Goal: Task Accomplishment & Management: Use online tool/utility

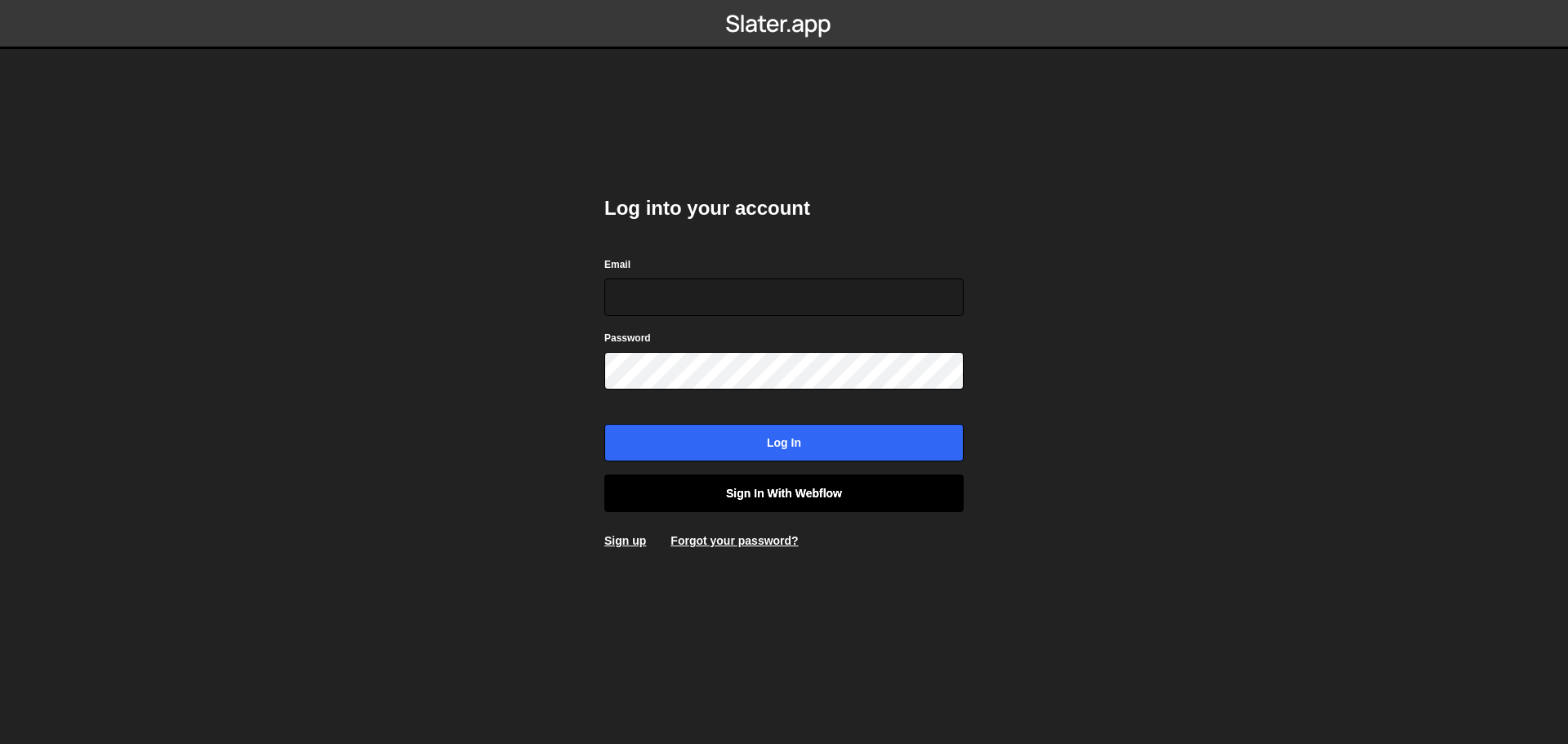
click at [717, 494] on link "Sign in with Webflow" at bounding box center [784, 493] width 360 height 37
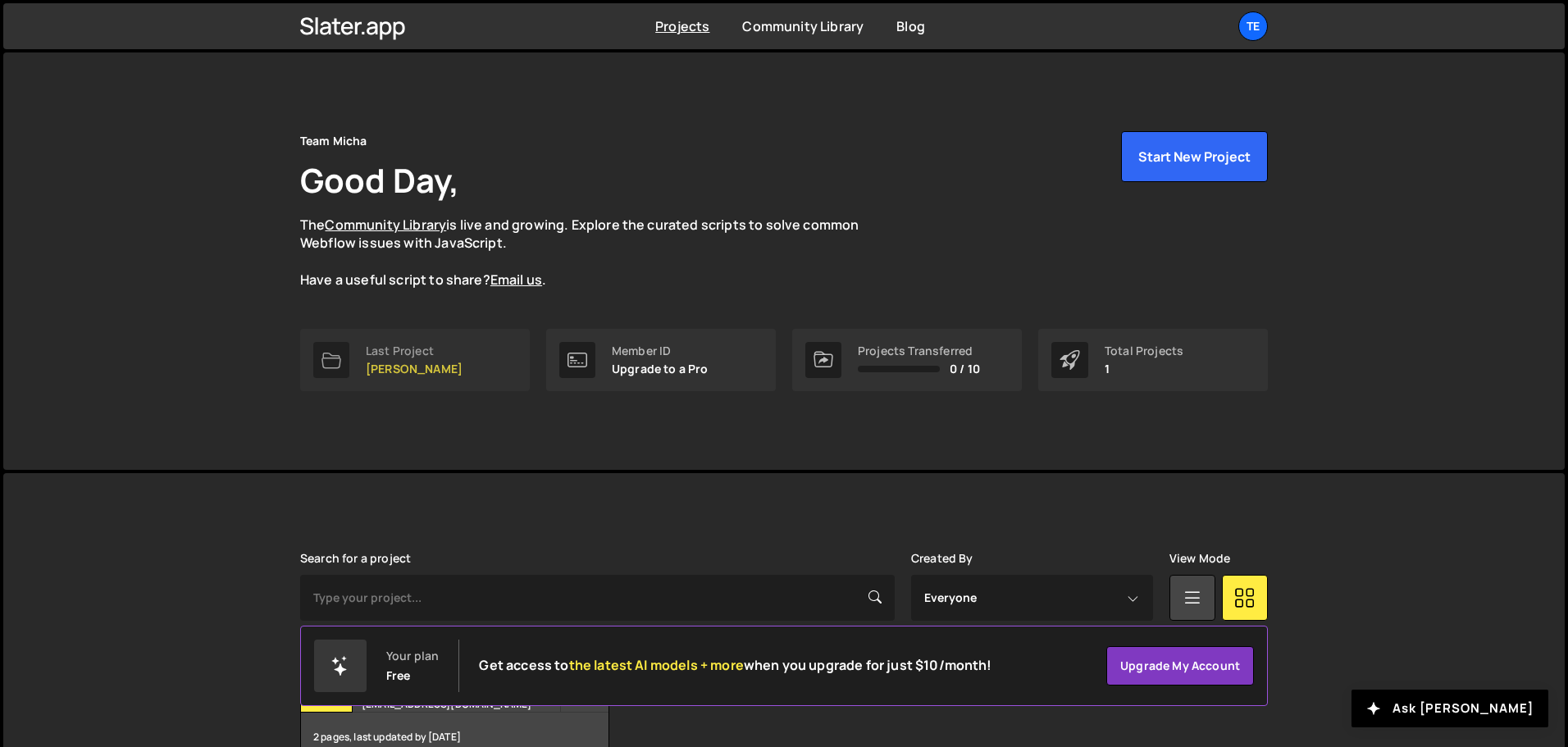
click at [400, 356] on div "Last Project" at bounding box center [414, 351] width 97 height 13
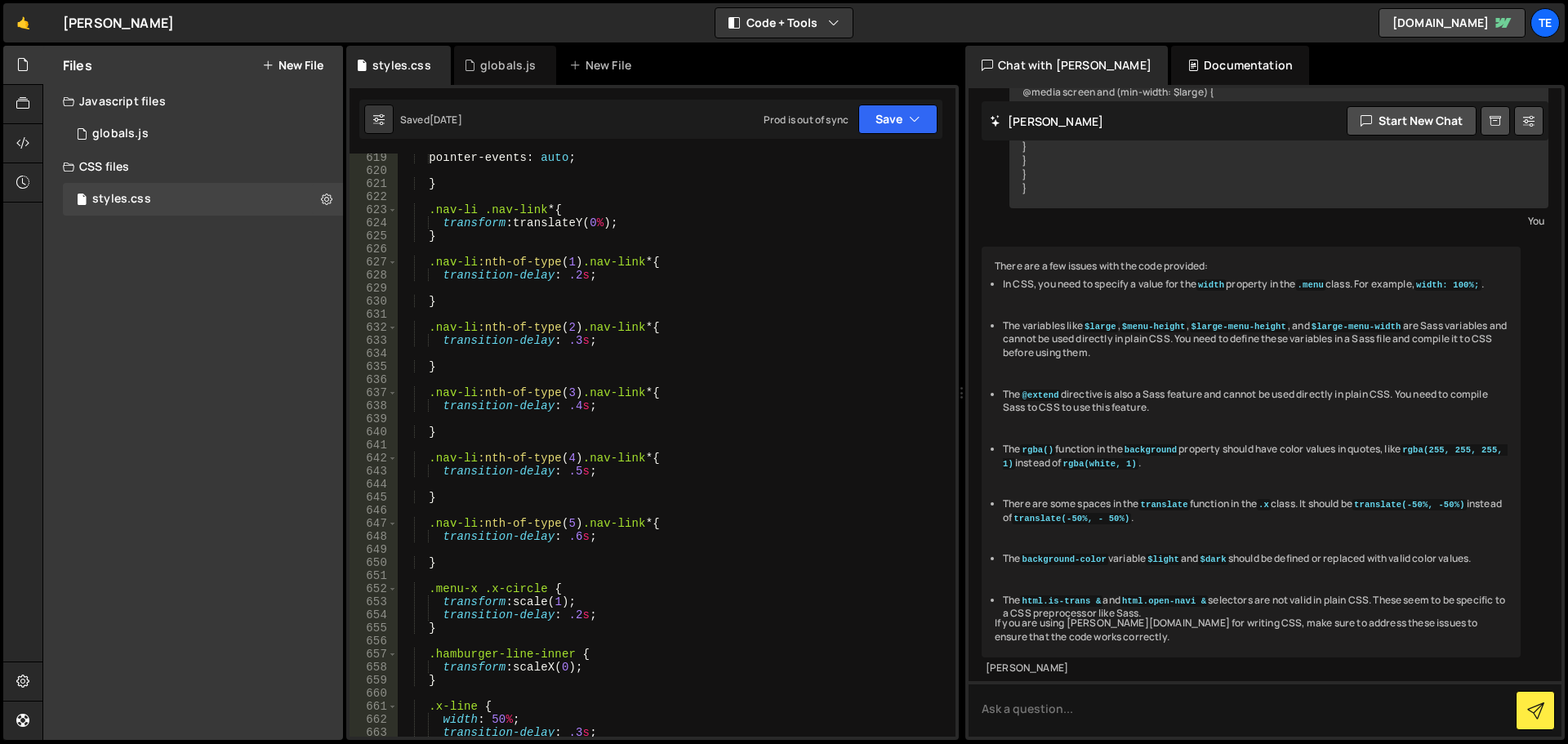
scroll to position [10644, 0]
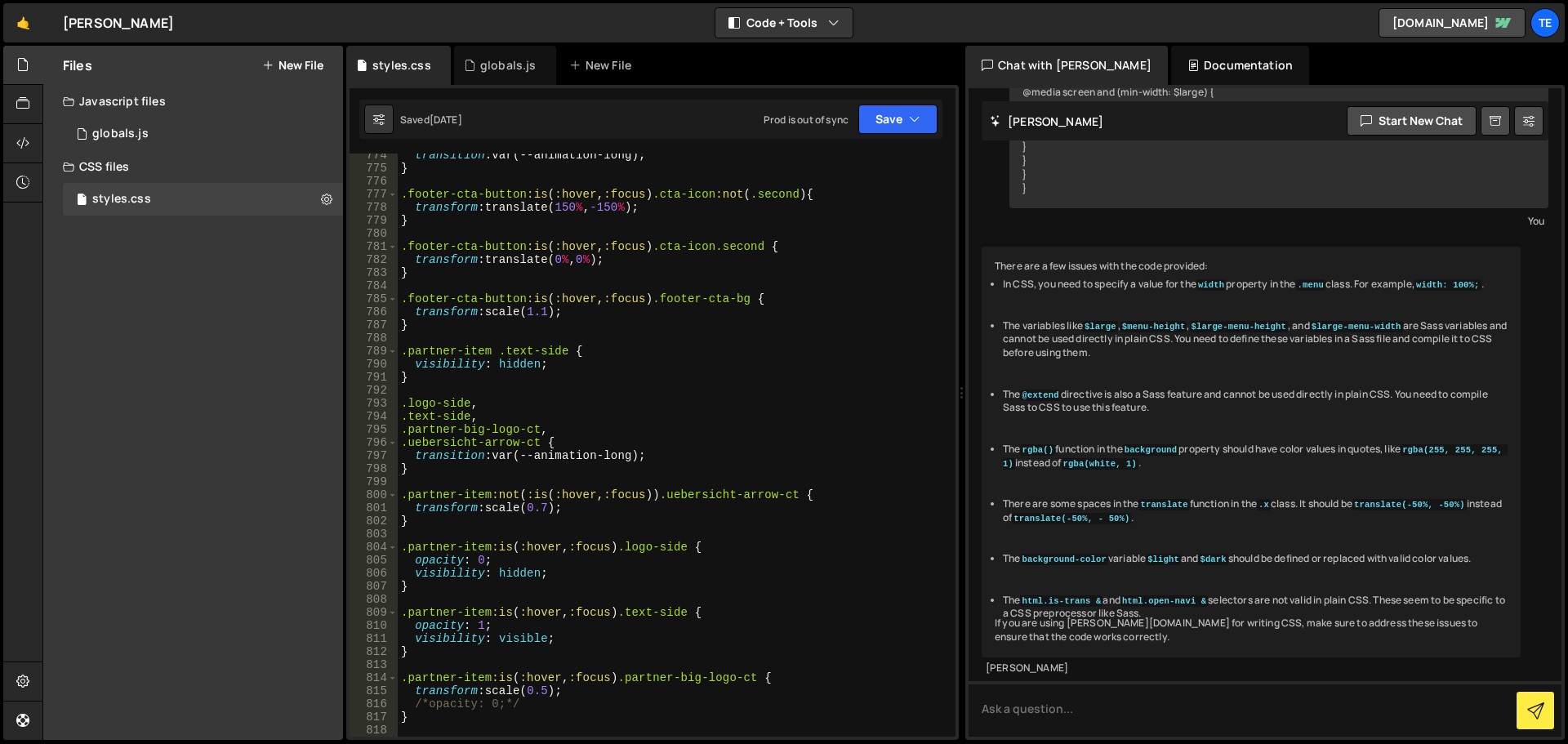
click at [570, 365] on div "transition : var(--animation-long) ; } .footer-cta-button :is ( :hover , :focus…" at bounding box center [673, 453] width 551 height 609
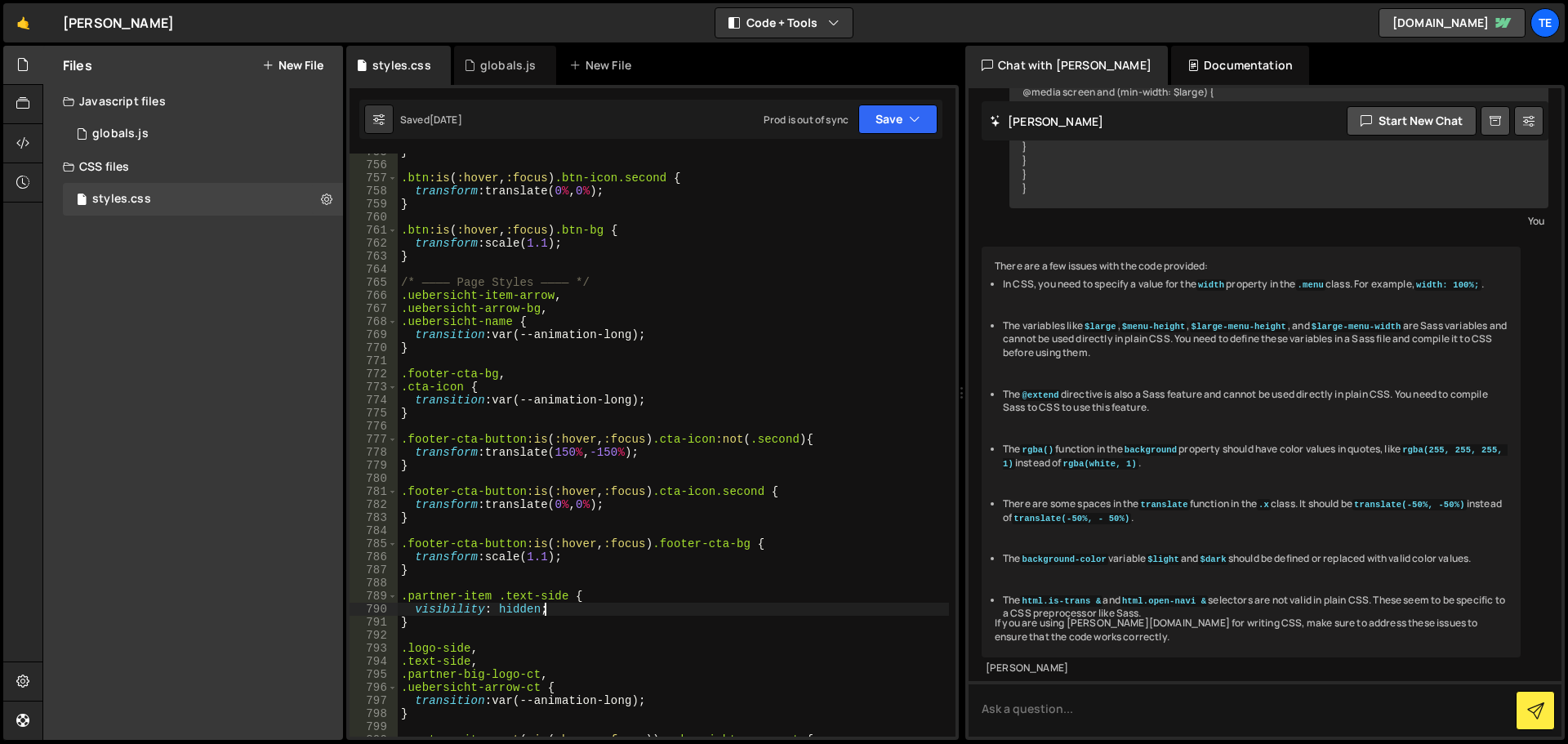
click at [588, 395] on div "} .btn :is ( :hover , :focus ) .btn-icon.second { transform : translate( 0 % , …" at bounding box center [673, 450] width 551 height 609
type textarea "transition: var(--animation-long);"
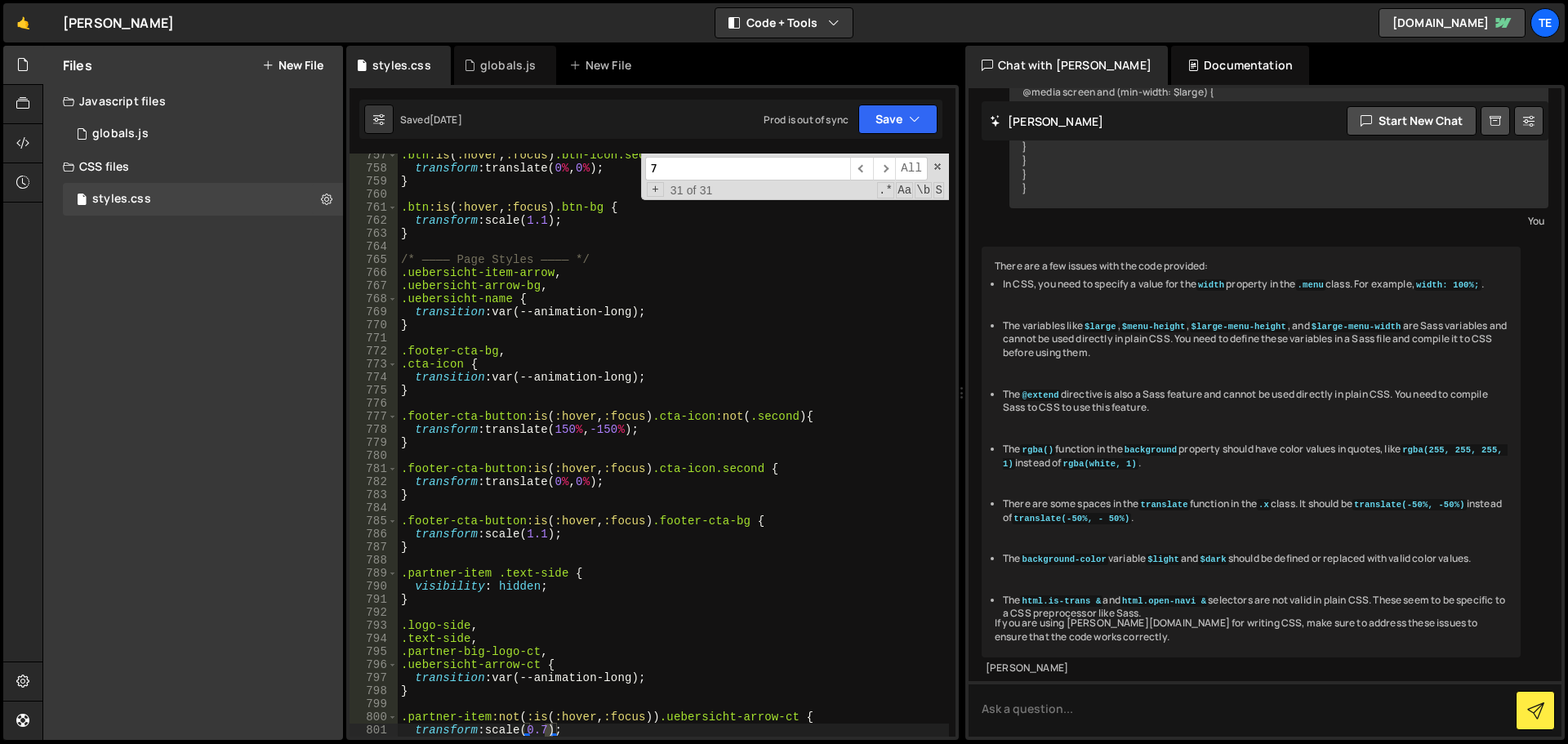
scroll to position [10422, 0]
type input "7"
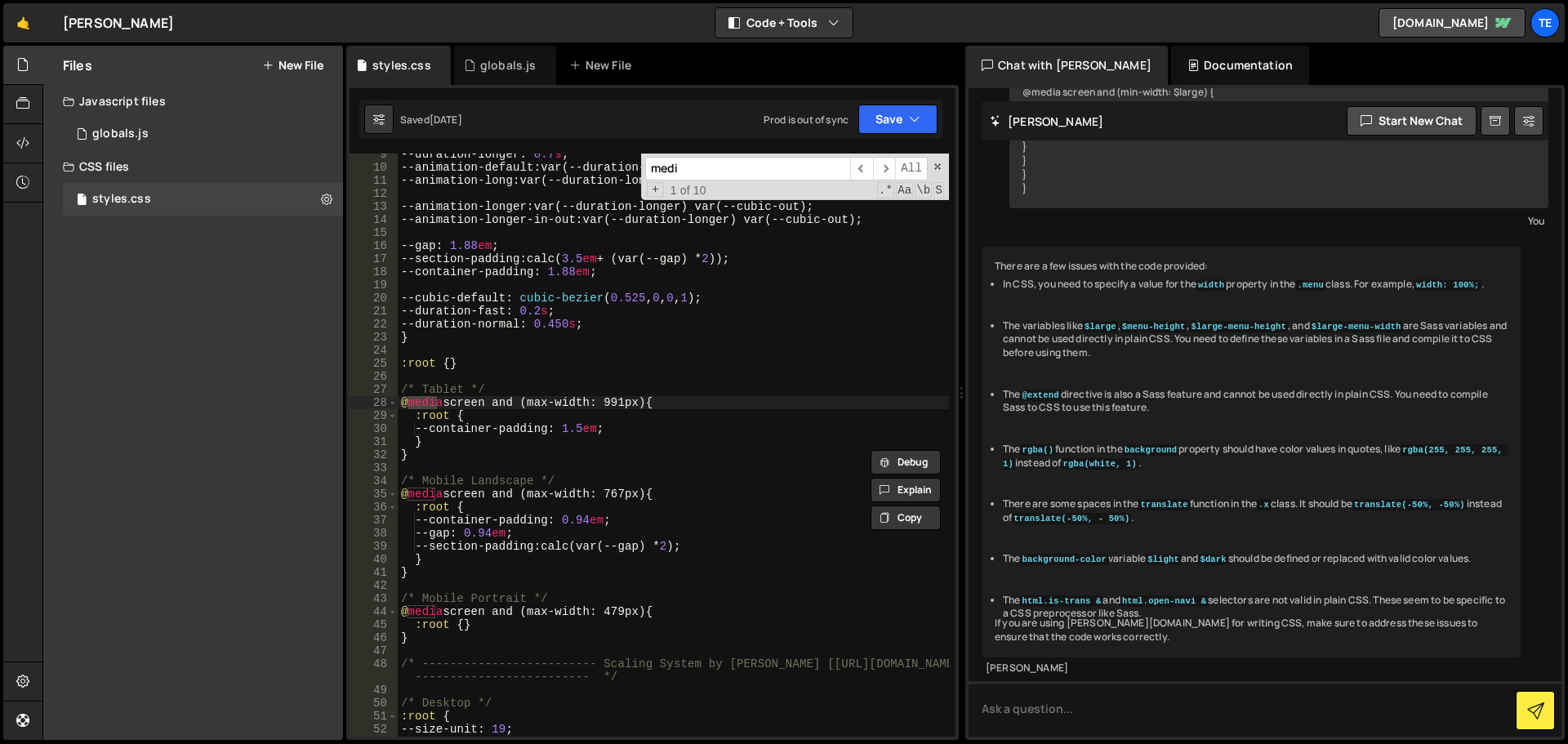
scroll to position [110, 0]
type input "medi"
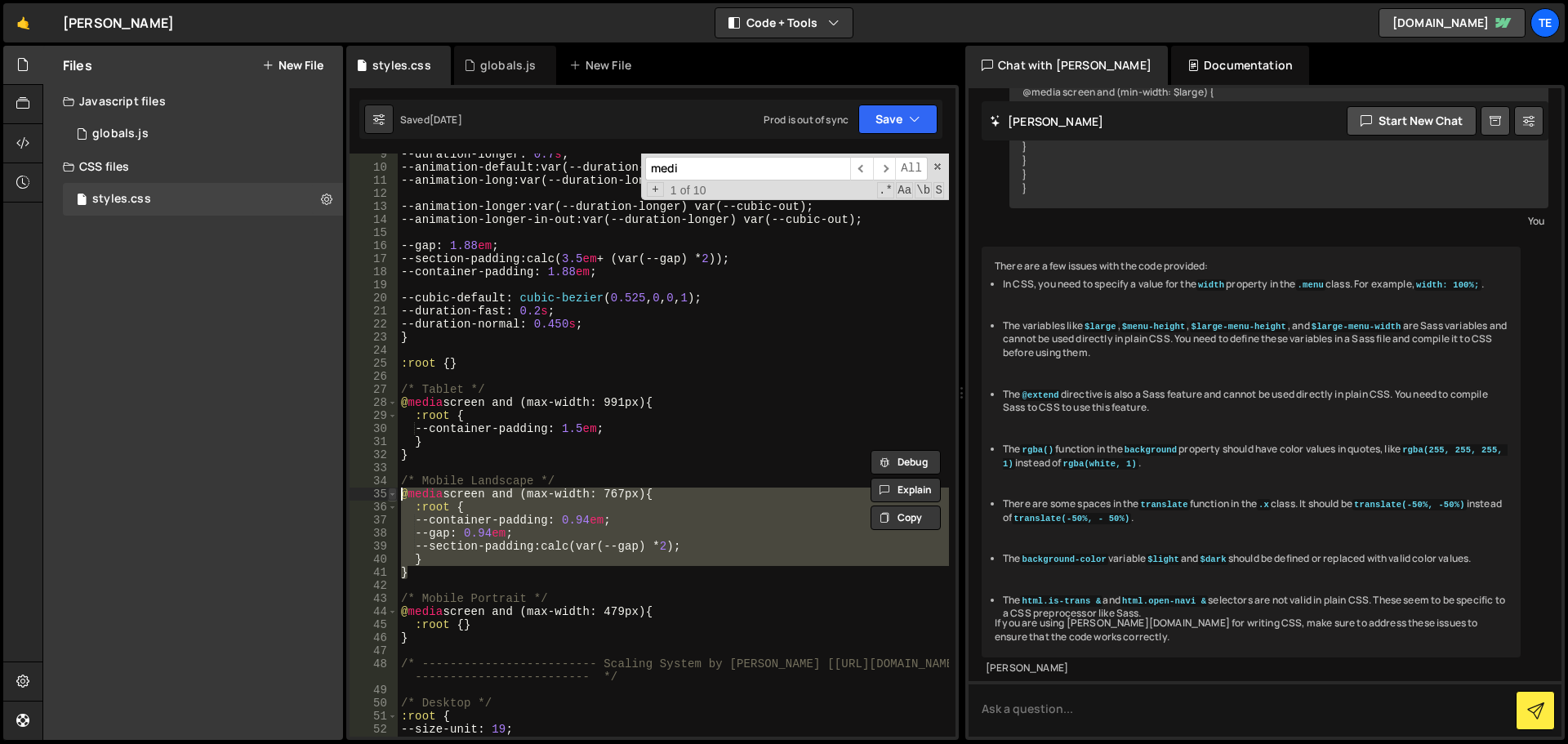
drag, startPoint x: 410, startPoint y: 561, endPoint x: 390, endPoint y: 492, distance: 71.8
click at [390, 492] on div "} 9 10 11 12 13 14 15 16 17 18 19 20 21 22 23 24 25 26 27 28 29 30 31 32 33 34 …" at bounding box center [652, 446] width 606 height 584
click at [939, 163] on span at bounding box center [938, 167] width 12 height 12
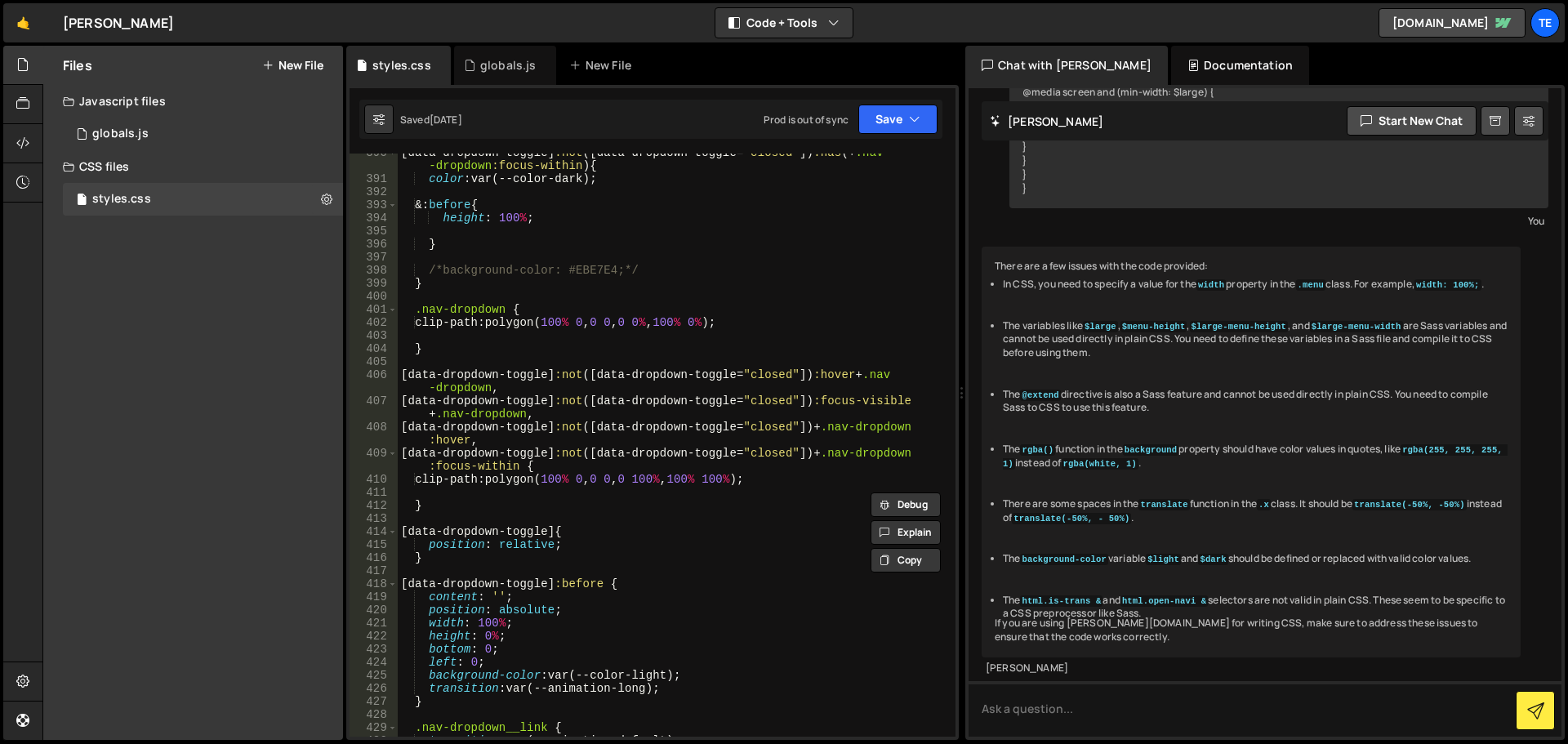
scroll to position [10644, 0]
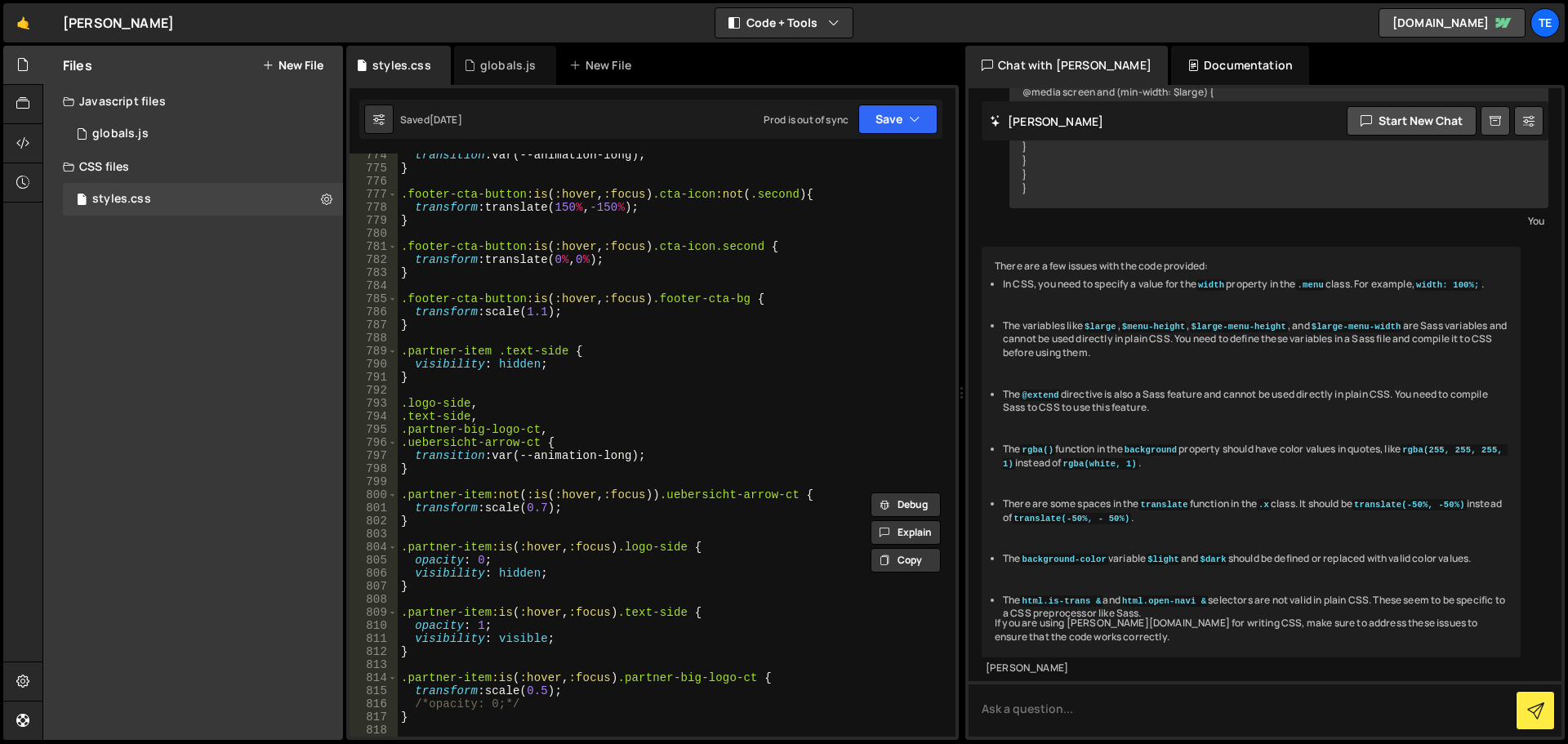
click at [445, 379] on div "transition : var(--animation-long) ; } .footer-cta-button :is ( :hover , :focus…" at bounding box center [673, 453] width 551 height 609
type textarea "}"
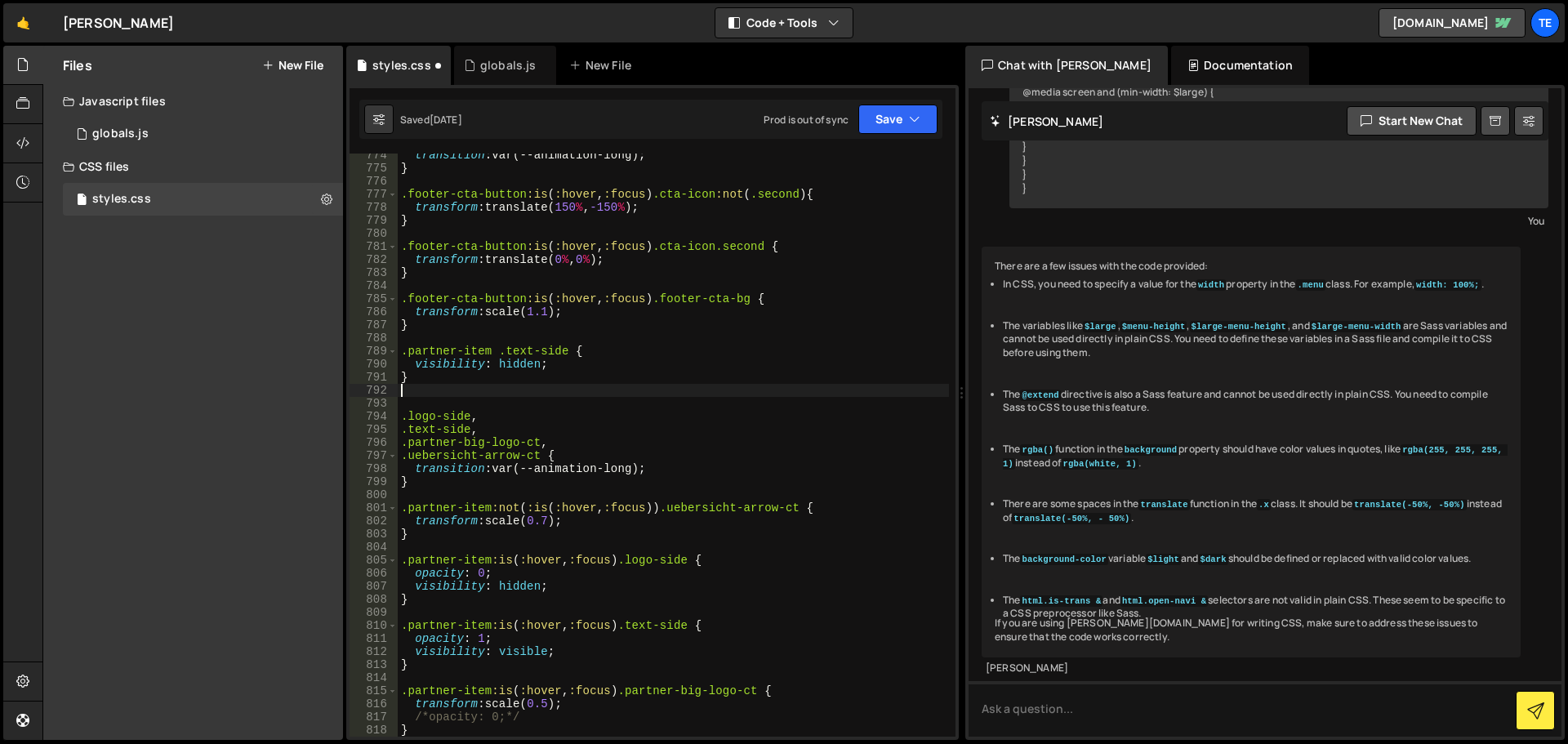
paste textarea "}"
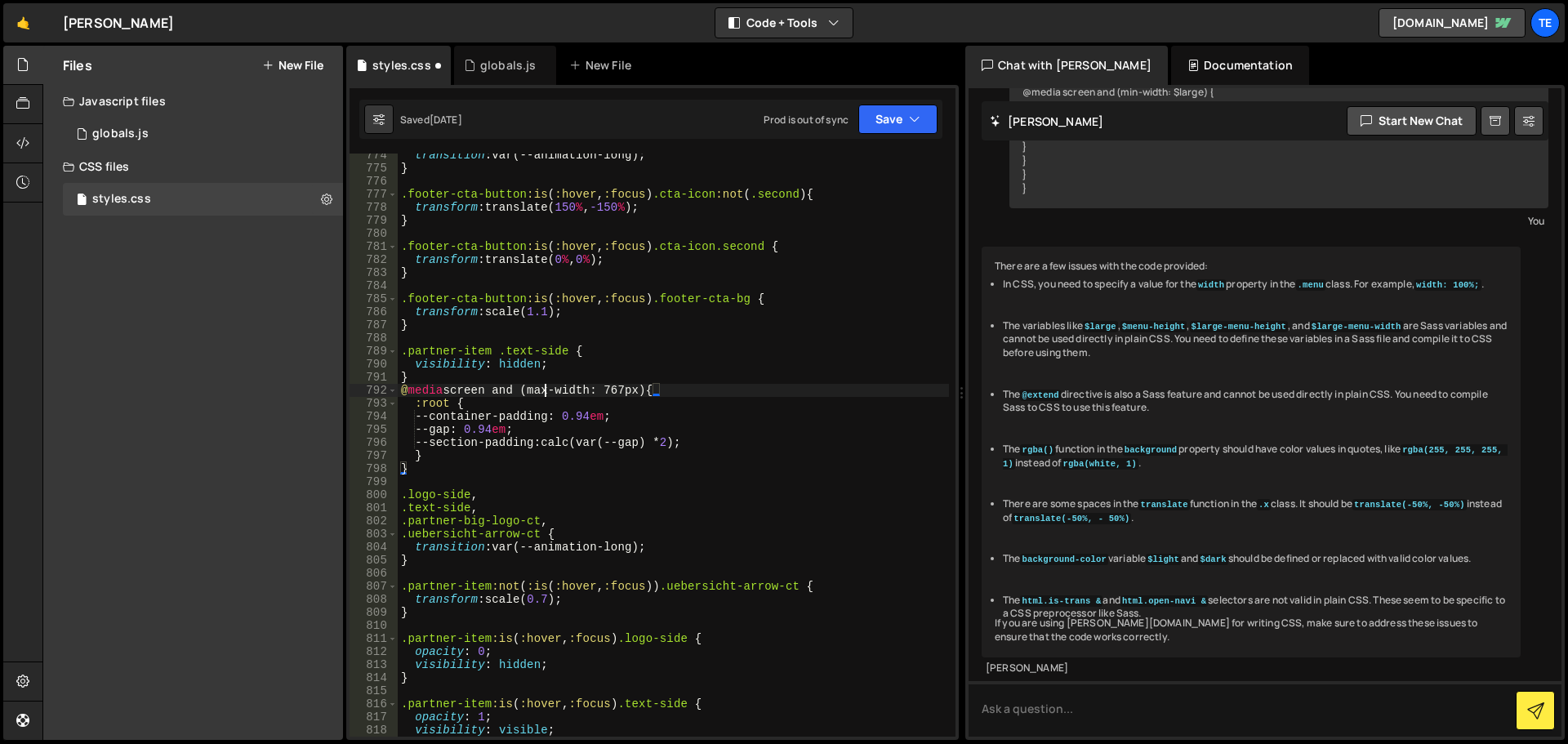
click at [546, 384] on div "transition : var(--animation-long) ; } .footer-cta-button :is ( :hover , :focus…" at bounding box center [673, 453] width 551 height 609
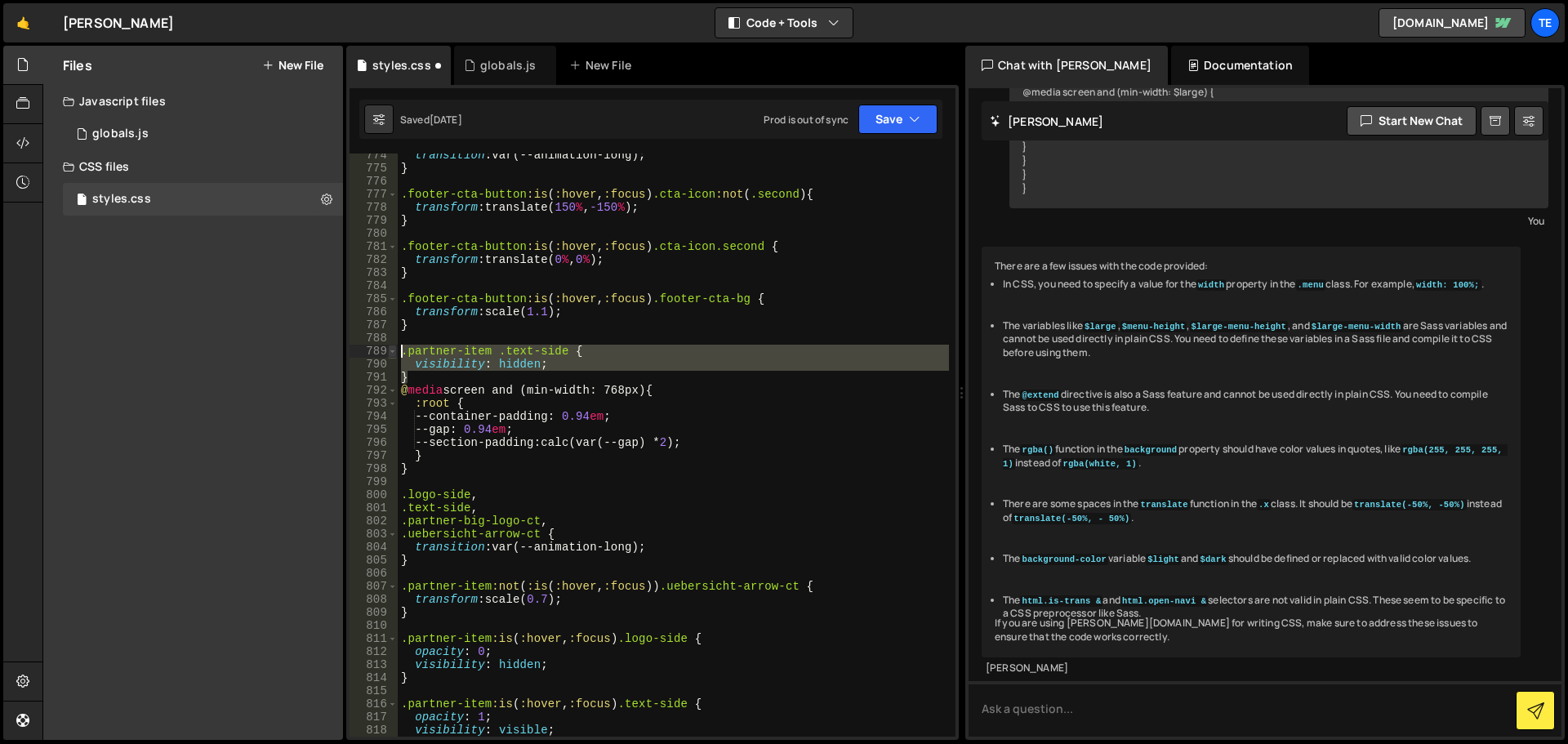
drag, startPoint x: 417, startPoint y: 373, endPoint x: 390, endPoint y: 347, distance: 37.5
click at [390, 347] on div "@media screen and (min-width: 768px) { 774 775 776 777 778 779 780 781 782 783 …" at bounding box center [652, 446] width 606 height 584
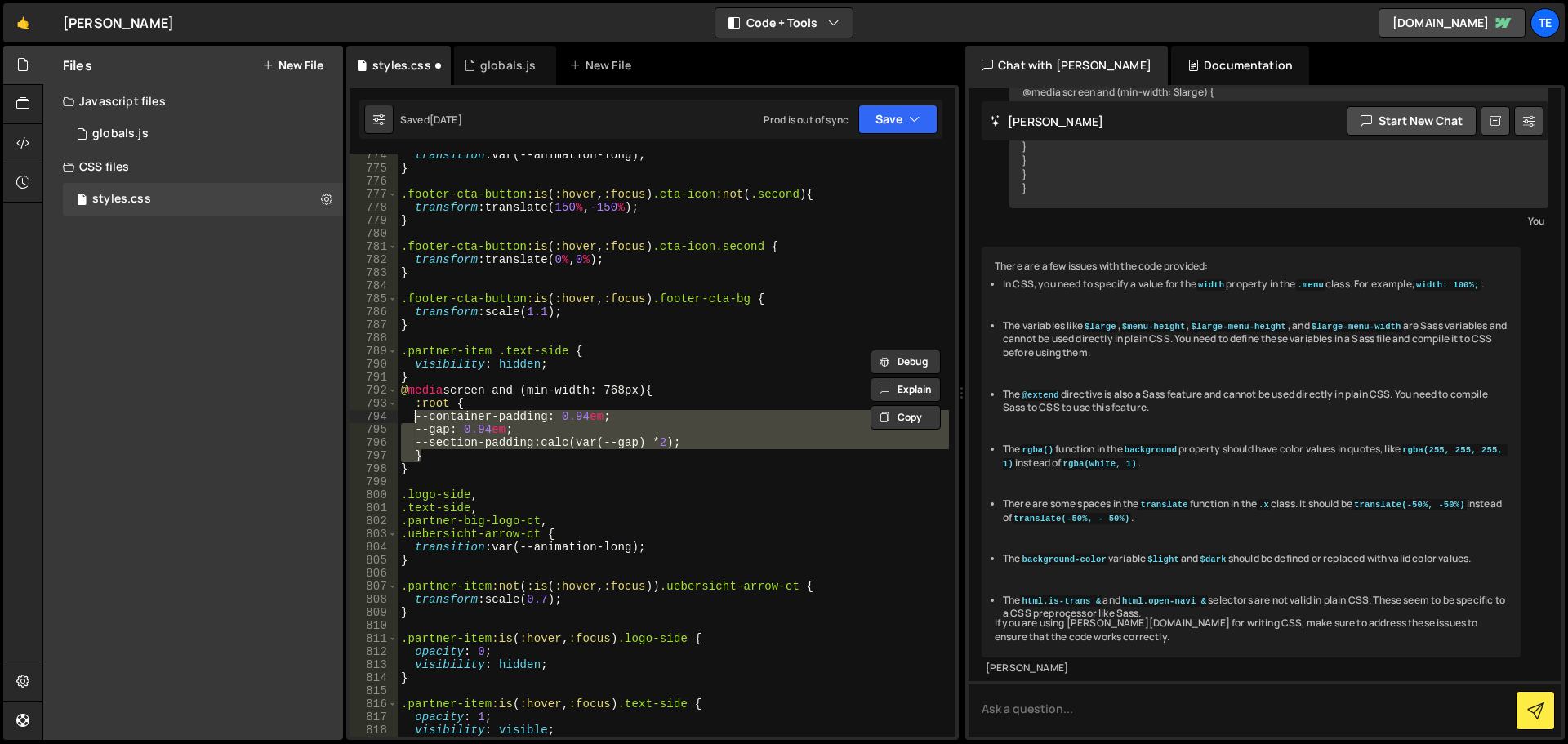
drag, startPoint x: 426, startPoint y: 451, endPoint x: 409, endPoint y: 403, distance: 50.9
click at [409, 403] on div "transition : var(--animation-long) ; } .footer-cta-button :is ( :hover , :focus…" at bounding box center [673, 453] width 551 height 609
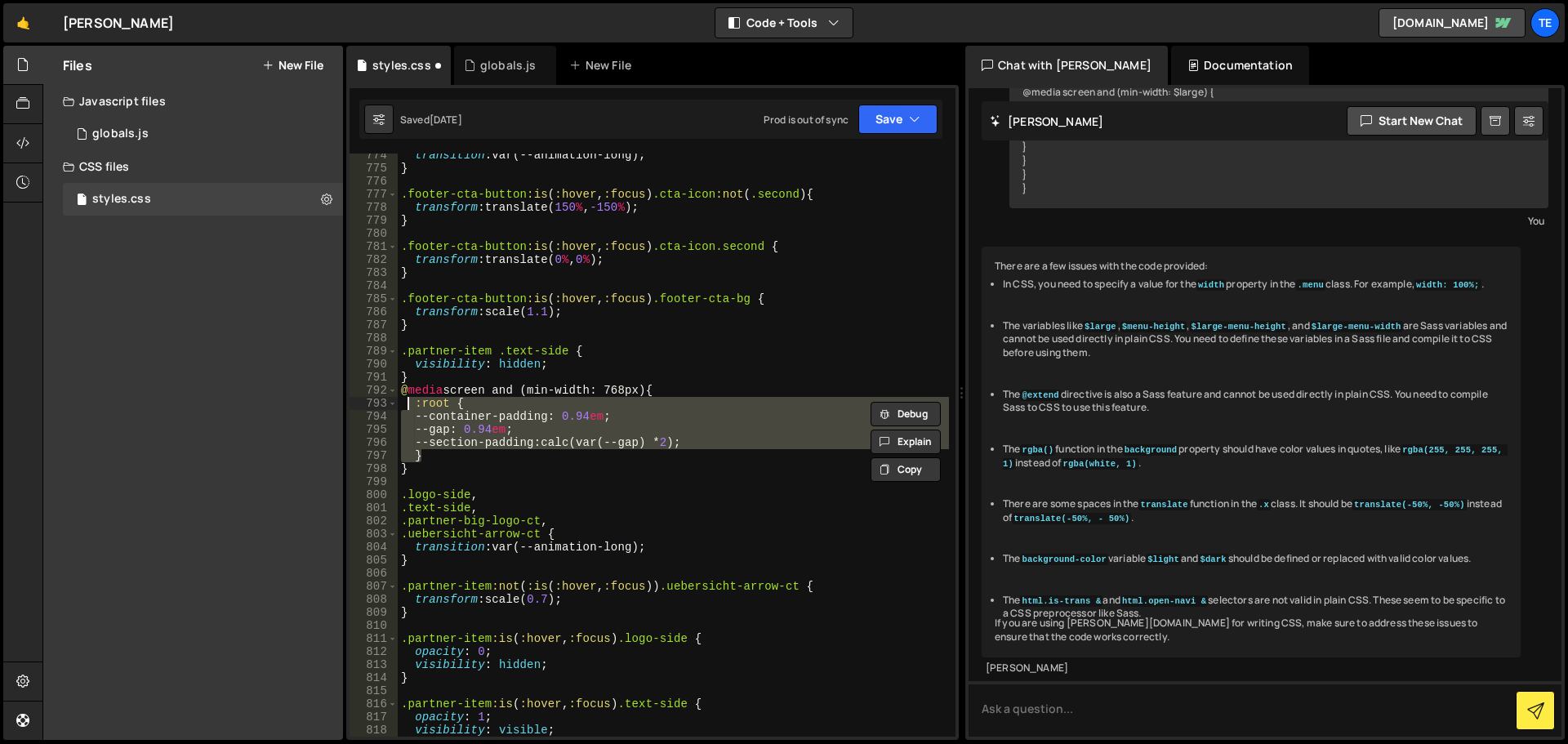
paste textarea "}"
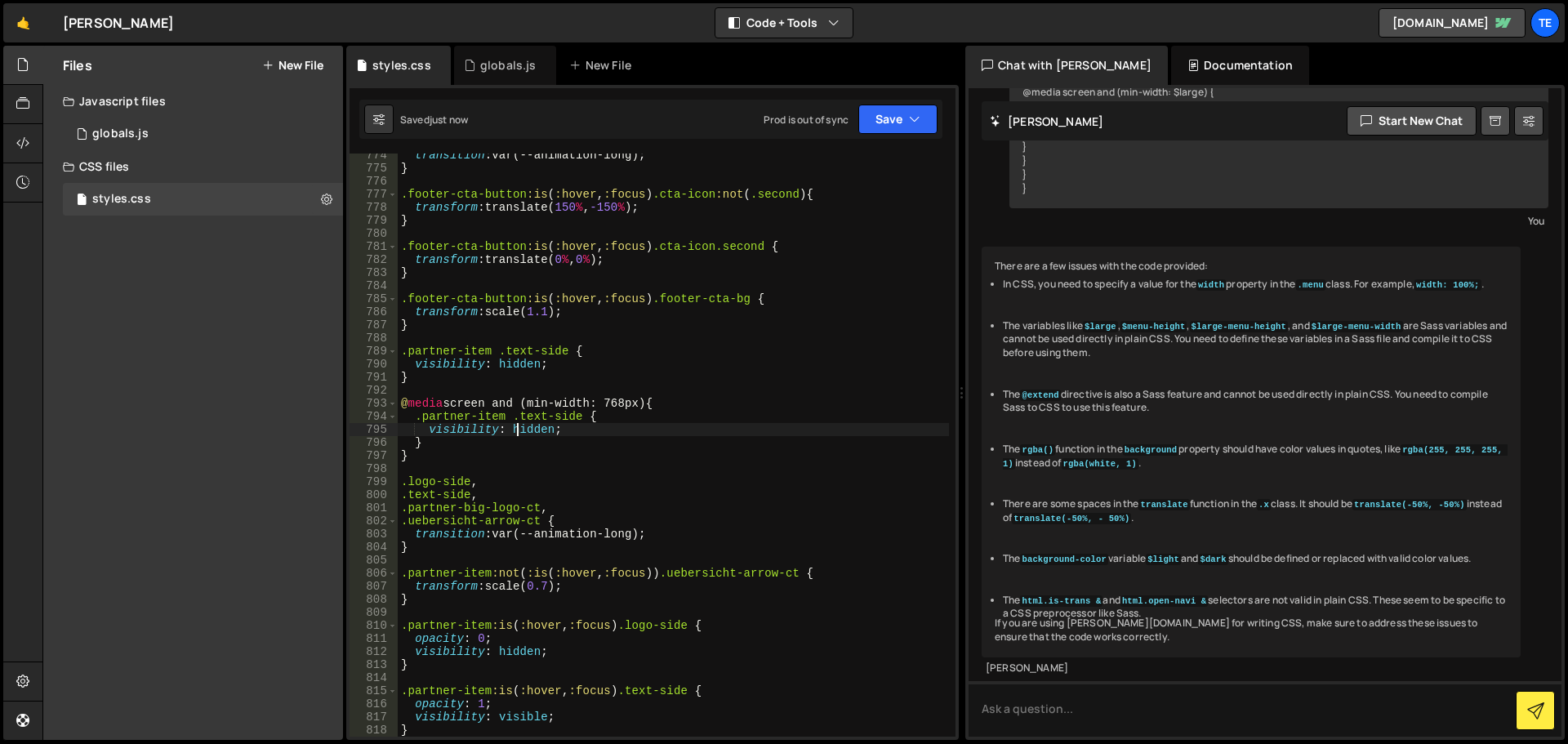
click at [520, 428] on div "transition : var(--animation-long) ; } .footer-cta-button :is ( :hover , :focus…" at bounding box center [673, 453] width 551 height 609
click at [541, 407] on div "transition : var(--animation-long) ; } .footer-cta-button :is ( :hover , :focus…" at bounding box center [673, 453] width 551 height 609
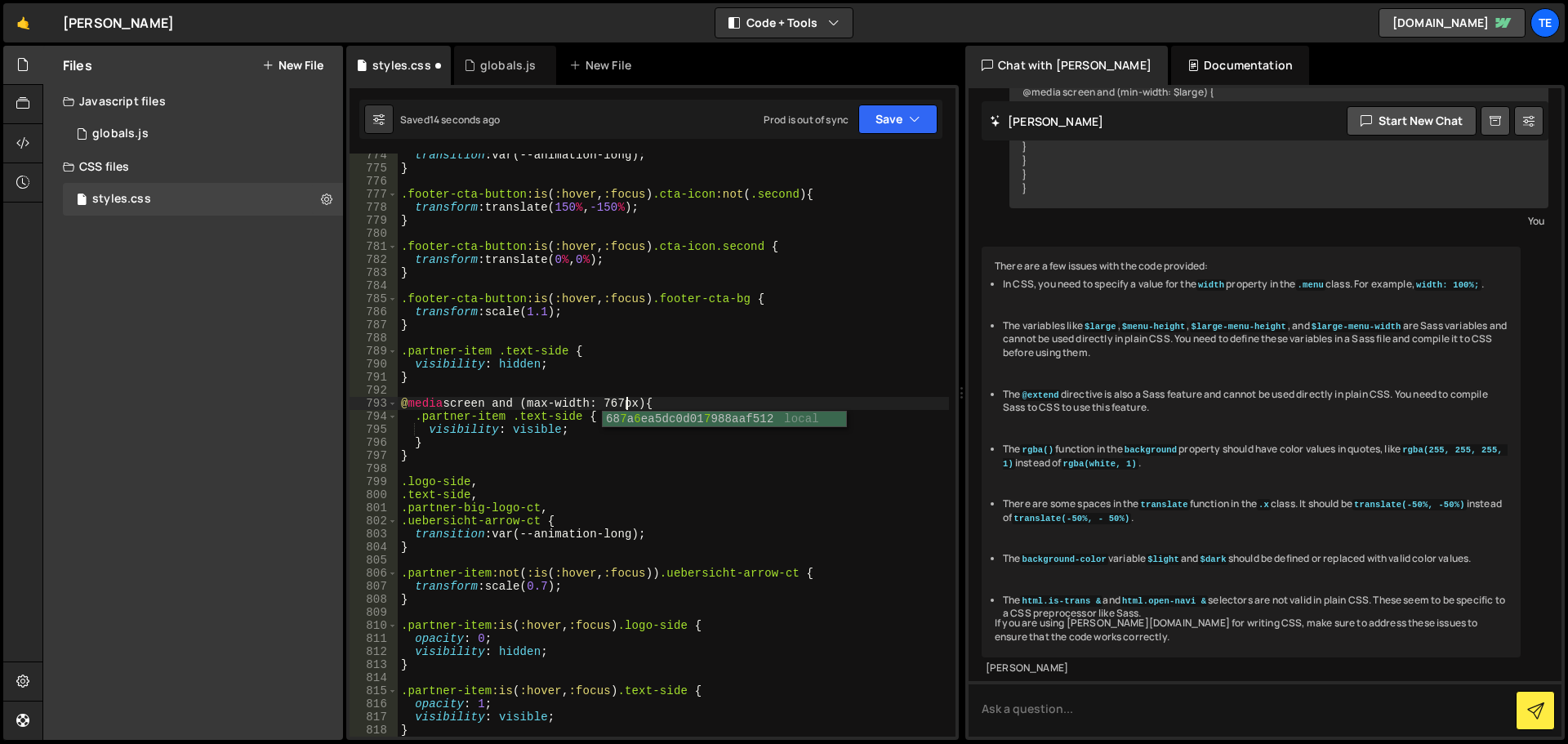
scroll to position [0, 16]
click at [622, 403] on div "transition : var(--animation-long) ; } .footer-cta-button :is ( :hover , :focus…" at bounding box center [673, 453] width 551 height 609
type textarea "@media screen and (max-width: 992px) {"
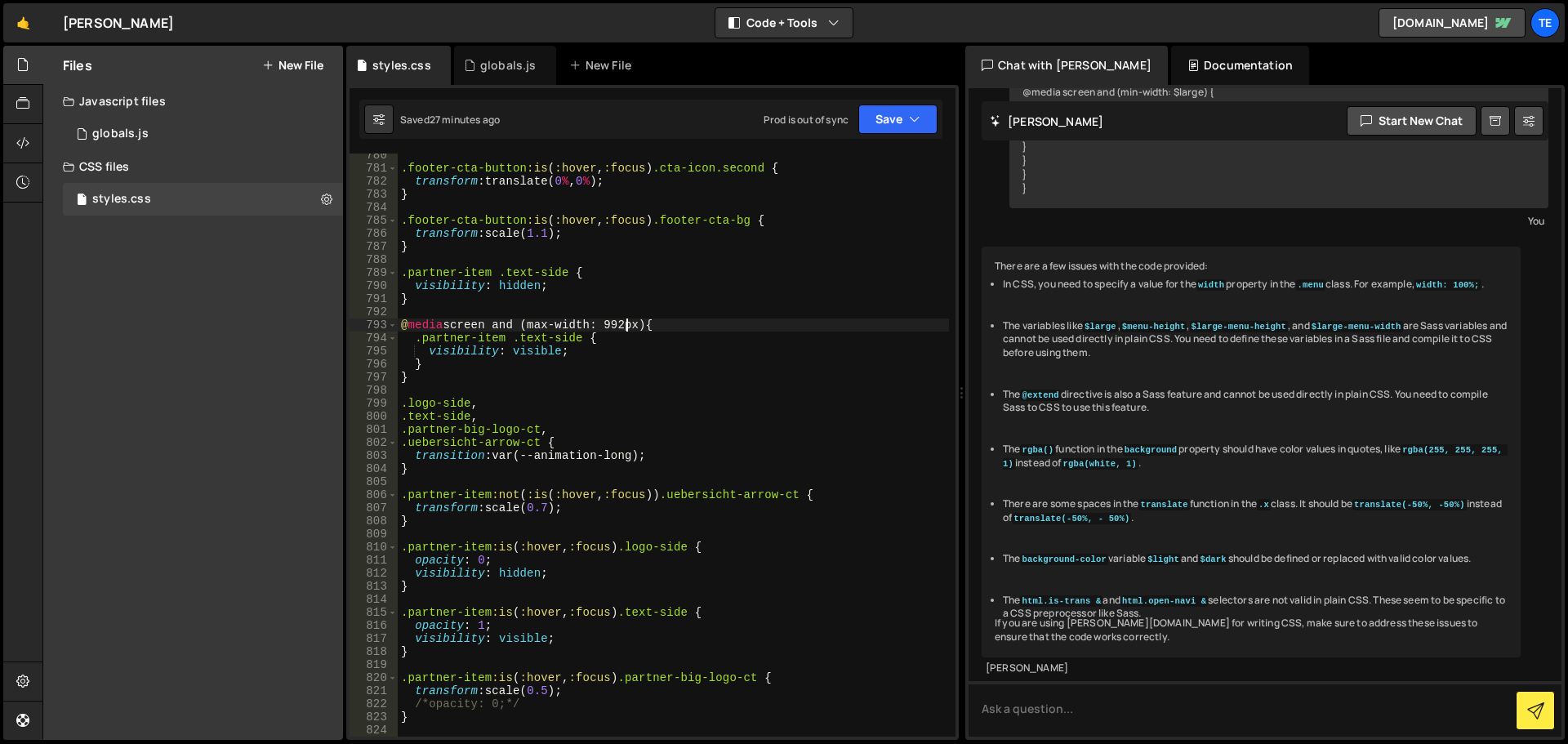
scroll to position [11008, 0]
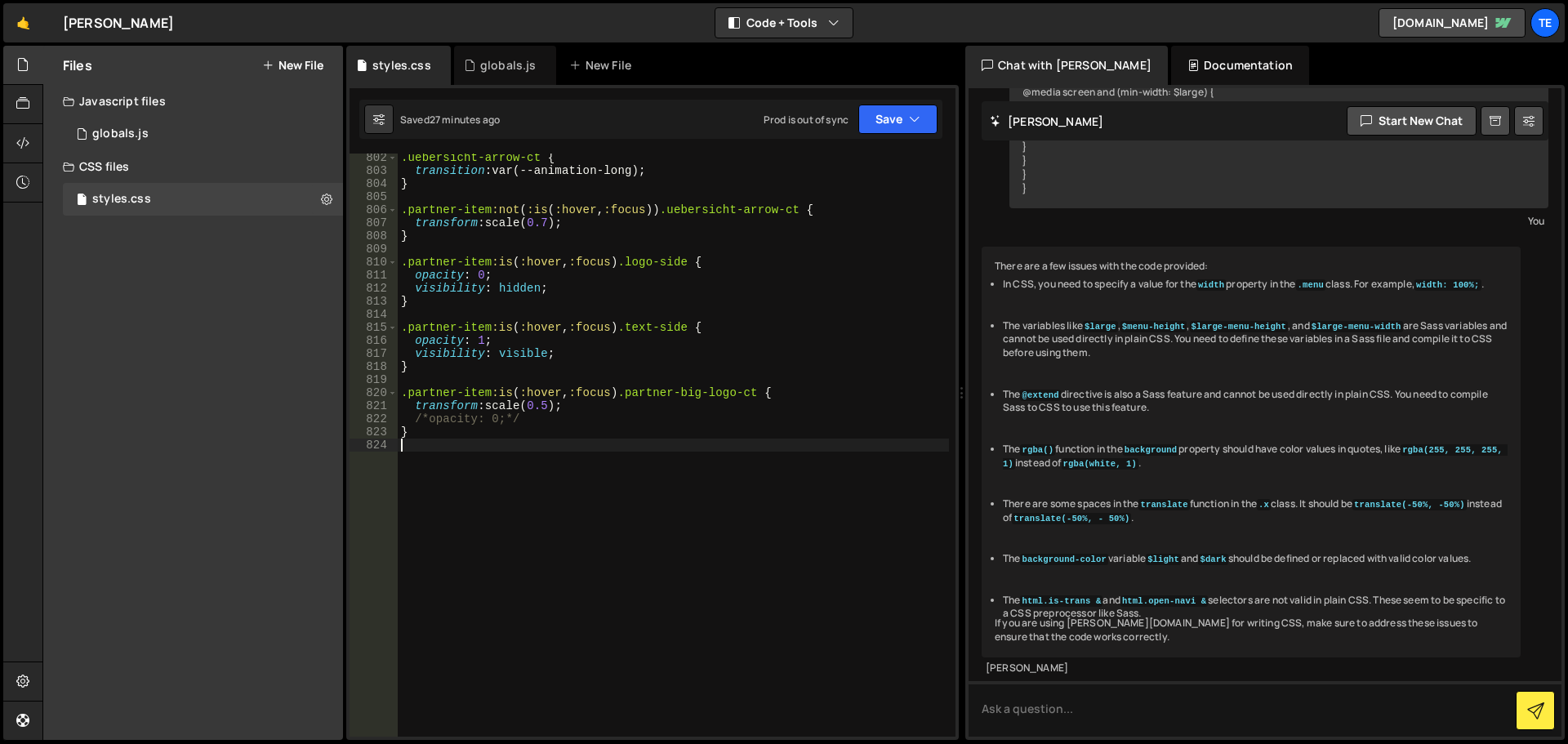
click at [578, 611] on div ".uebersicht-arrow-ct { transition : var(--animation-long) ; } .partner-item :no…" at bounding box center [673, 455] width 551 height 609
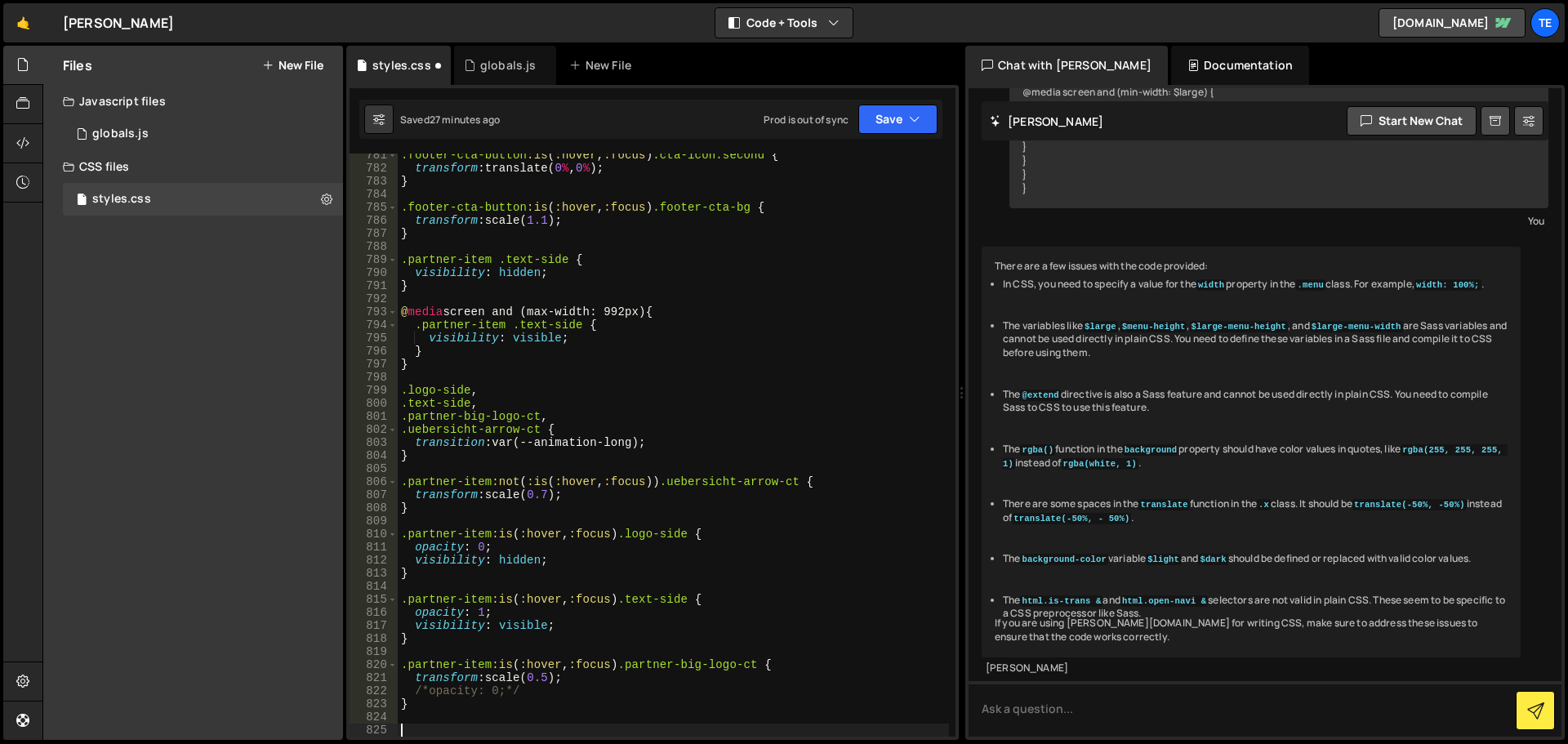
paste textarea "}"
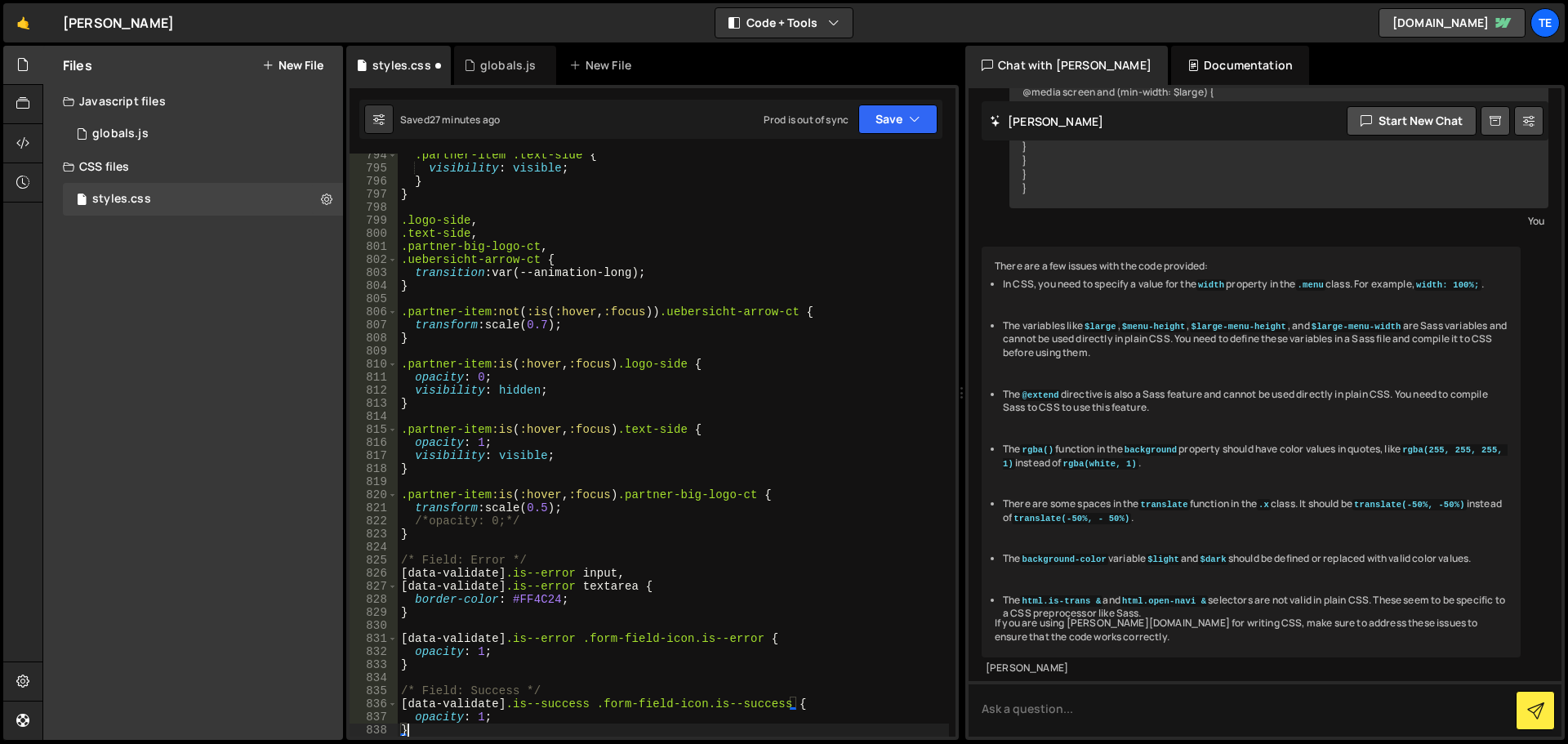
scroll to position [10905, 0]
click at [703, 391] on div ".partner-item .text-side { visibility : visible ; } } .logo-side , .text-side ,…" at bounding box center [673, 453] width 551 height 609
type textarea "visibility: hidden;"
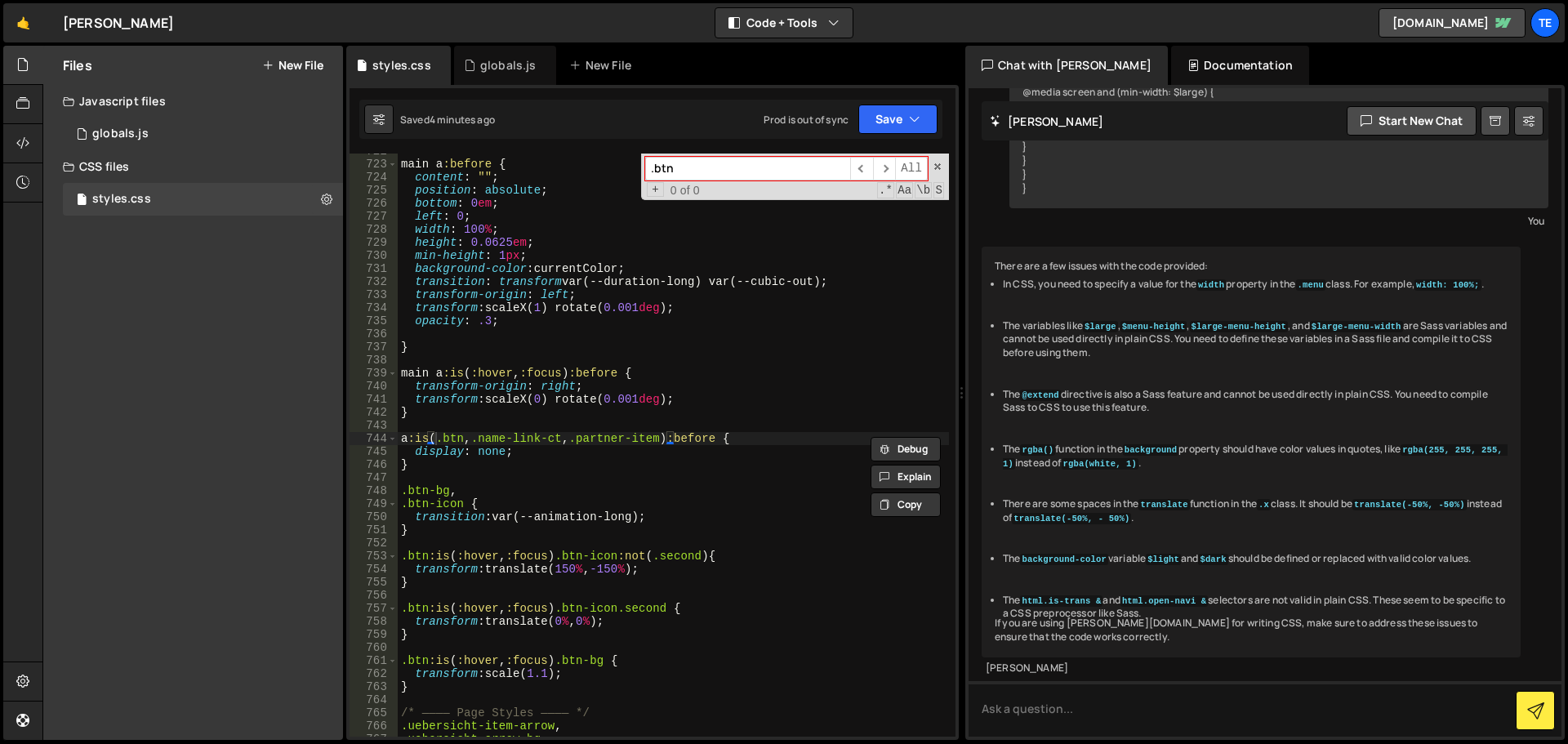
scroll to position [10066, 0]
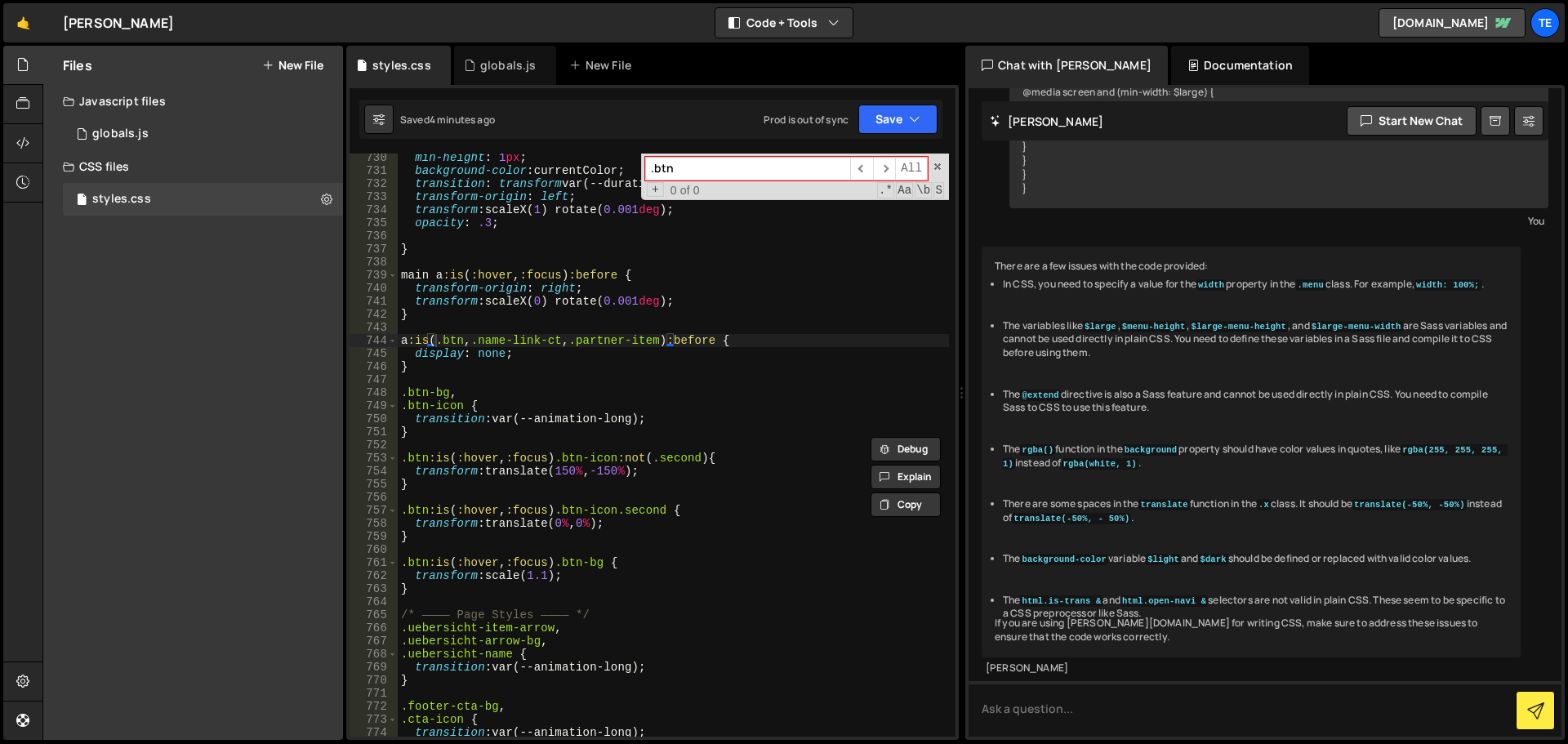
type input ".btn"
click at [545, 574] on div "min-height : 1 px ; background-color : currentColor ; transition : transform va…" at bounding box center [673, 455] width 551 height 609
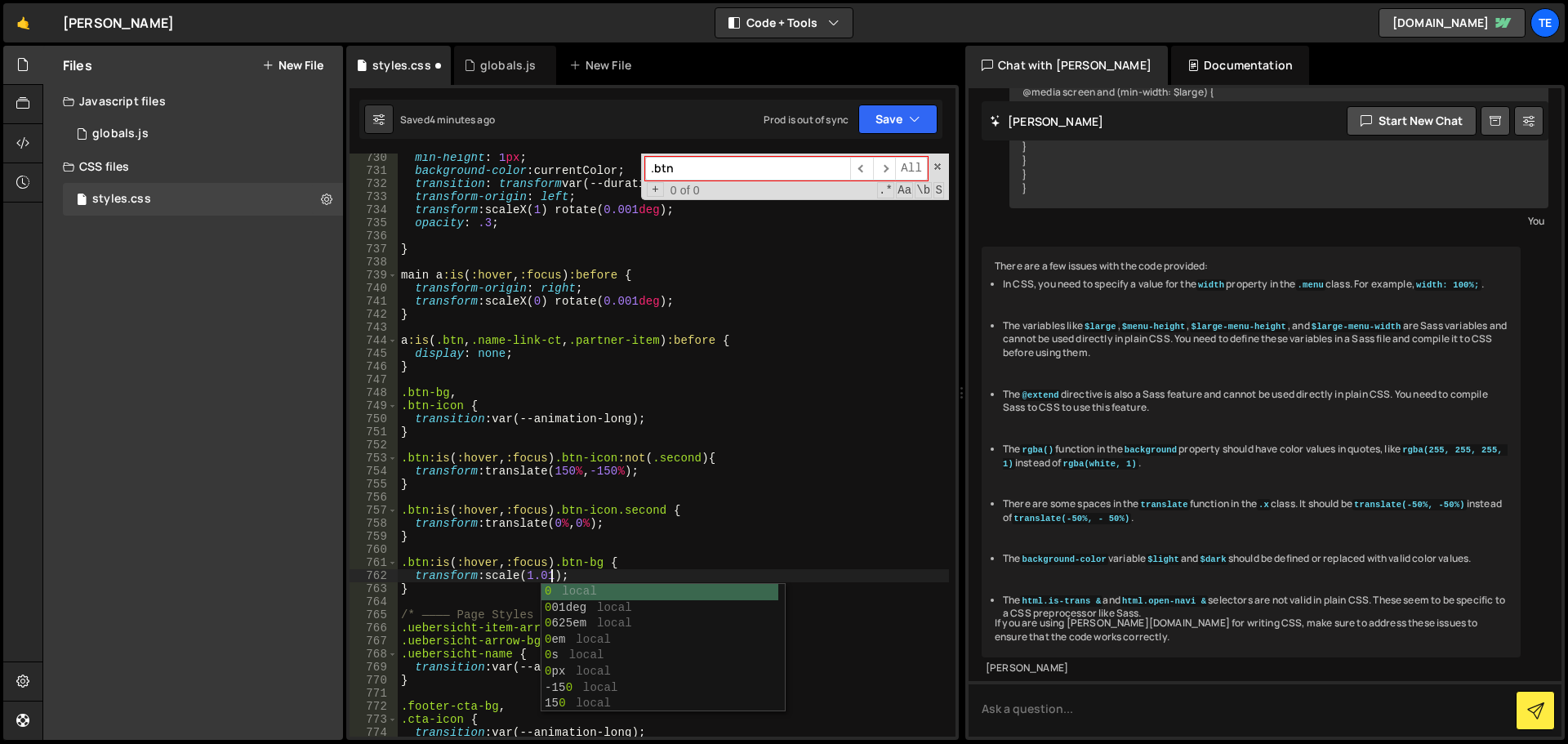
scroll to position [0, 11]
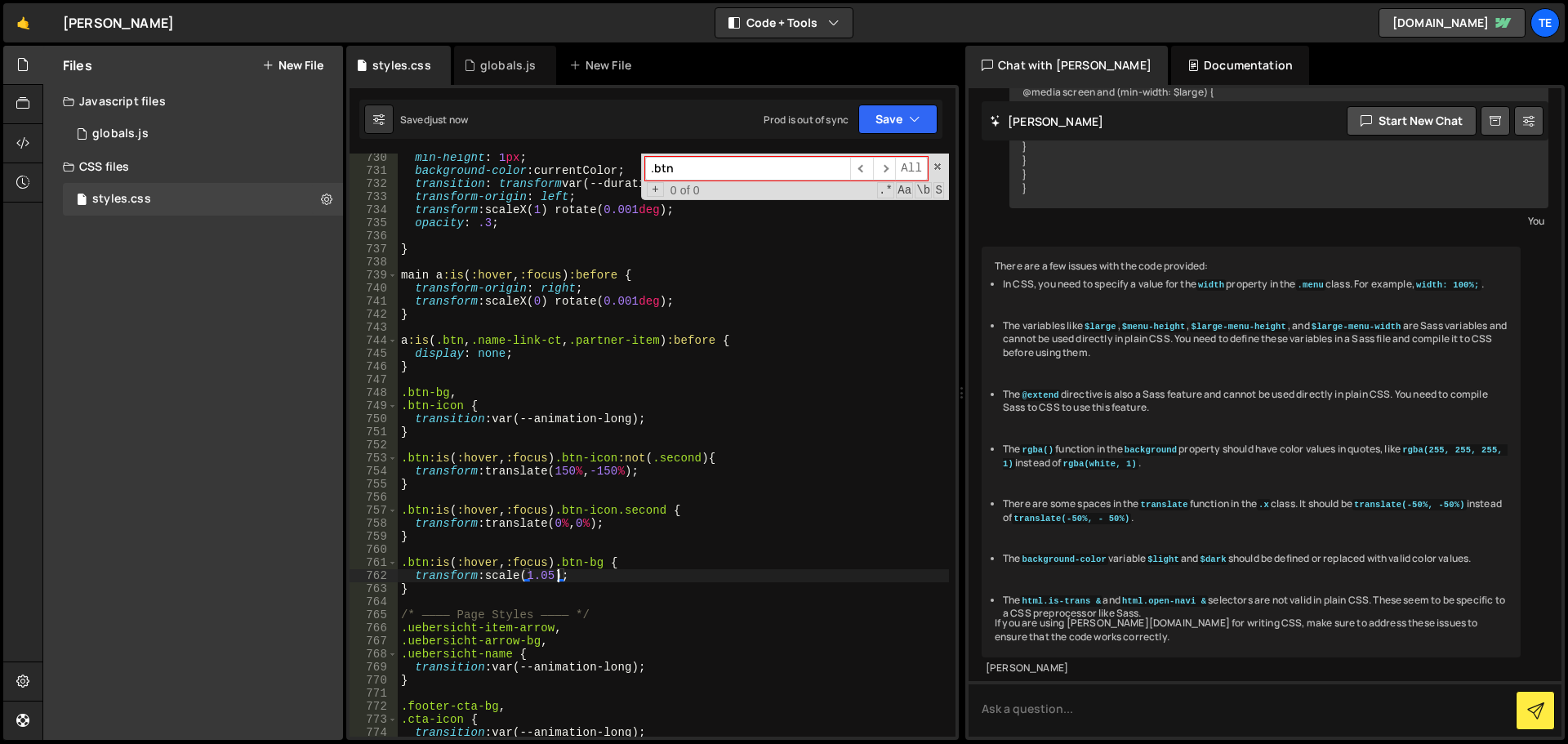
type textarea "transform: scale(1.05);"
click at [493, 66] on div "globals.js" at bounding box center [508, 65] width 56 height 17
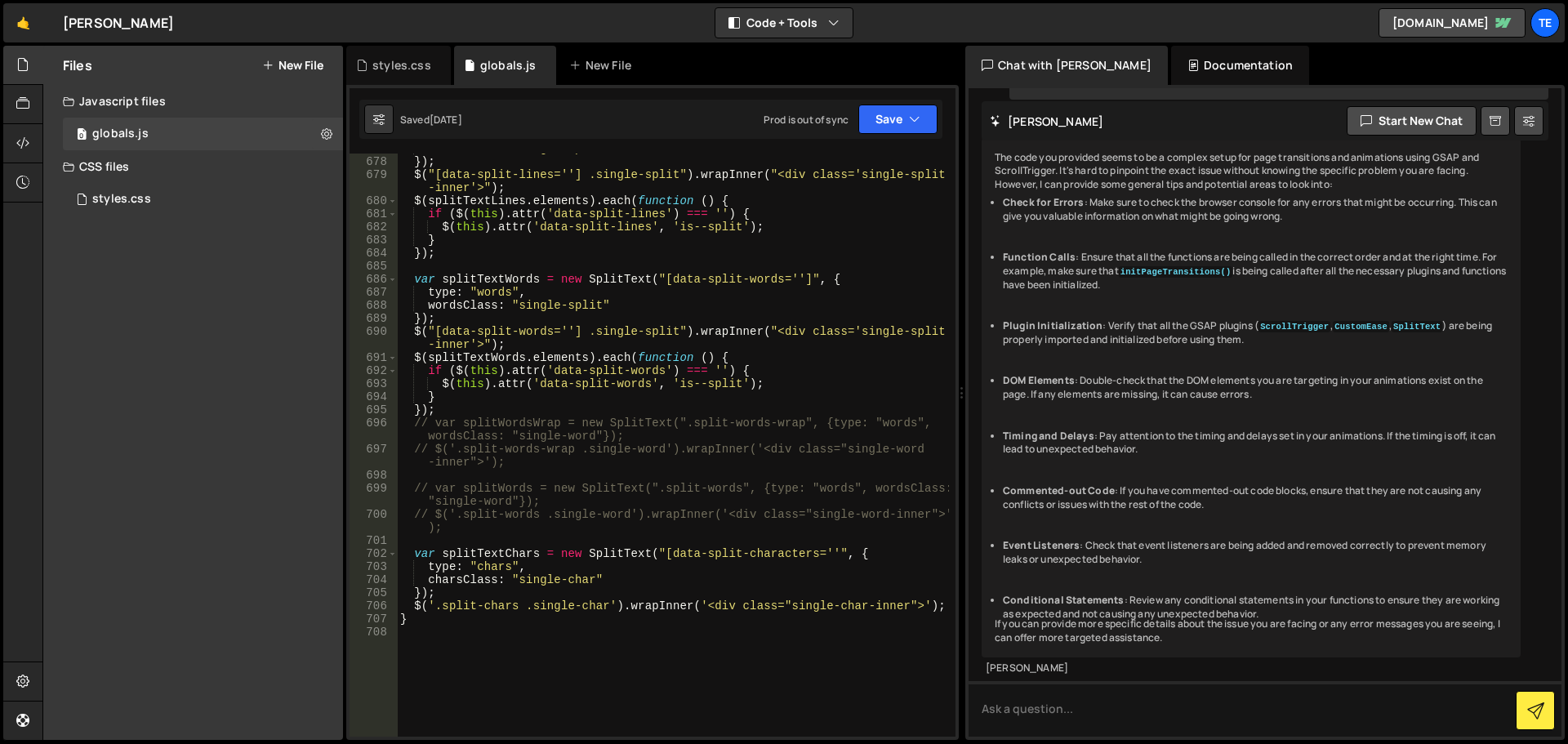
scroll to position [9112, 0]
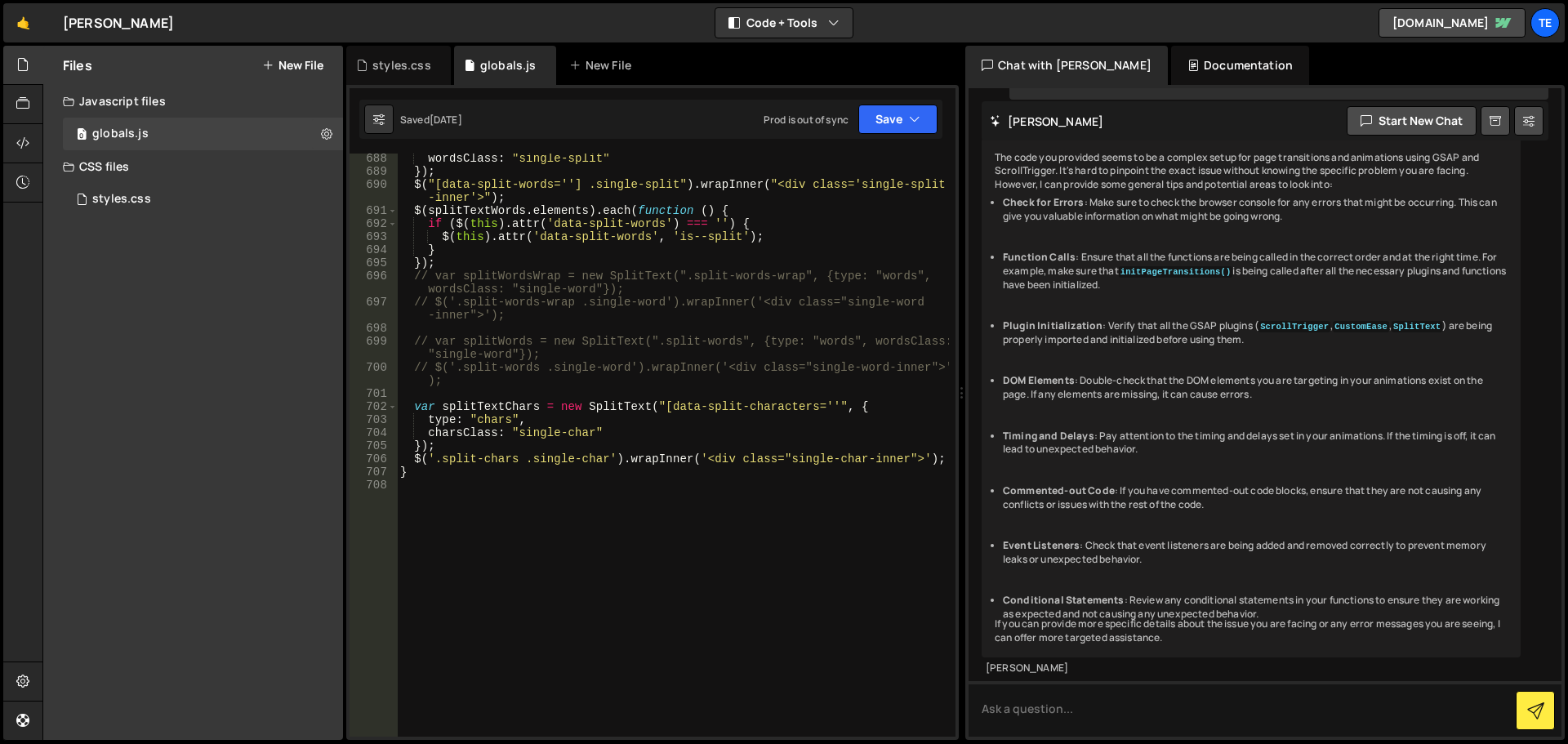
click at [537, 657] on div "wordsClass : "single-split" }) ; $ ( "[data-split-words=''] .single-split" ) . …" at bounding box center [673, 456] width 552 height 609
paste textarea "});"
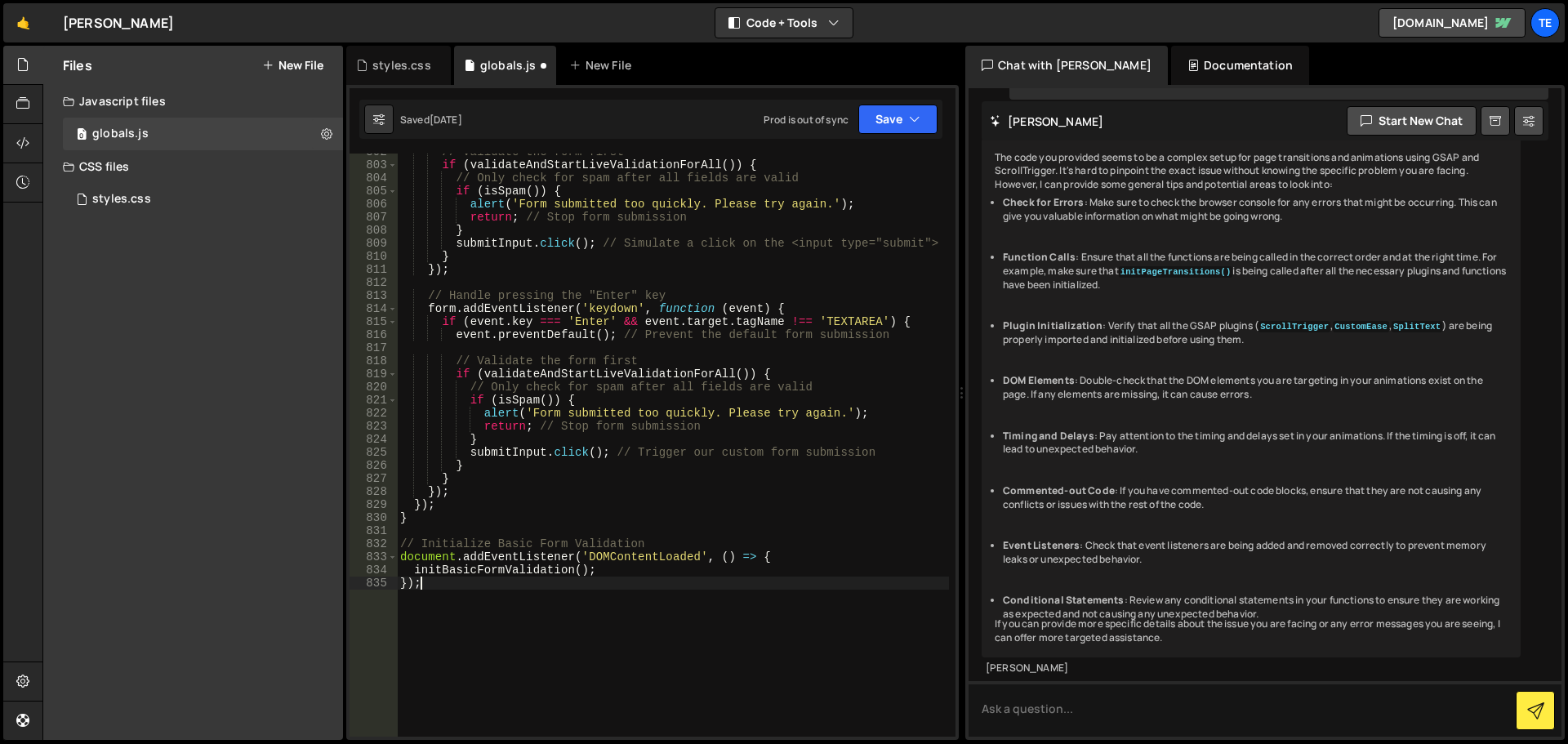
scroll to position [10814, 0]
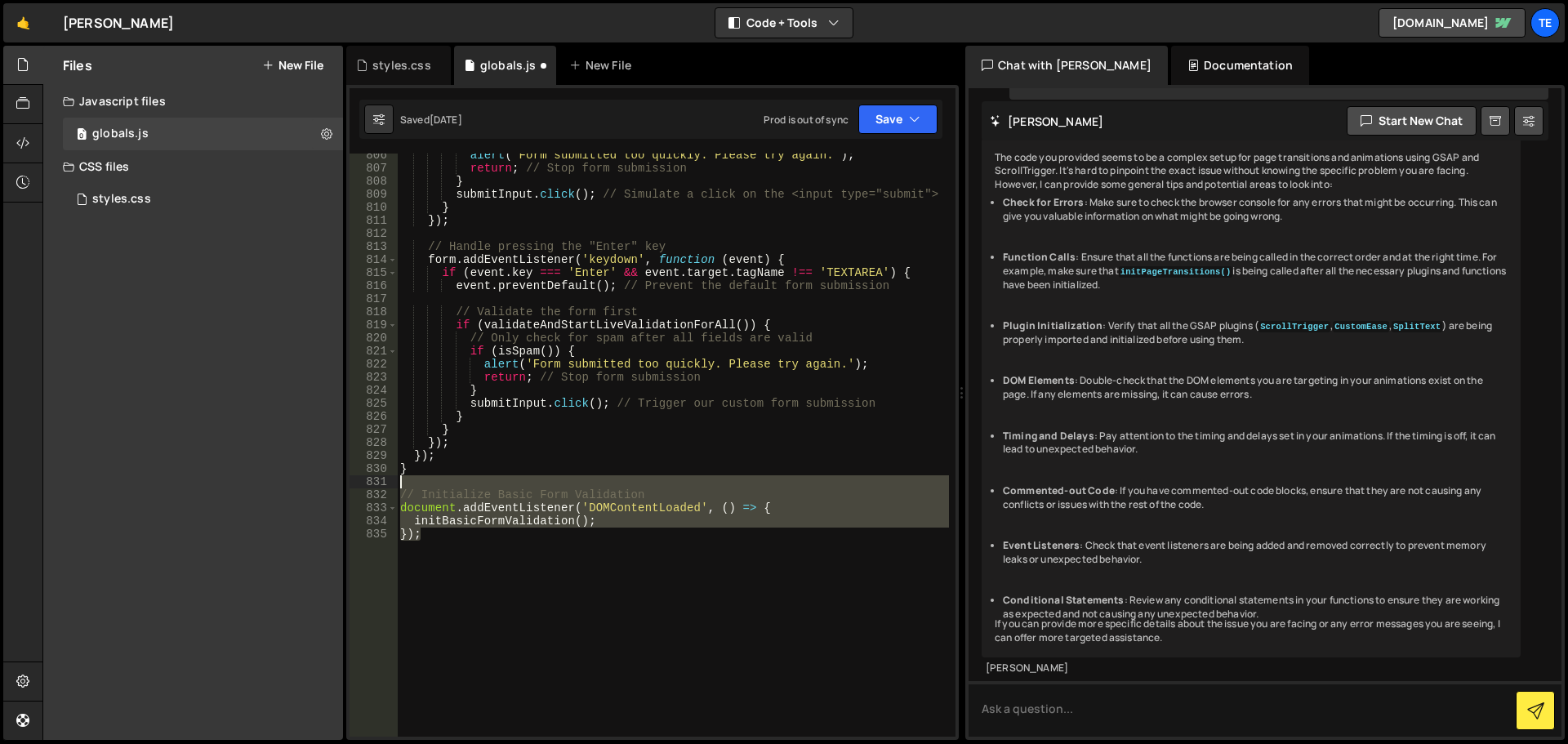
drag, startPoint x: 488, startPoint y: 588, endPoint x: 369, endPoint y: 486, distance: 156.7
click at [369, 486] on div "}); 806 807 808 809 810 811 812 813 814 815 816 817 818 819 820 821 822 823 824…" at bounding box center [652, 446] width 606 height 584
type textarea "// Initialize Basic Form Validation"
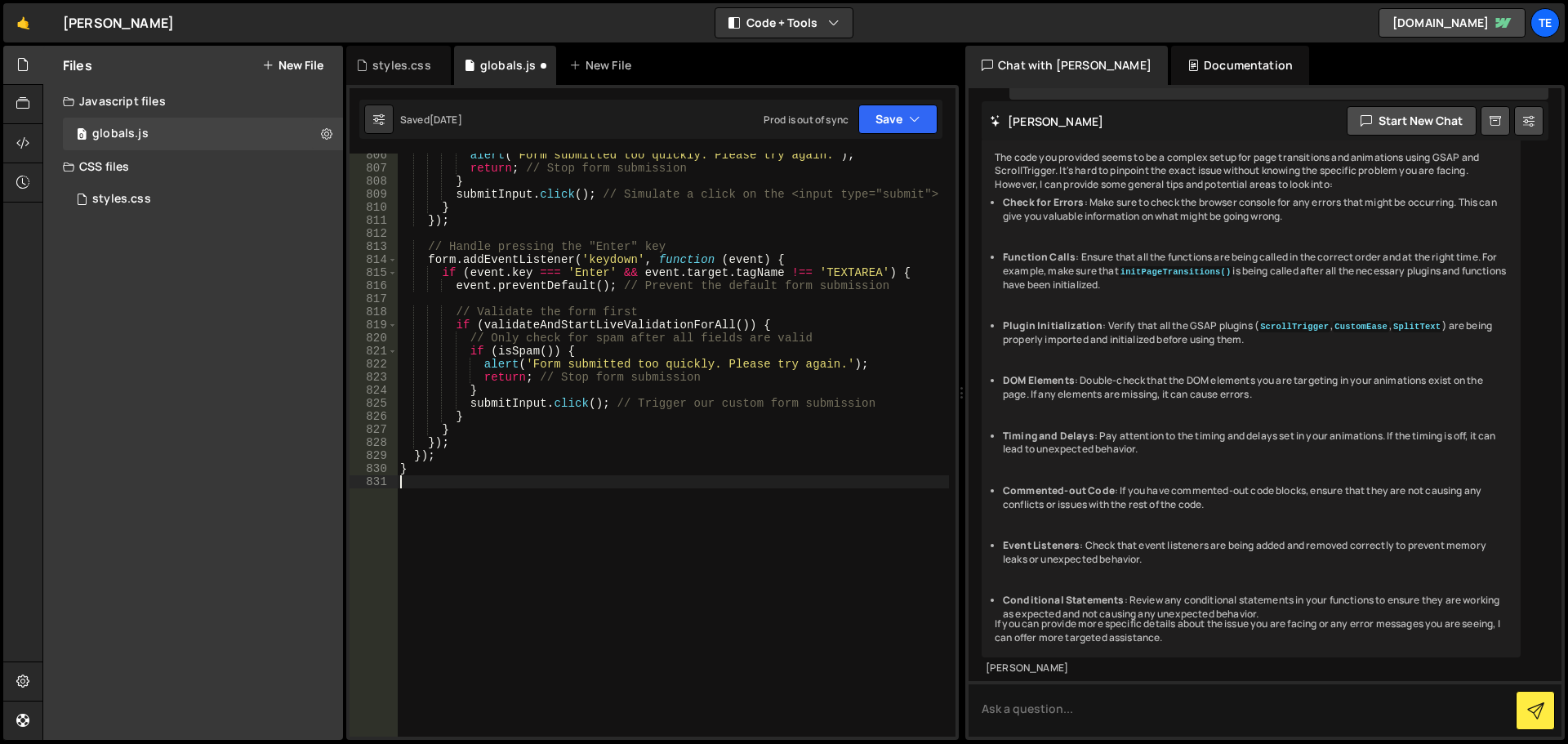
click at [619, 508] on div "alert ( 'Form submitted too quickly. Please try again.' ) ; return ; // Stop fo…" at bounding box center [673, 453] width 552 height 609
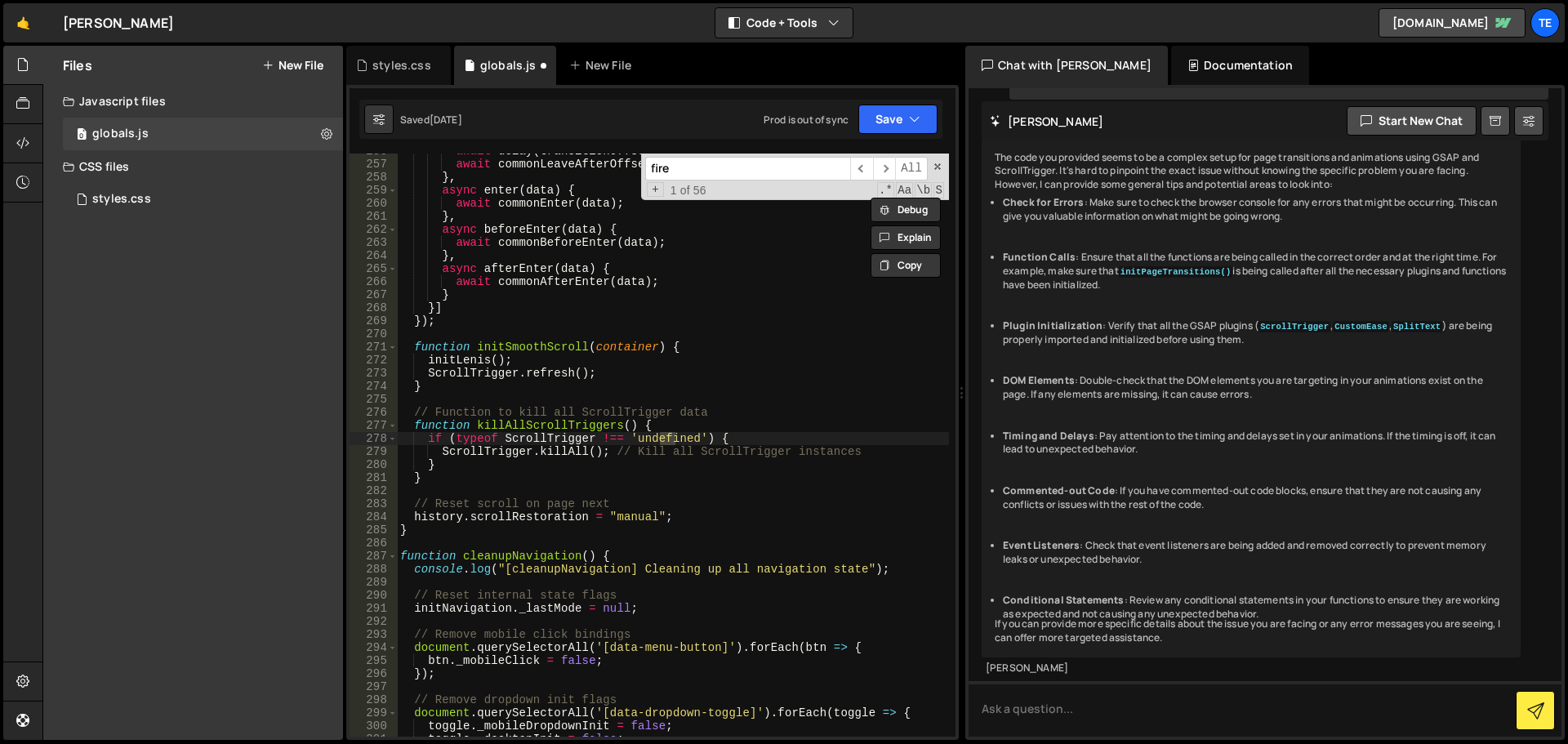
scroll to position [4009, 0]
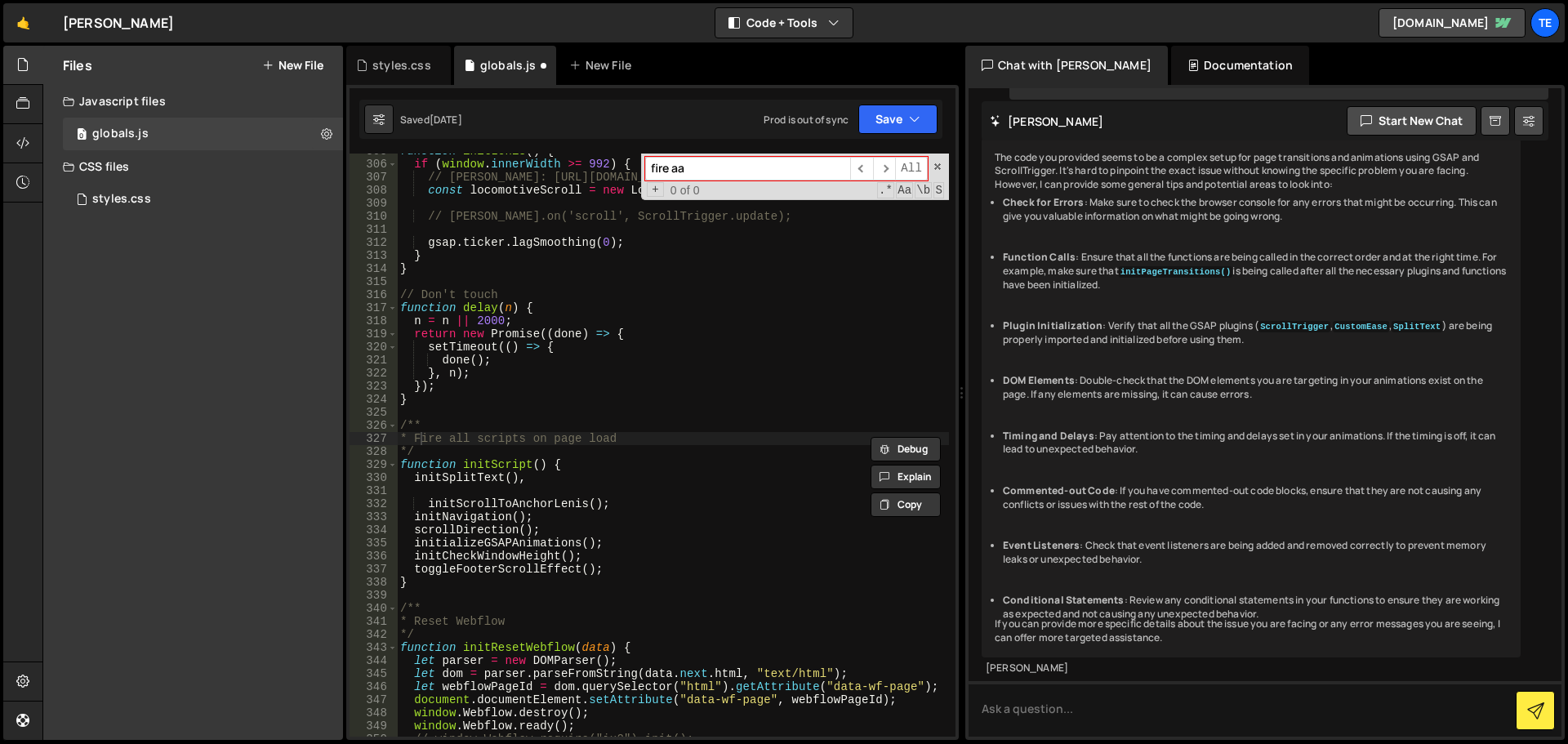
type input "fire aa"
type textarea "toggleFooterScrollEffect();"
click at [623, 567] on div "function initLenis ( ) { if ( window . innerWidth >= 992 ) { // [PERSON_NAME]: …" at bounding box center [673, 449] width 552 height 609
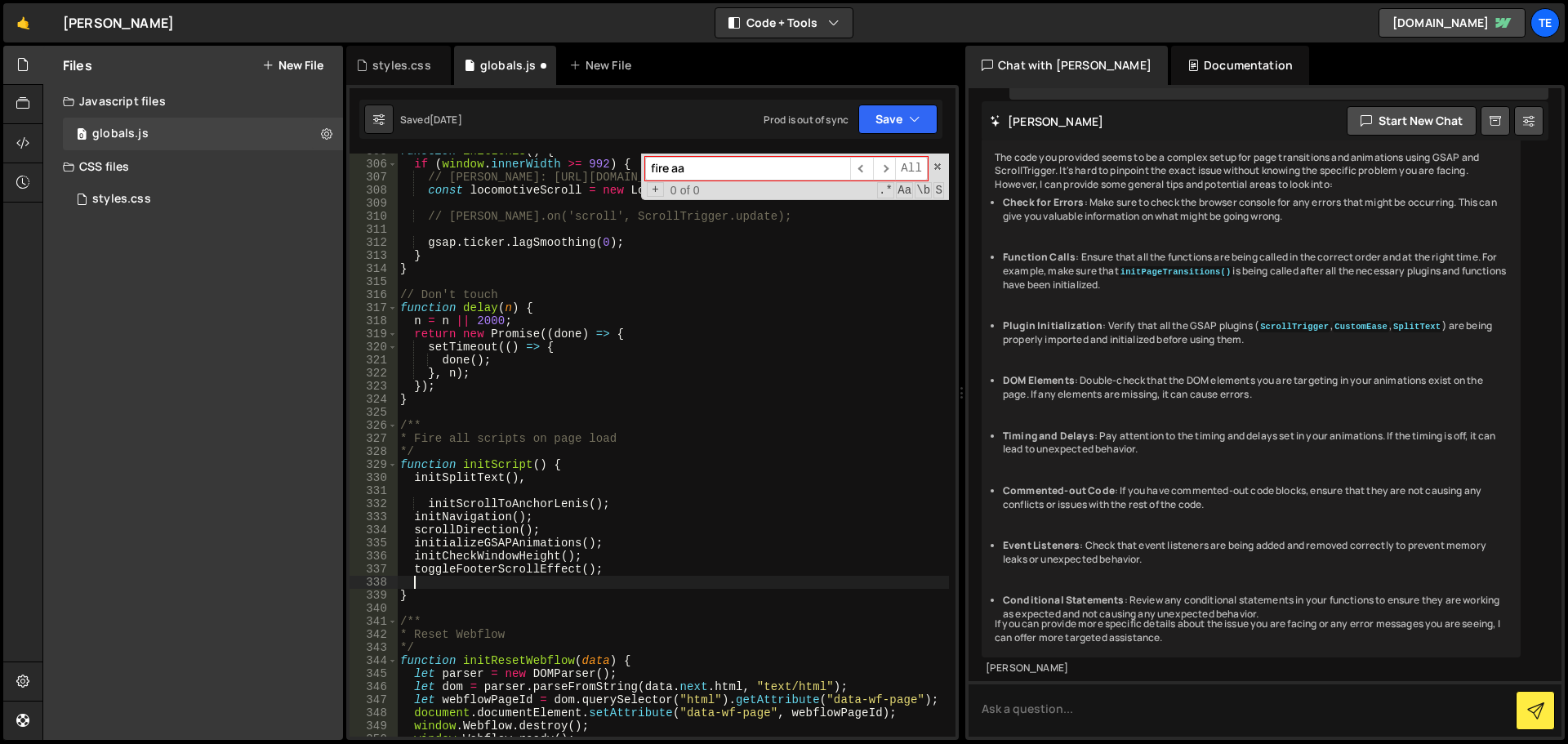
paste textarea "});"
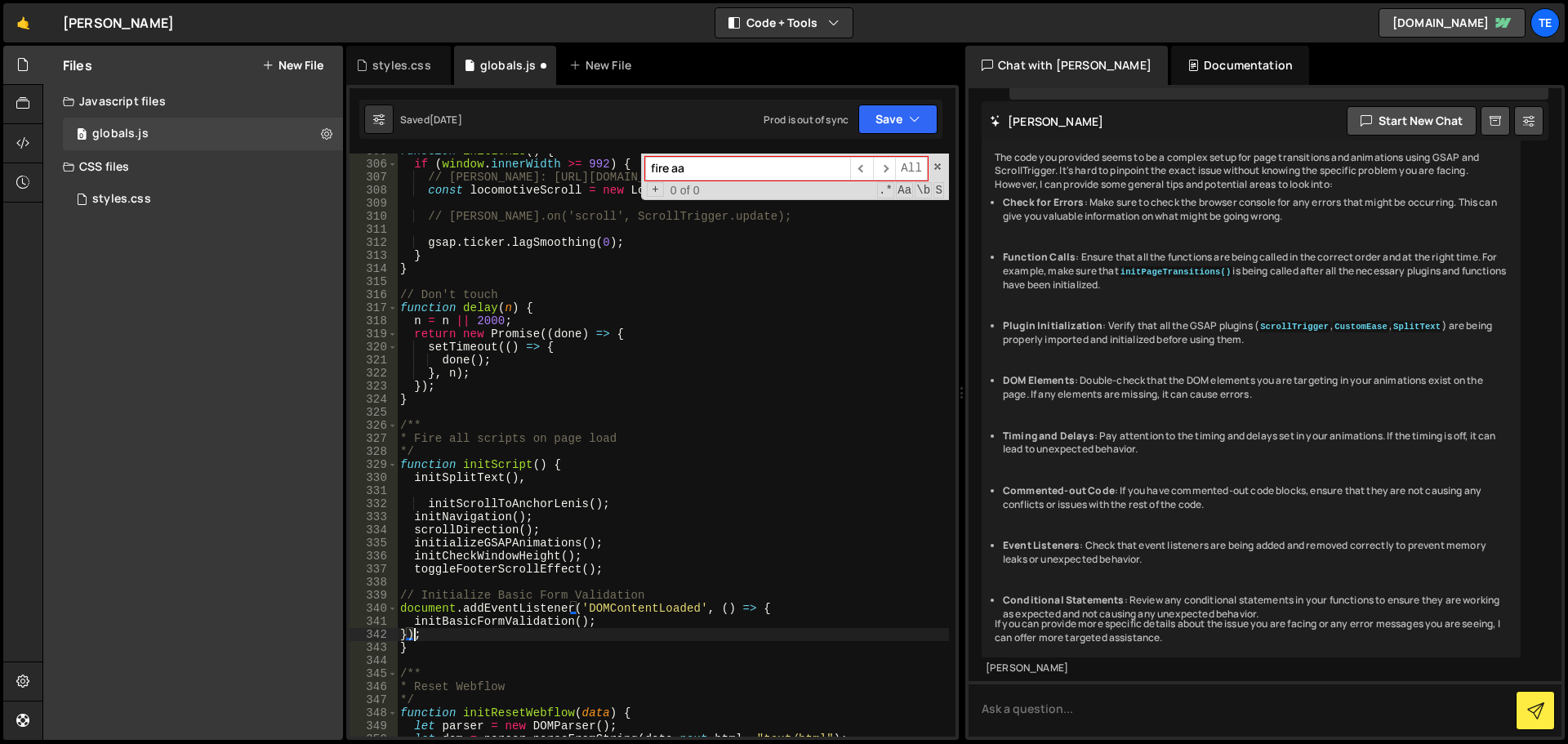
click at [417, 637] on div "function initLenis ( ) { if ( window . innerWidth >= 992 ) { // [PERSON_NAME]: …" at bounding box center [673, 449] width 552 height 609
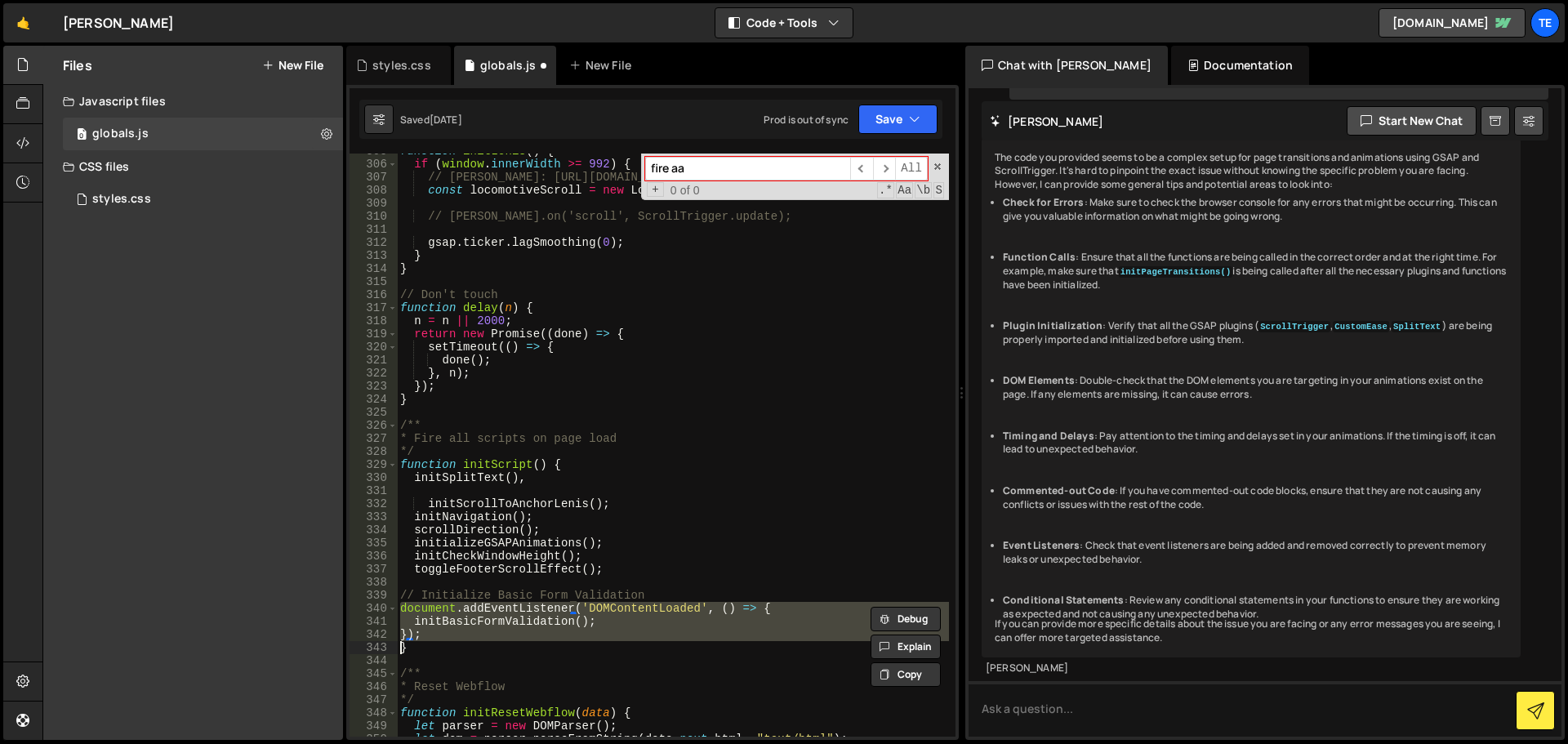
click at [417, 637] on div "function initLenis ( ) { if ( window . innerWidth >= 992 ) { // [PERSON_NAME]: …" at bounding box center [673, 449] width 552 height 609
click at [598, 621] on div "function initLenis ( ) { if ( window . innerWidth >= 992 ) { // [PERSON_NAME]: …" at bounding box center [673, 446] width 552 height 584
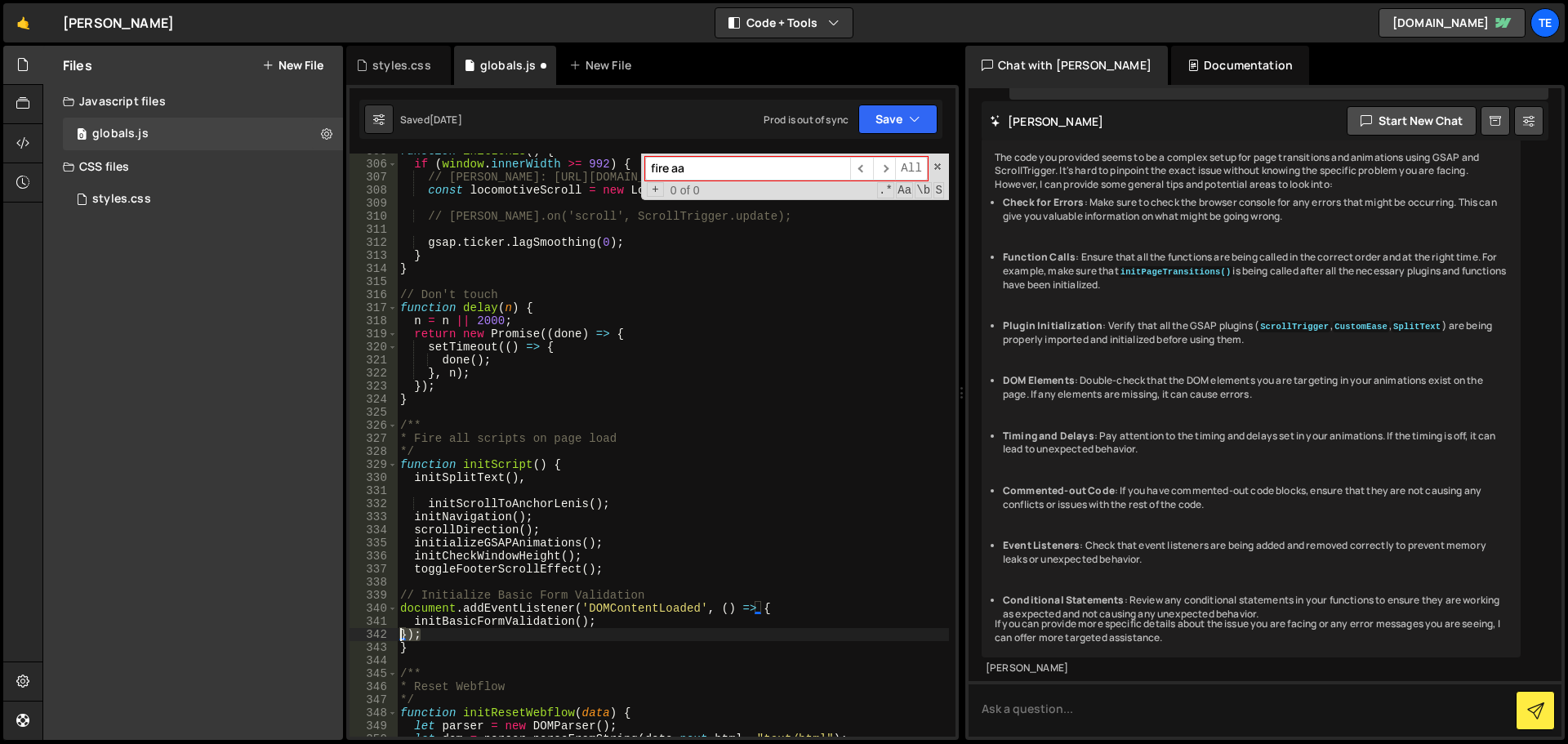
drag, startPoint x: 420, startPoint y: 637, endPoint x: 398, endPoint y: 637, distance: 22.0
click at [398, 637] on div "function initLenis ( ) { if ( window . innerWidth >= 992 ) { // [PERSON_NAME]: …" at bounding box center [673, 449] width 552 height 609
type textarea "});"
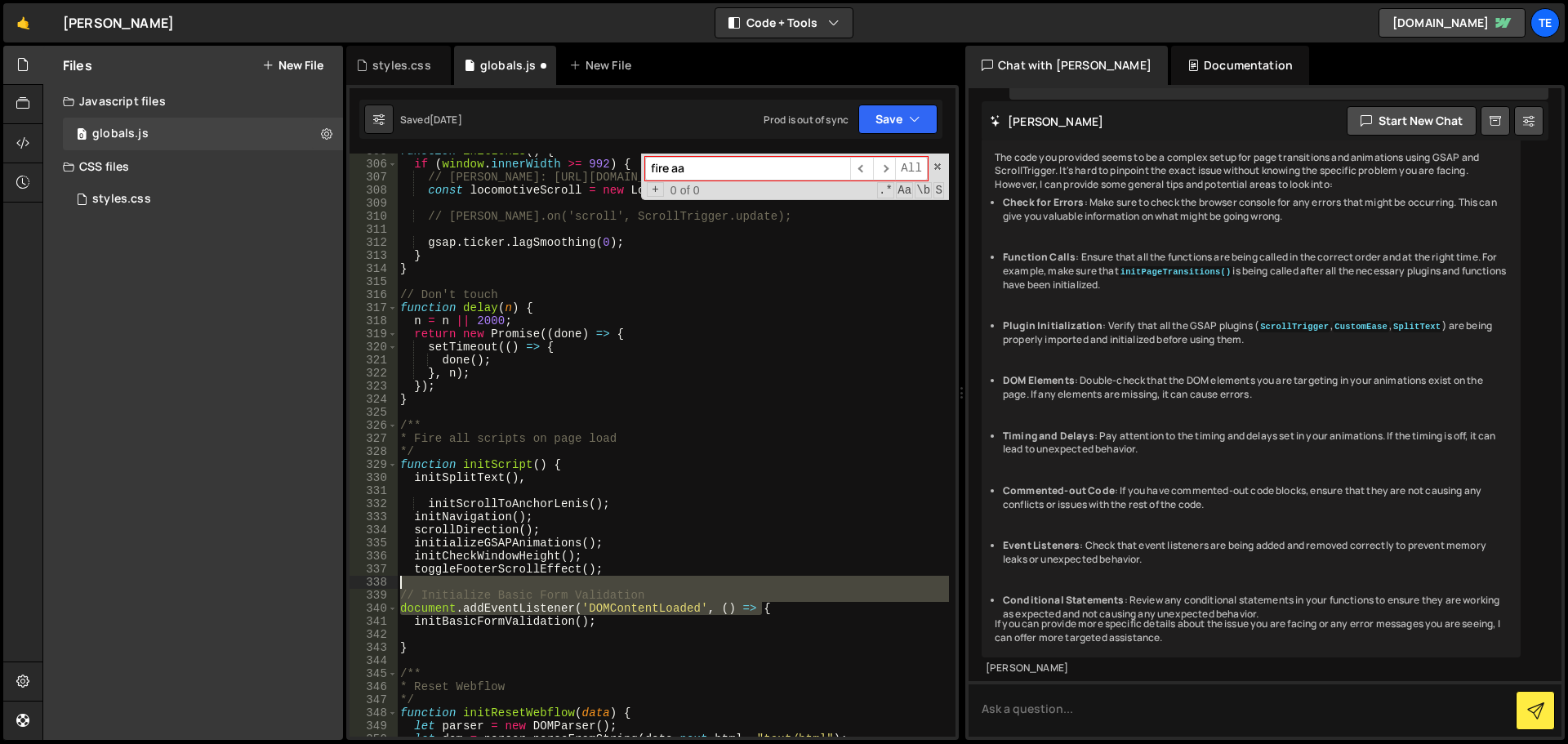
drag, startPoint x: 777, startPoint y: 608, endPoint x: 404, endPoint y: 586, distance: 373.6
click at [395, 586] on div "305 306 307 308 309 310 311 312 313 314 315 316 317 318 319 320 321 322 323 324…" at bounding box center [652, 446] width 606 height 584
type textarea "// Initialize Basic Form Validation"
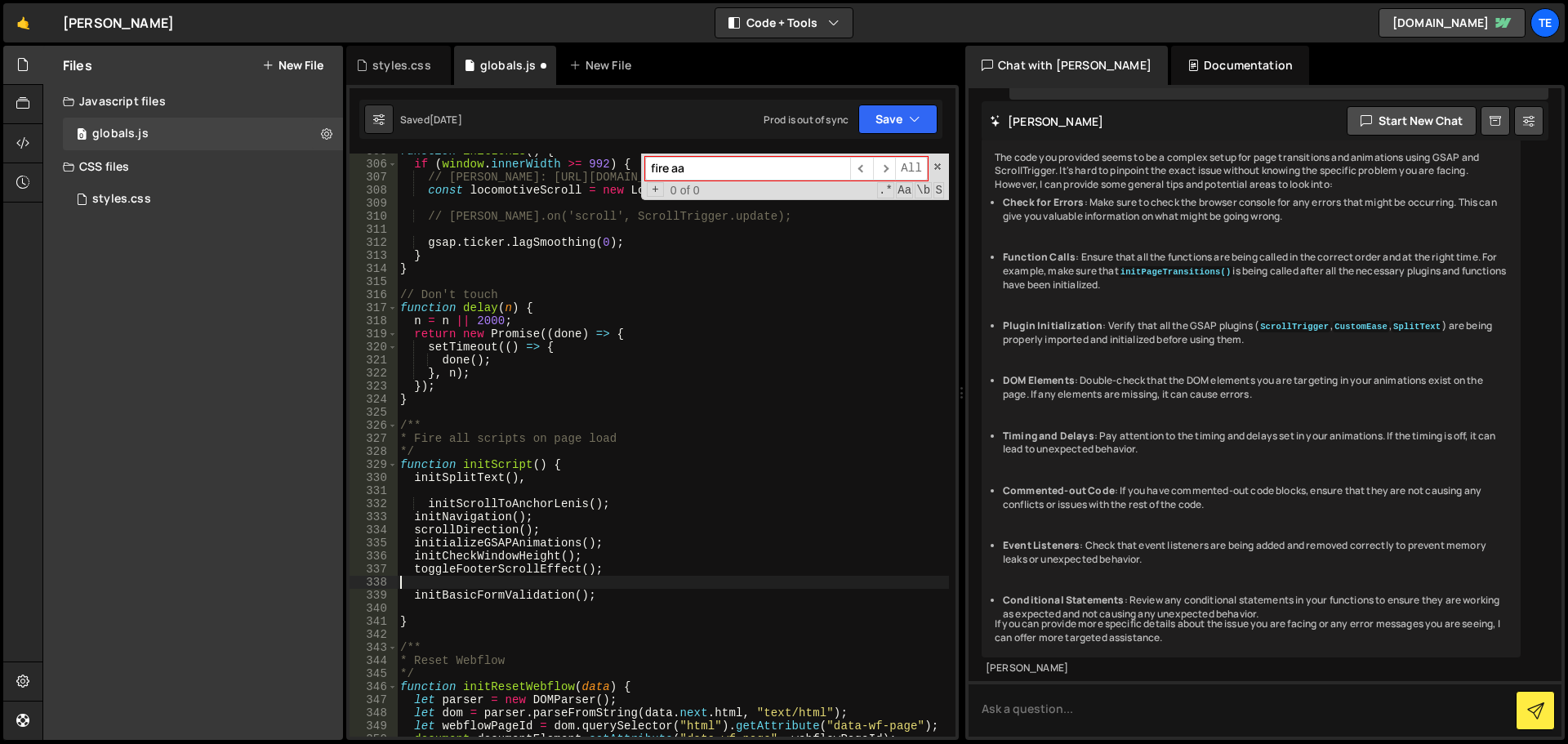
type textarea "toggleFooterScrollEffect();"
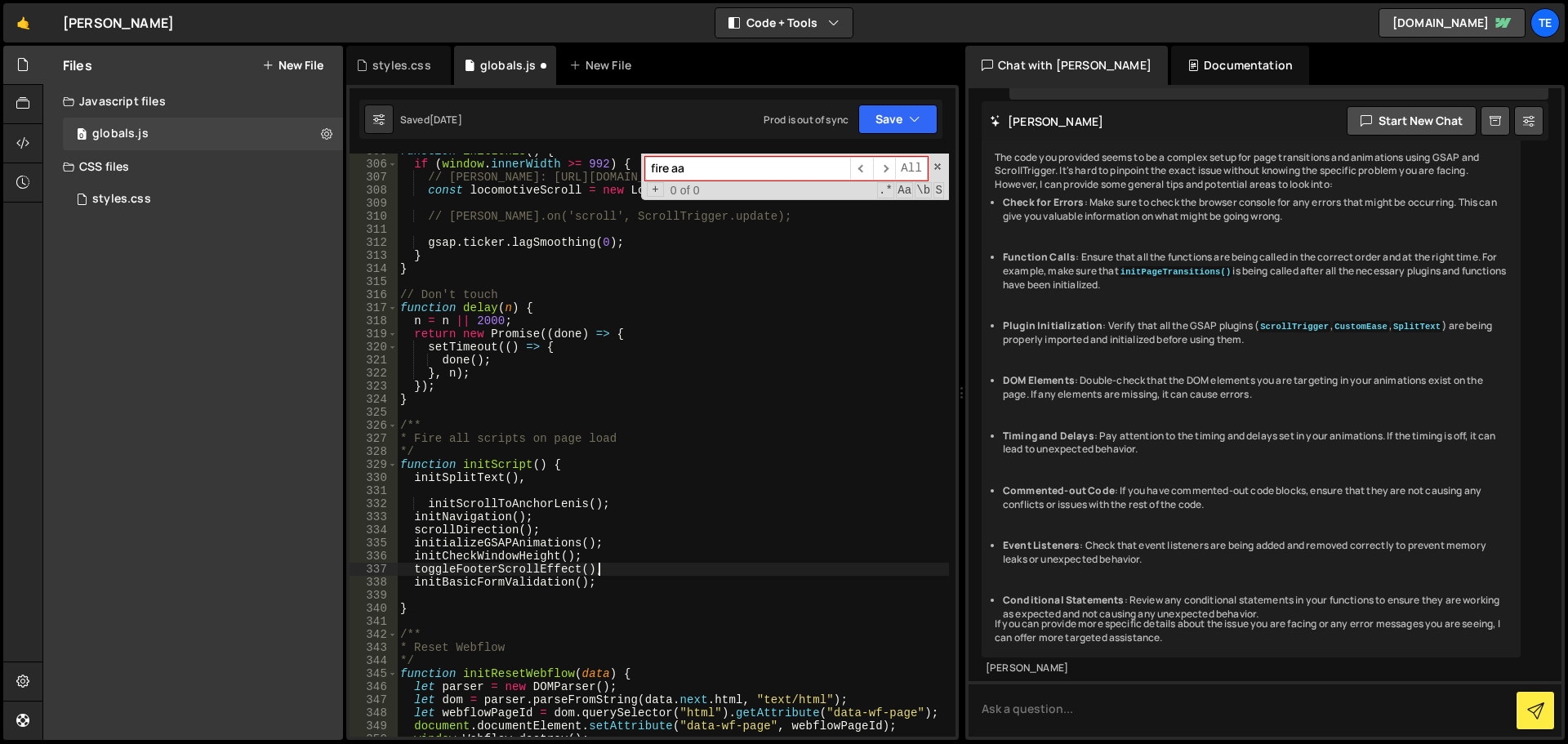
click at [520, 489] on div "function initLenis ( ) { if ( window . innerWidth >= 992 ) { // [PERSON_NAME]: …" at bounding box center [673, 449] width 552 height 609
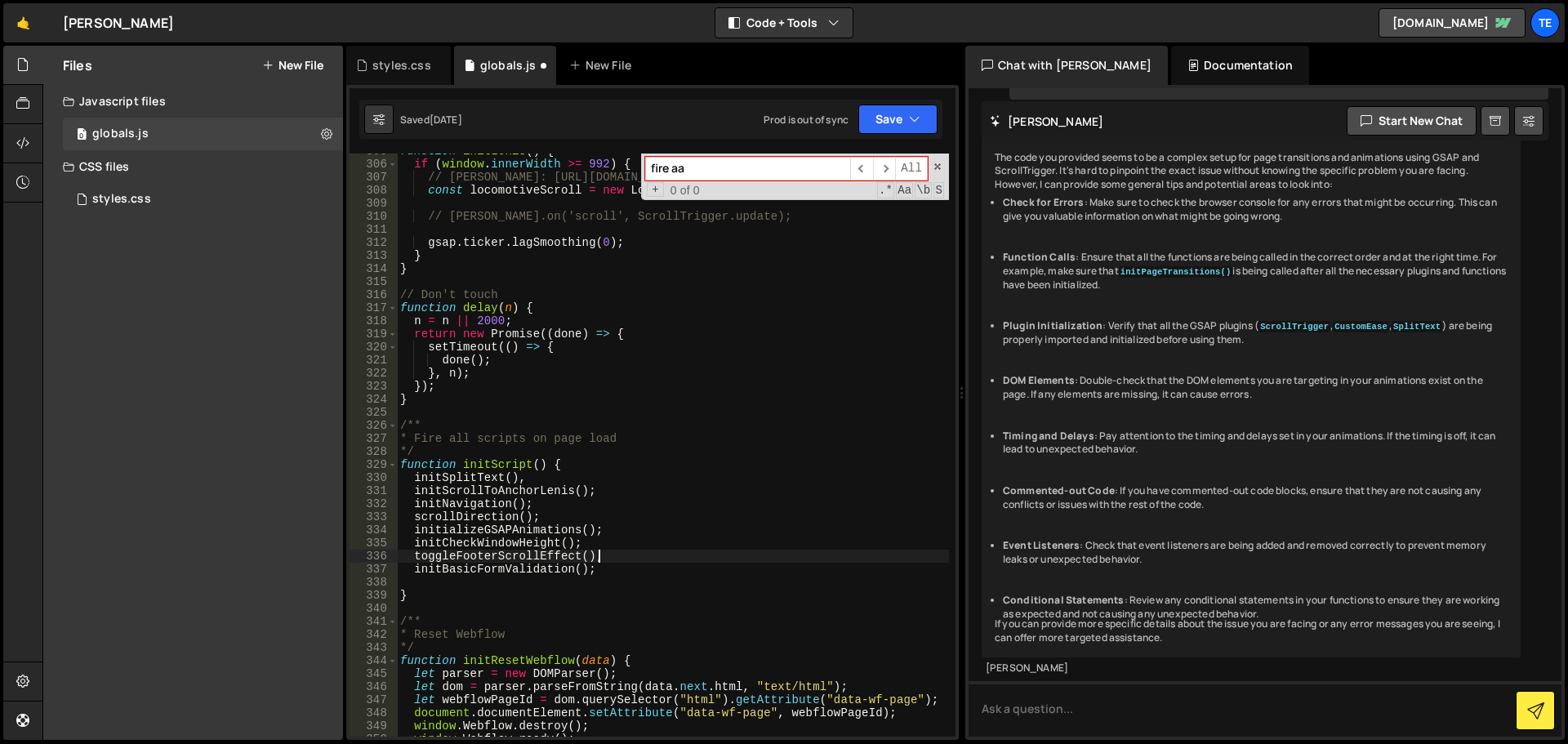
click at [608, 562] on div "function initLenis ( ) { if ( window . innerWidth >= 992 ) { // [PERSON_NAME]: …" at bounding box center [673, 449] width 552 height 609
type textarea "toggleFooterScrollEffect();"
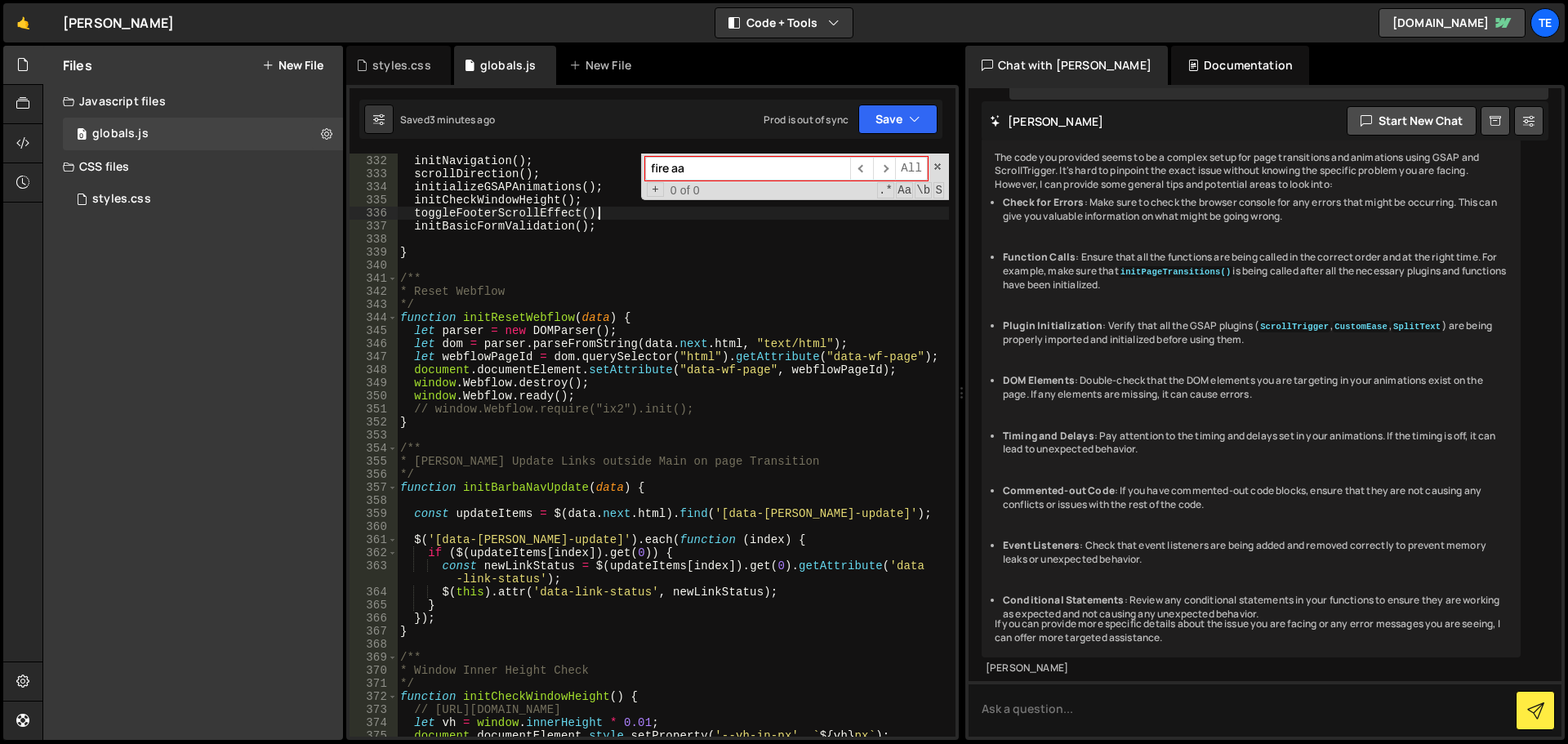
scroll to position [4352, 0]
click at [415, 63] on div "styles.css" at bounding box center [402, 65] width 59 height 17
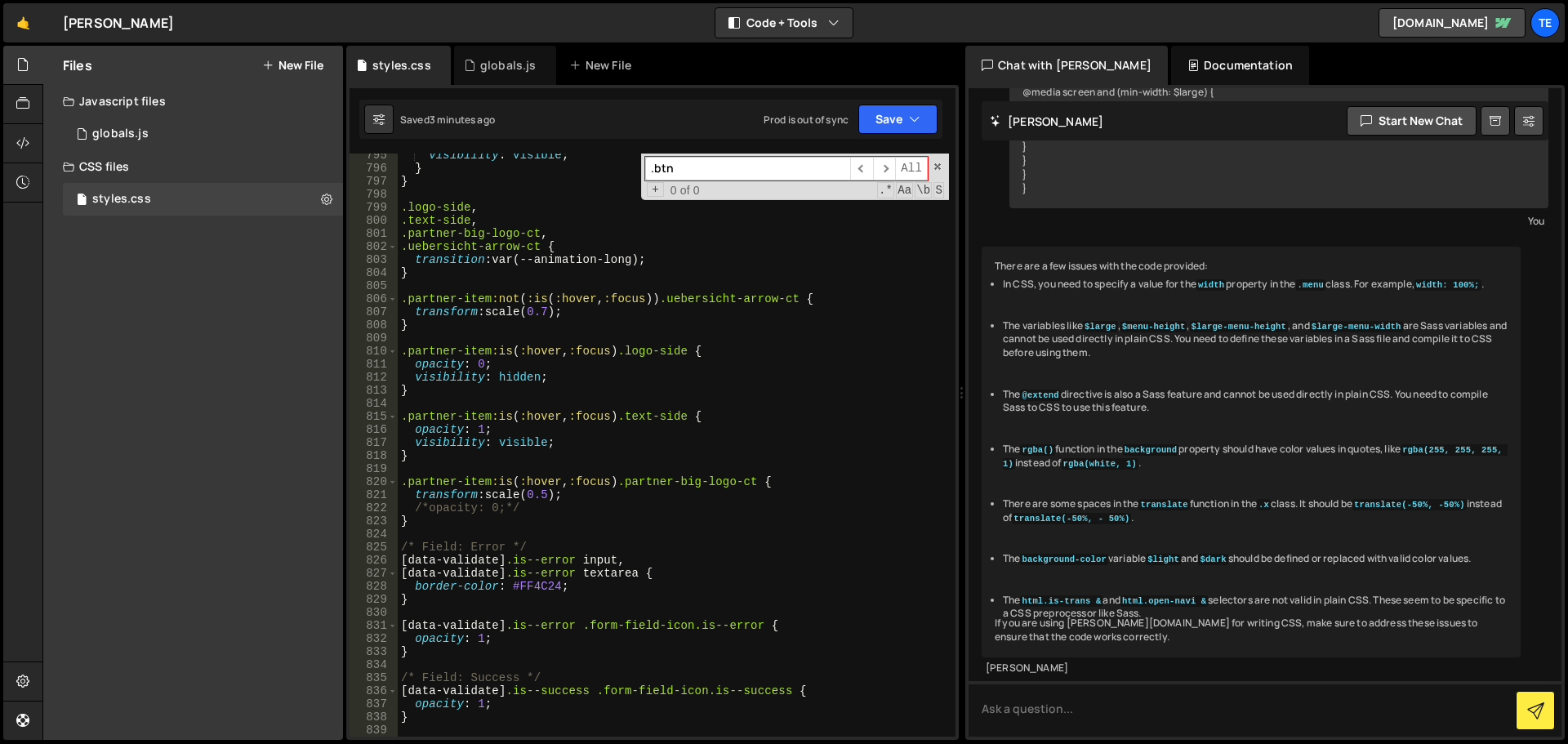
scroll to position [11204, 0]
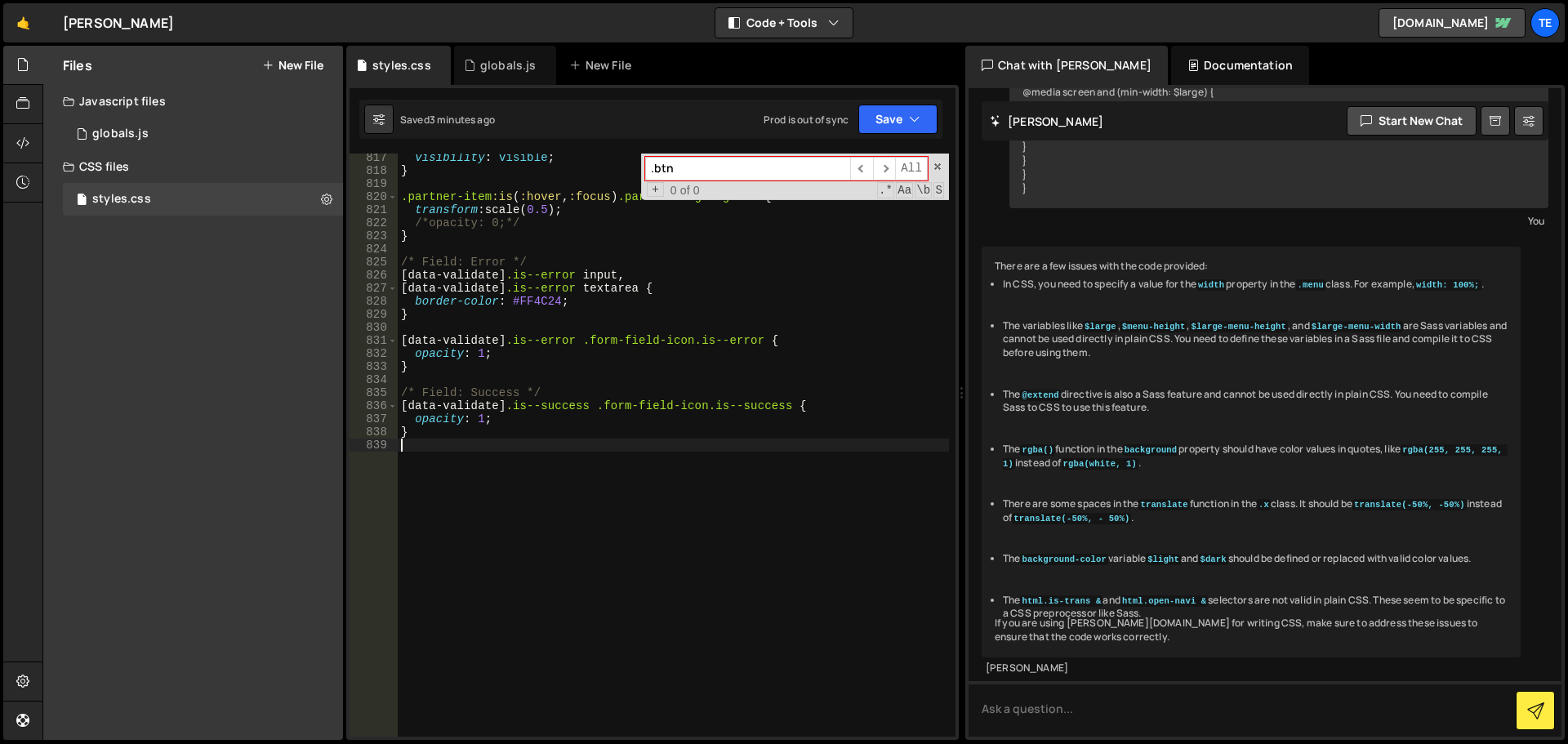
click at [630, 575] on div "visibility : visible ; } .partner-item :is ( :hover , :focus ) .partner-big-log…" at bounding box center [673, 455] width 551 height 609
type textarea "form input::placeholder {"
click at [516, 465] on div "visibility : visible ; } .partner-item :is ( :hover , :focus ) .partner-big-log…" at bounding box center [673, 455] width 551 height 609
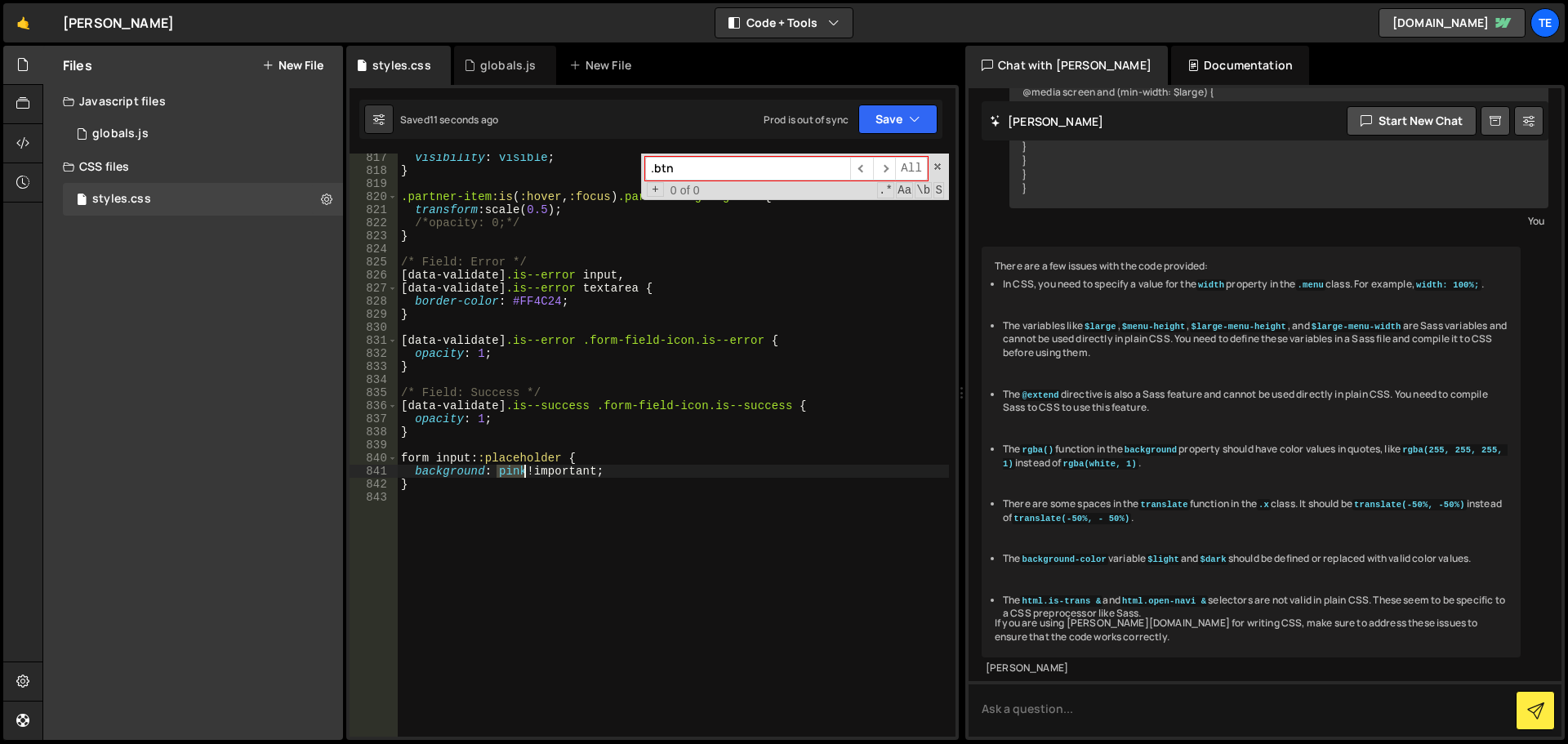
click at [516, 465] on div "visibility : visible ; } .partner-item :is ( :hover , :focus ) .partner-big-log…" at bounding box center [673, 455] width 551 height 609
click at [630, 475] on div "visibility : visible ; } .partner-item :is ( :hover , :focus ) .partner-big-log…" at bounding box center [673, 455] width 551 height 609
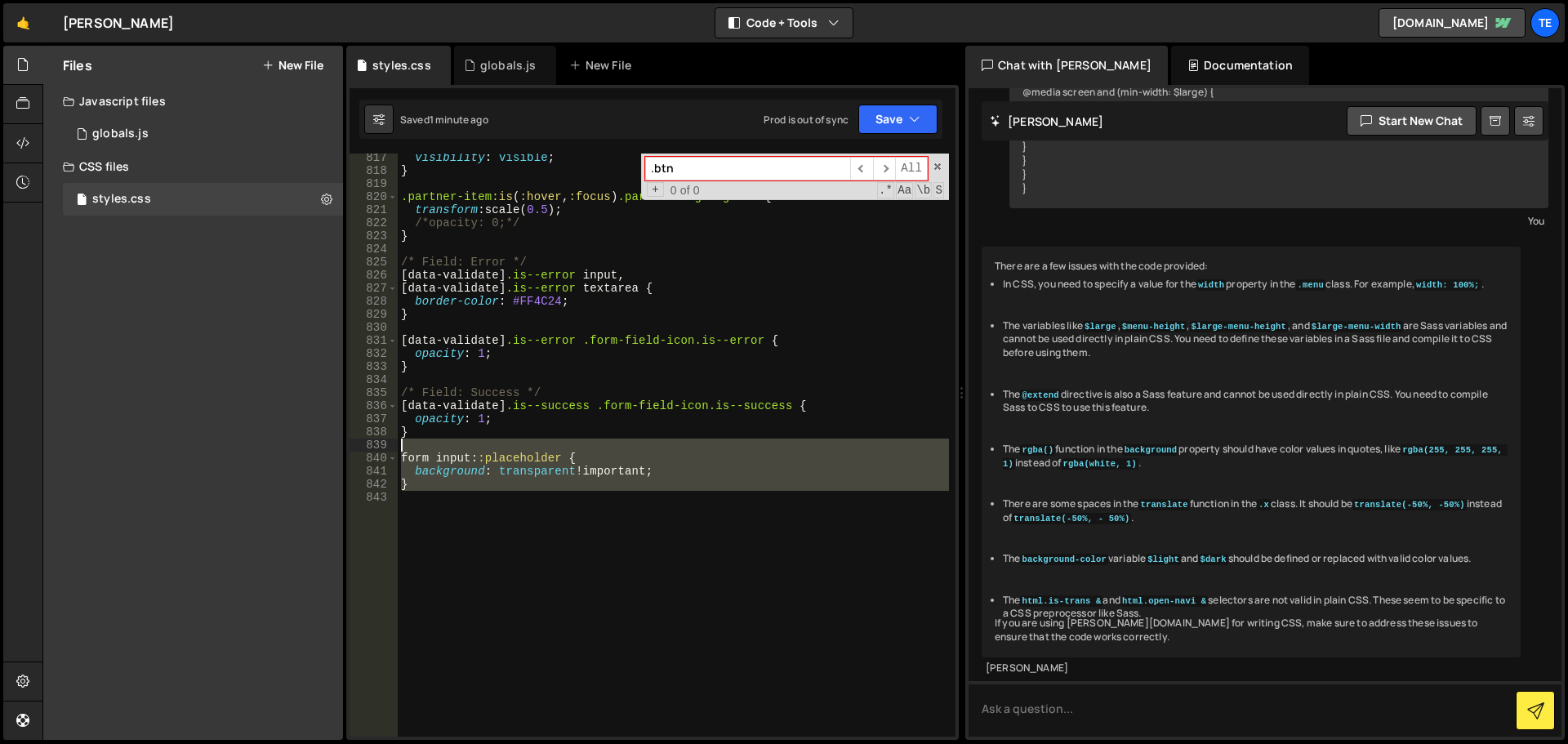
drag, startPoint x: 449, startPoint y: 507, endPoint x: 393, endPoint y: 451, distance: 79.2
click at [393, 451] on div "background: transparent !important; 817 818 819 820 821 822 823 824 825 826 827…" at bounding box center [652, 446] width 606 height 584
type textarea "form input::placeholder {"
click at [471, 499] on div "visibility : visible ; } .partner-item :is ( :hover , :focus ) .partner-big-log…" at bounding box center [673, 446] width 551 height 584
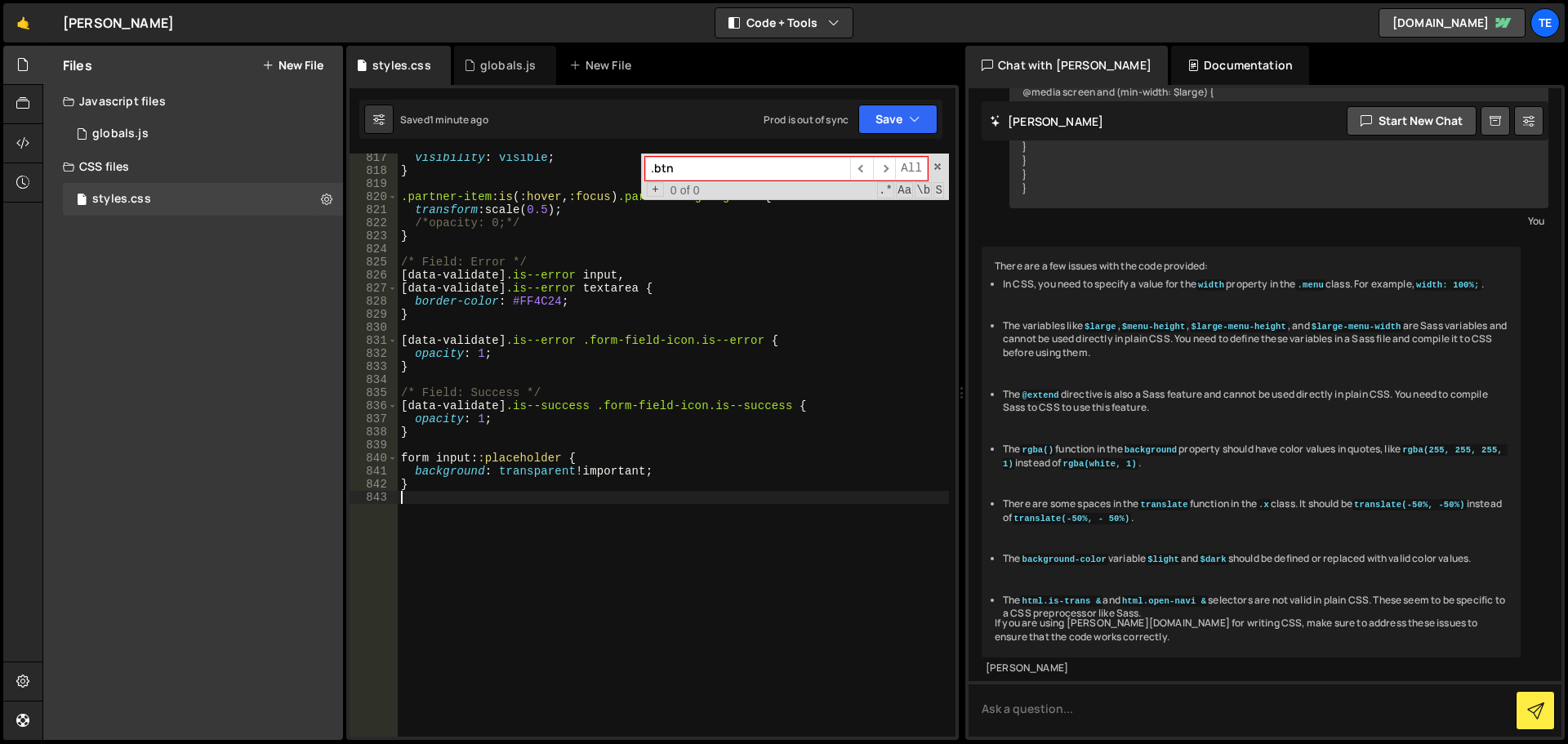
paste textarea "form input::placeholder {"
click at [452, 511] on div "visibility : visible ; } .partner-item :is ( :hover , :focus ) .partner-big-log…" at bounding box center [673, 455] width 551 height 609
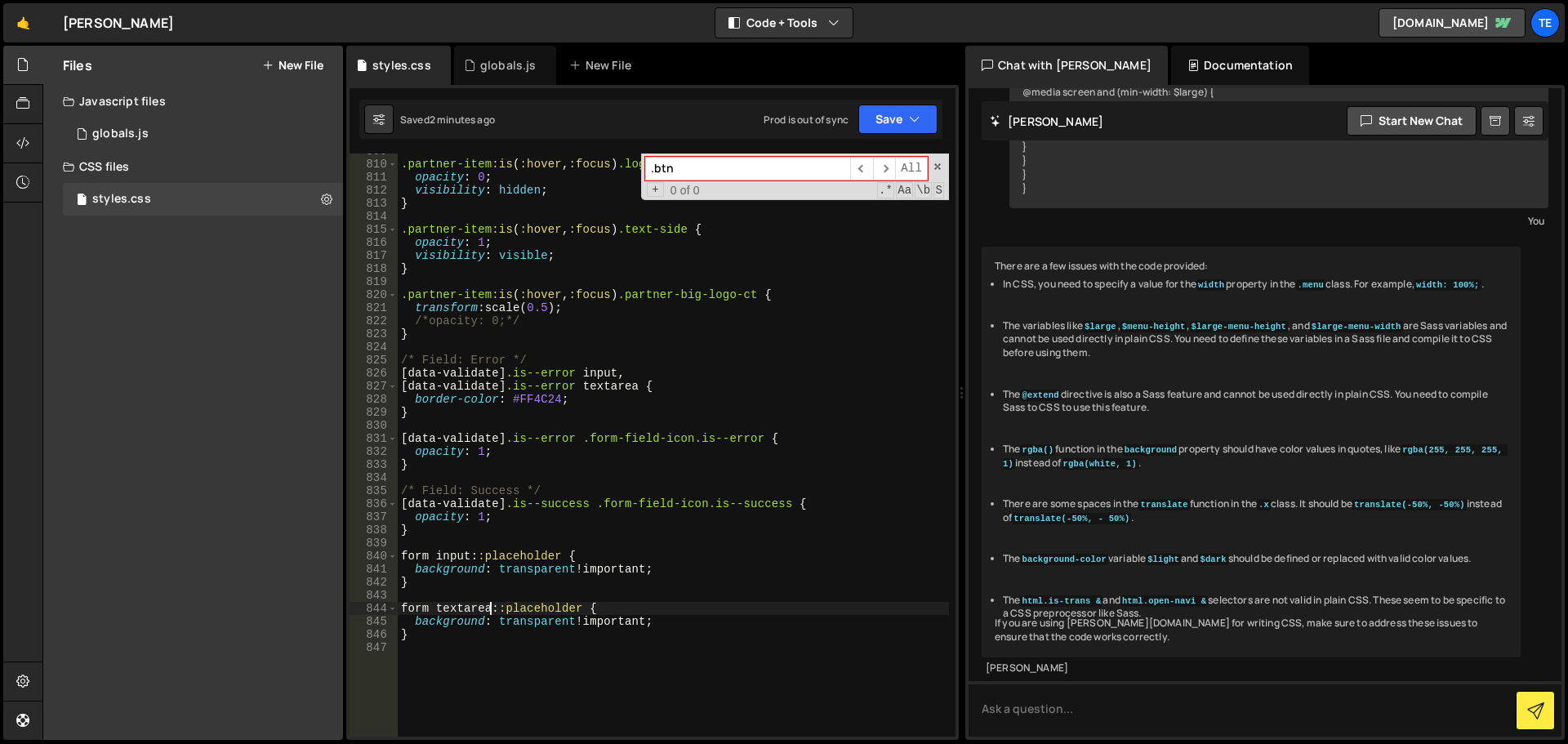
scroll to position [11057, 0]
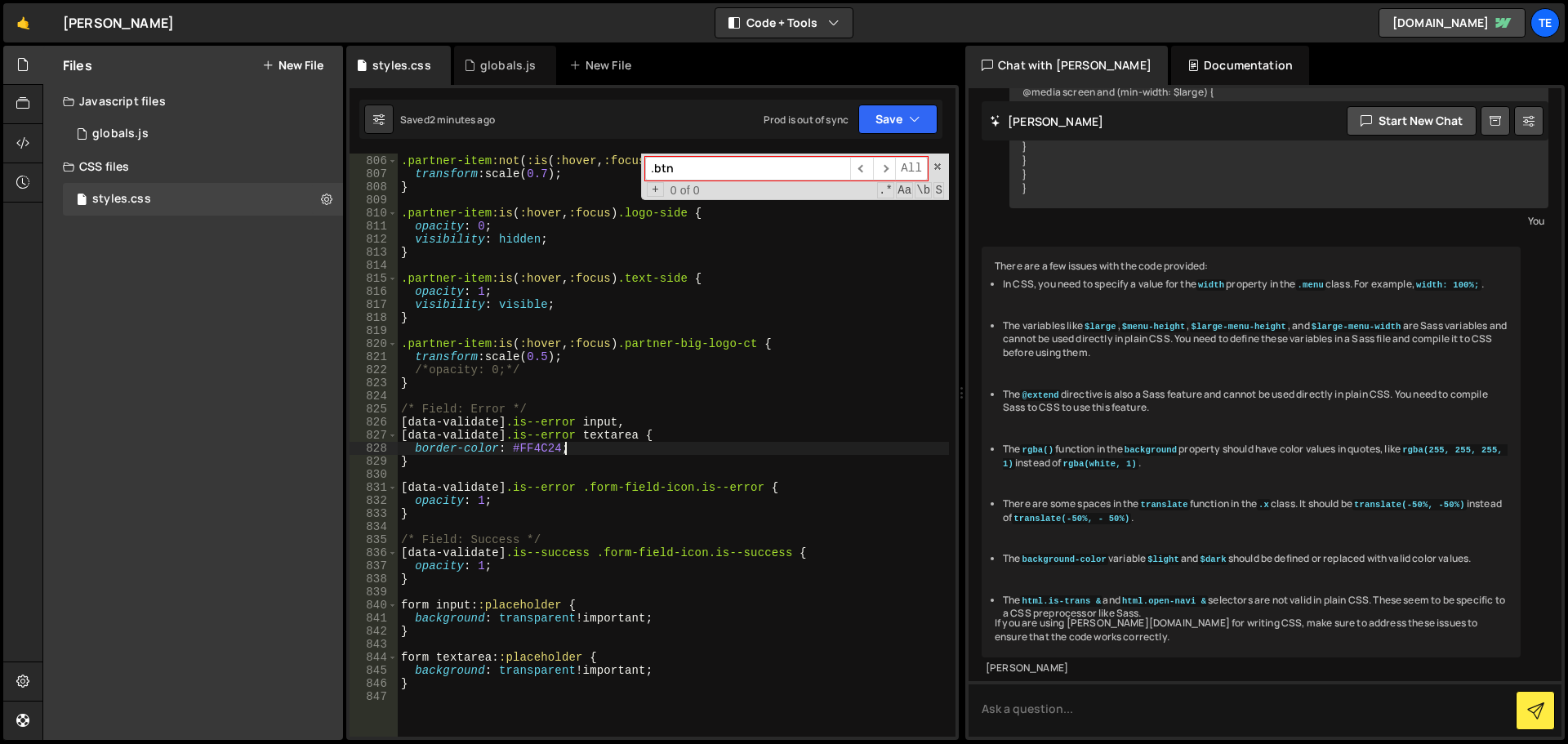
click at [714, 448] on div ".partner-item :not ( :is ( :hover , :focus )) .uebersicht-arrow-ct { transform …" at bounding box center [673, 446] width 551 height 609
type textarea "border-color: #FF4C24;"
click at [460, 397] on div ".partner-item :not ( :is ( :hover , :focus )) .uebersicht-arrow-ct { transform …" at bounding box center [673, 446] width 551 height 609
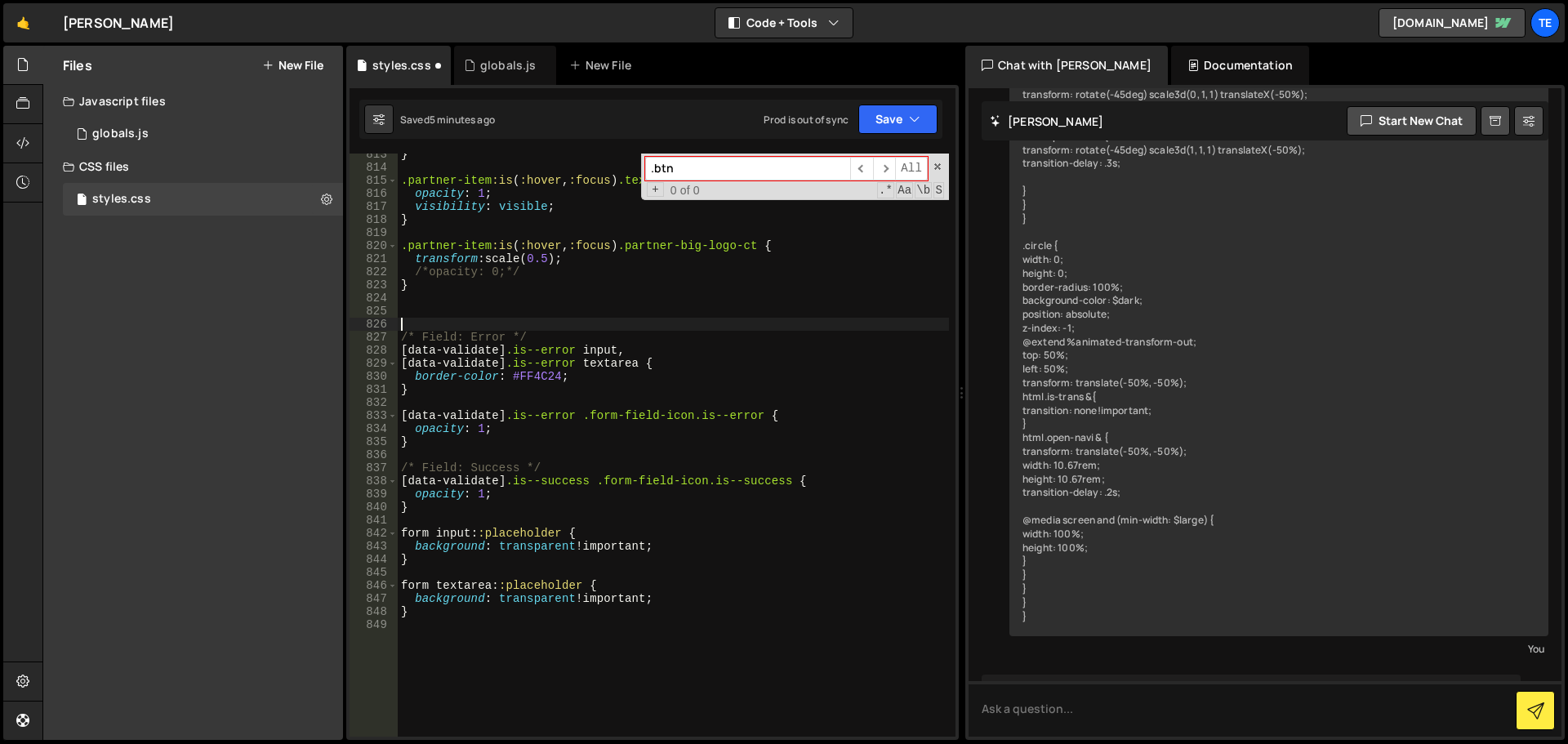
scroll to position [11253, 0]
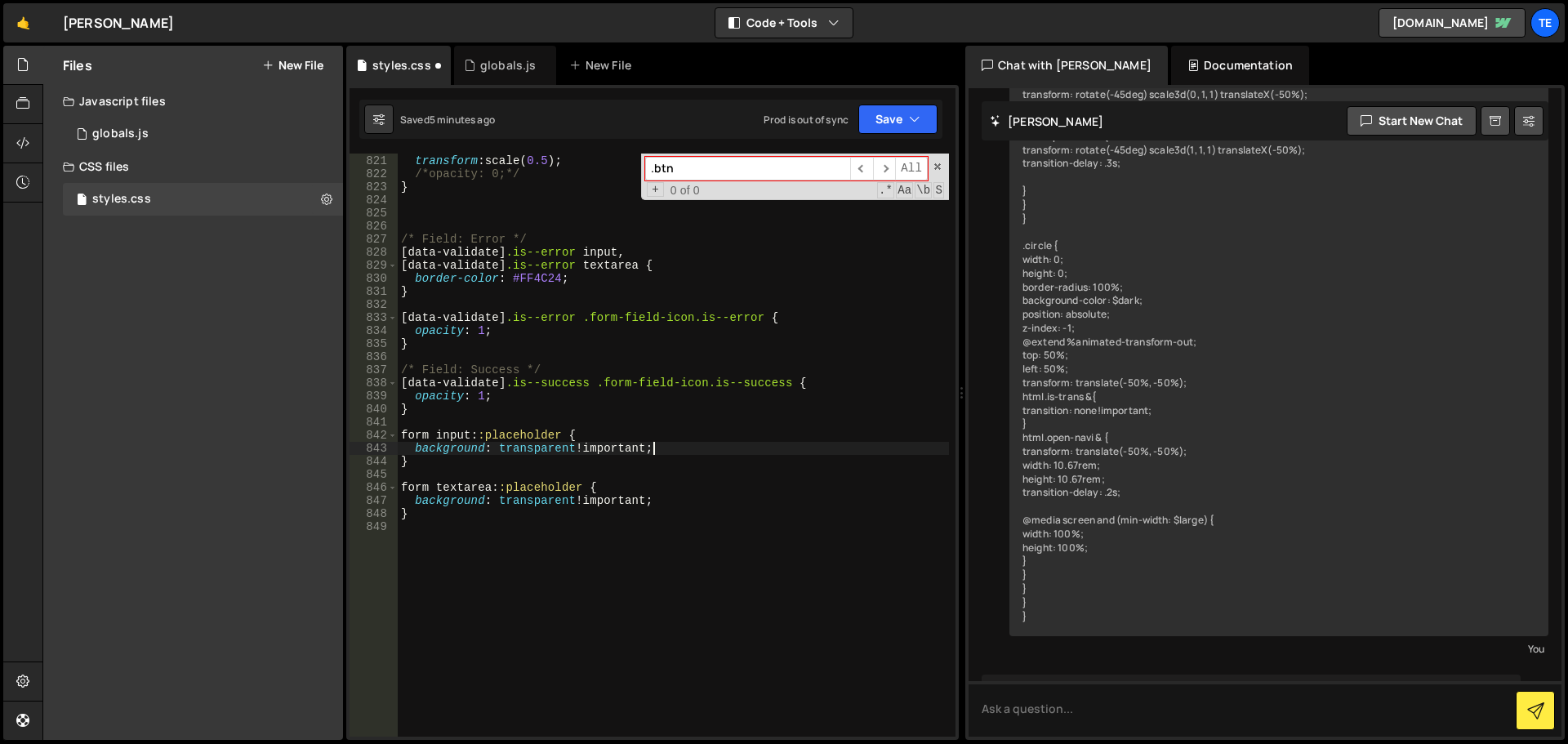
click at [689, 448] on div ".partner-item :is ( :hover , :focus ) .partner-big-logo-ct { transform : scale(…" at bounding box center [673, 446] width 551 height 609
type textarea "background: transparent !important;"
type textarea "opacity: .5;"
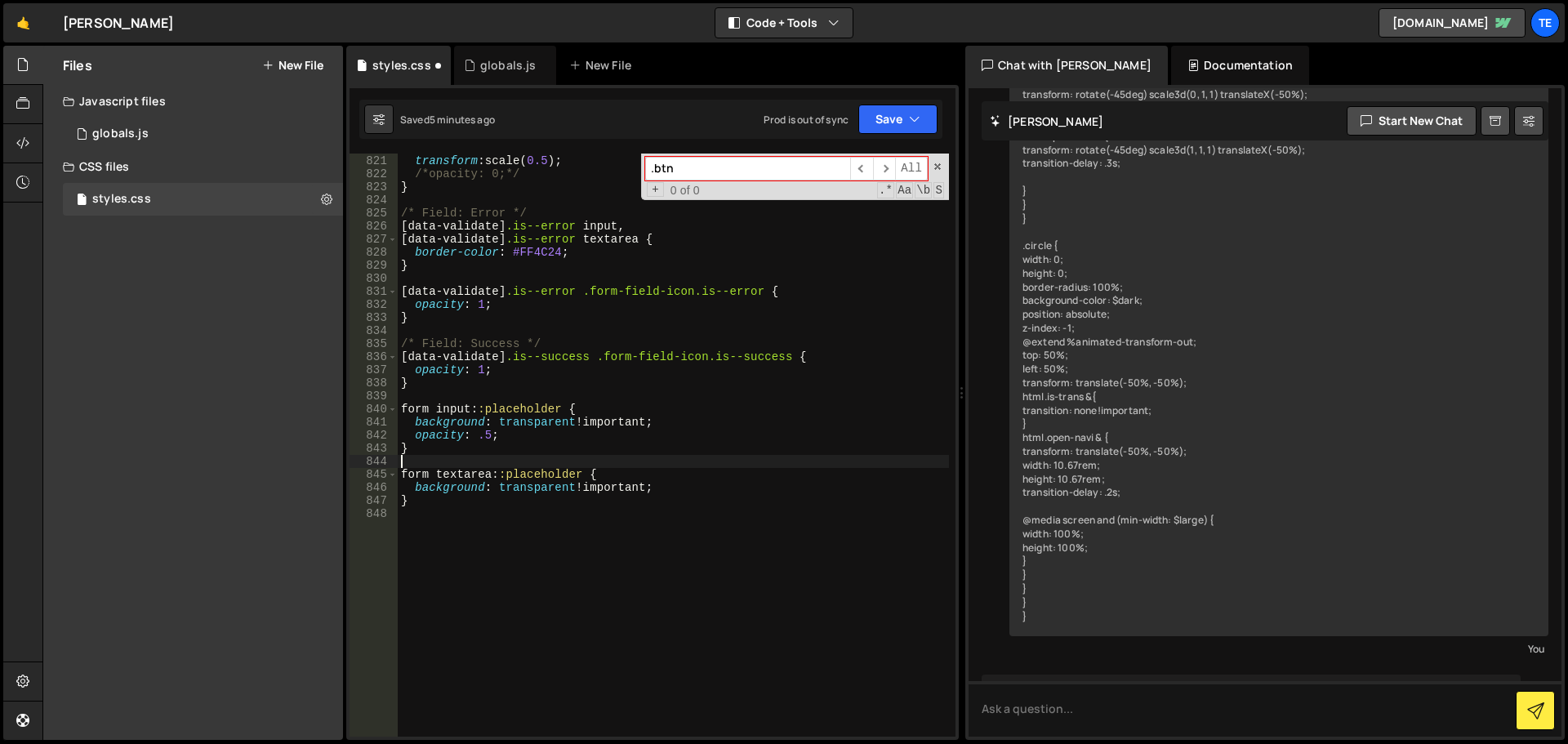
scroll to position [0, 0]
click at [446, 428] on div ".partner-item :is ( :hover , :focus ) .partner-big-logo-ct { transform : scale(…" at bounding box center [673, 446] width 551 height 609
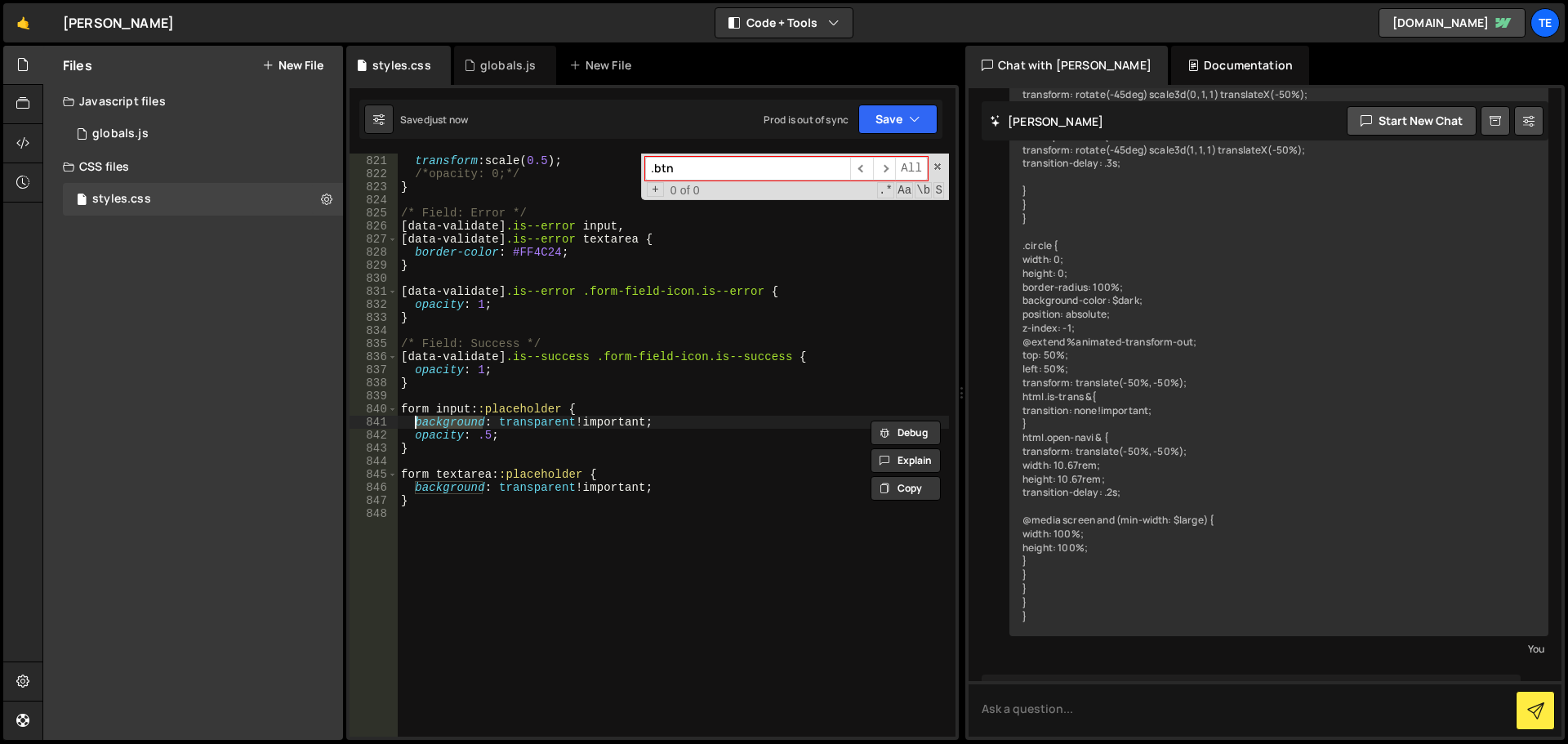
click at [456, 436] on div ".partner-item :is ( :hover , :focus ) .partner-big-logo-ct { transform : scale(…" at bounding box center [673, 446] width 551 height 609
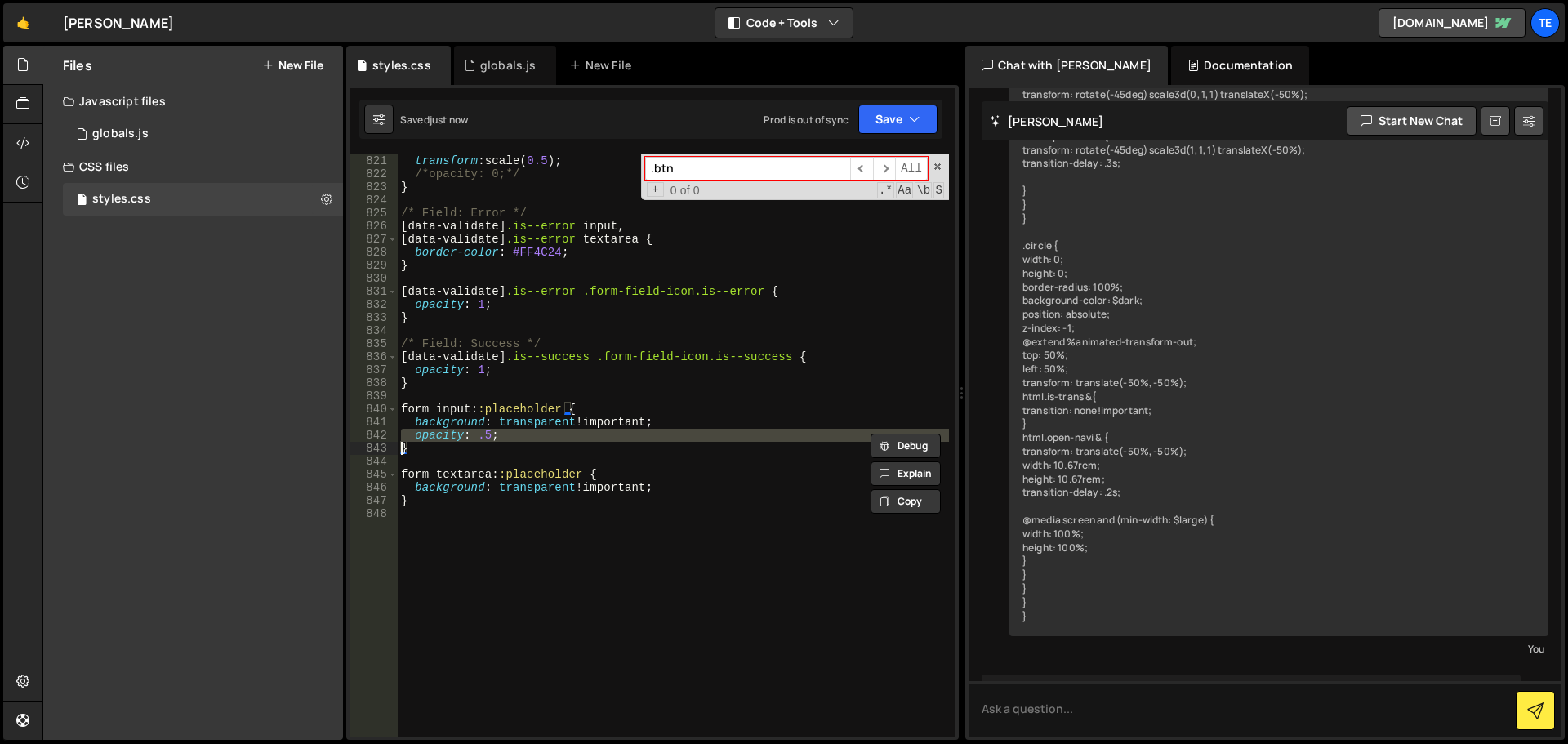
click at [677, 480] on div ".partner-item :is ( :hover , :focus ) .partner-big-logo-ct { transform : scale(…" at bounding box center [673, 446] width 551 height 609
type textarea "form textarea::placeholder {"
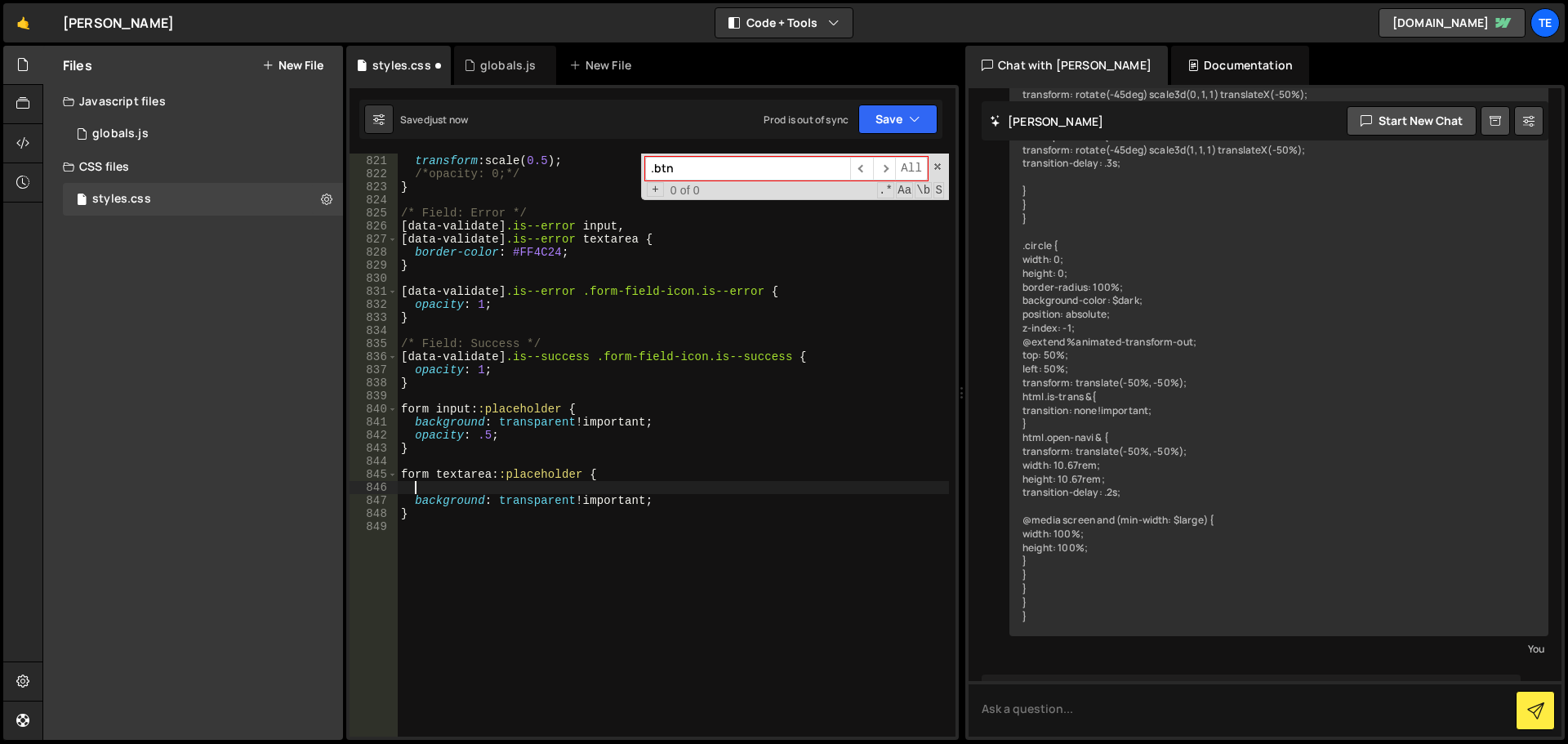
paste textarea
drag, startPoint x: 486, startPoint y: 431, endPoint x: 691, endPoint y: 440, distance: 205.2
click at [487, 432] on div ".partner-item :is ( :hover , :focus ) .partner-big-logo-ct { transform : scale(…" at bounding box center [673, 446] width 551 height 609
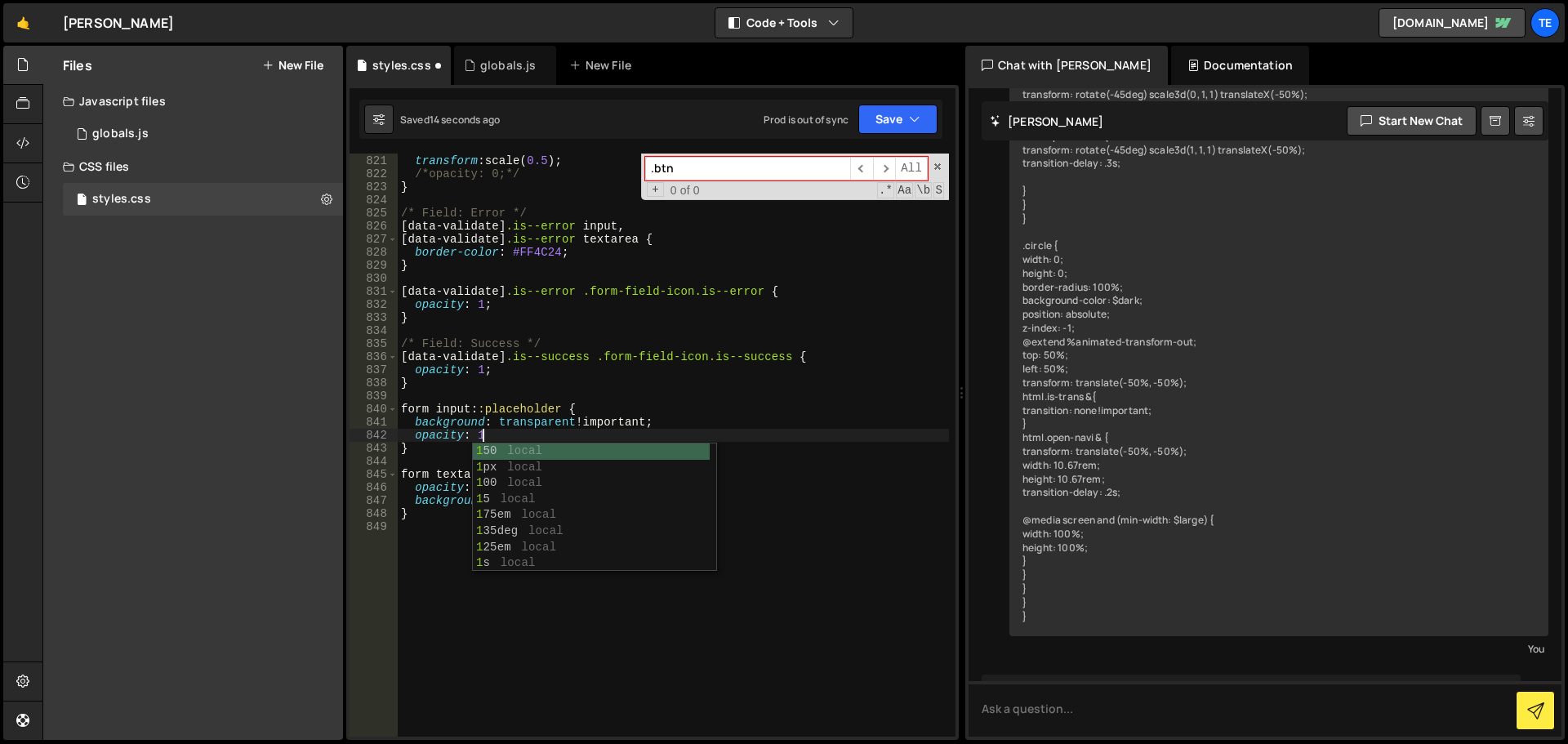
scroll to position [0, 5]
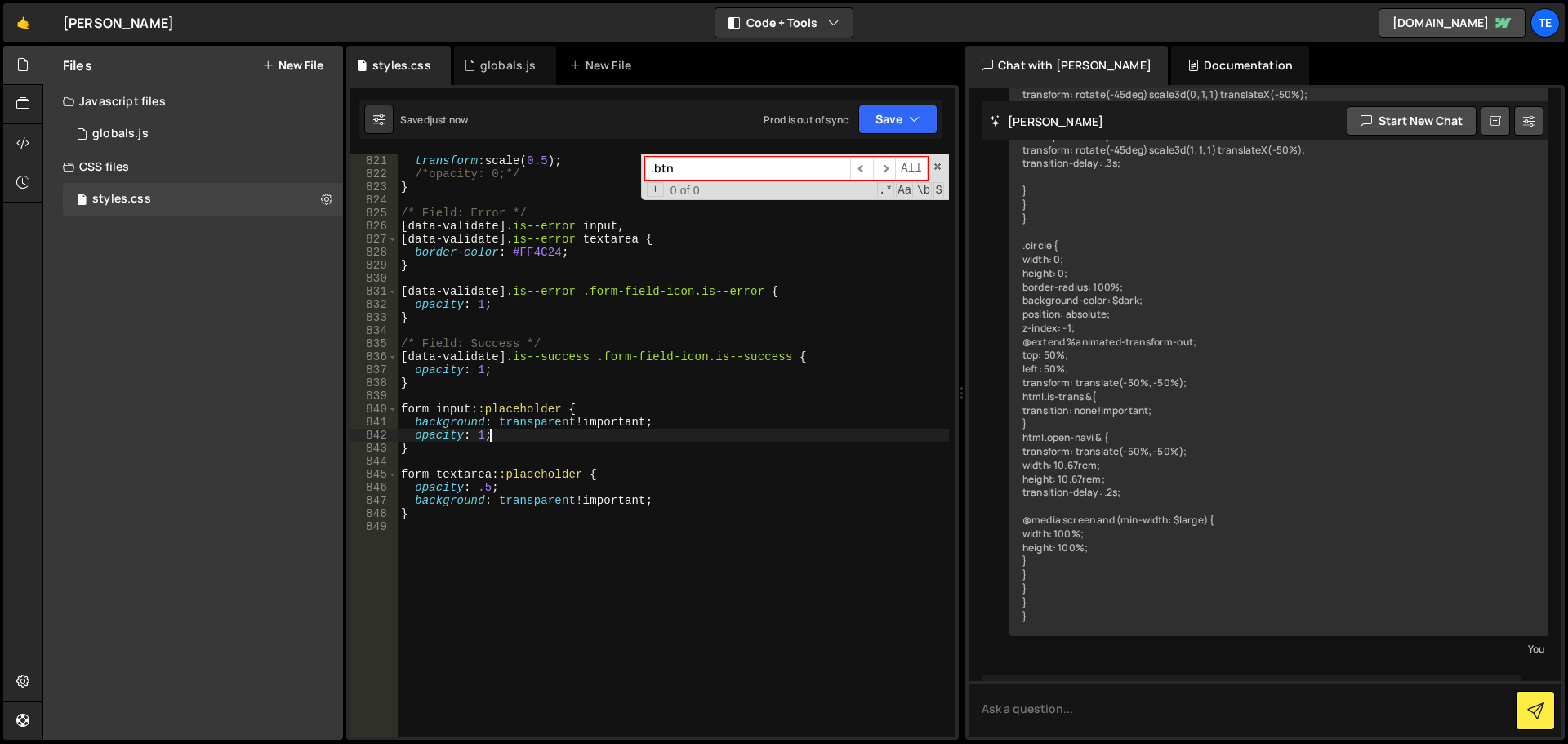
click at [467, 496] on div ".partner-item :is ( :hover , :focus ) .partner-big-logo-ct { transform : scale(…" at bounding box center [673, 446] width 551 height 609
click at [465, 493] on div ".partner-item :is ( :hover , :focus ) .partner-big-logo-ct { transform : scale(…" at bounding box center [673, 446] width 551 height 609
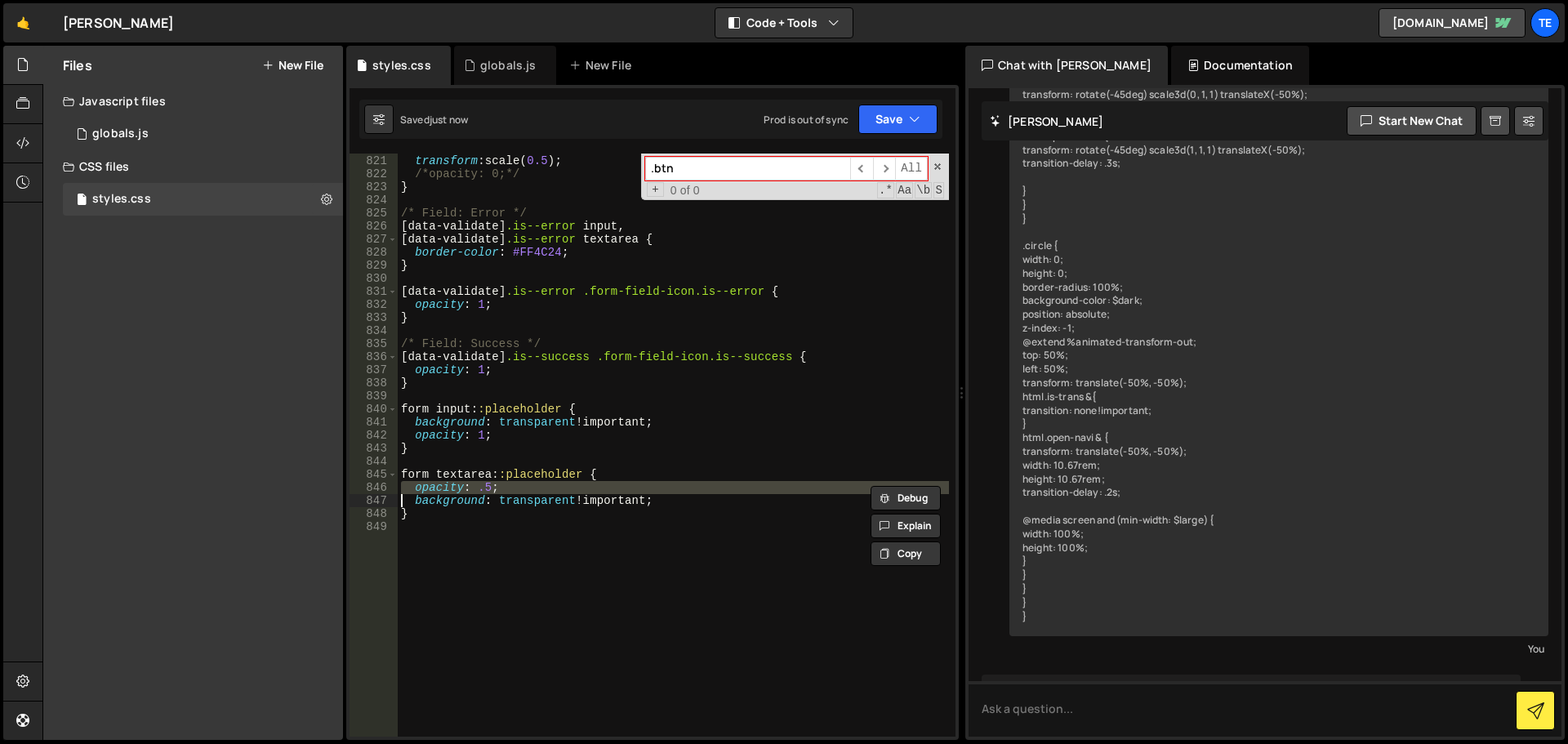
click at [465, 493] on div ".partner-item :is ( :hover , :focus ) .partner-big-logo-ct { transform : scale(…" at bounding box center [673, 446] width 551 height 609
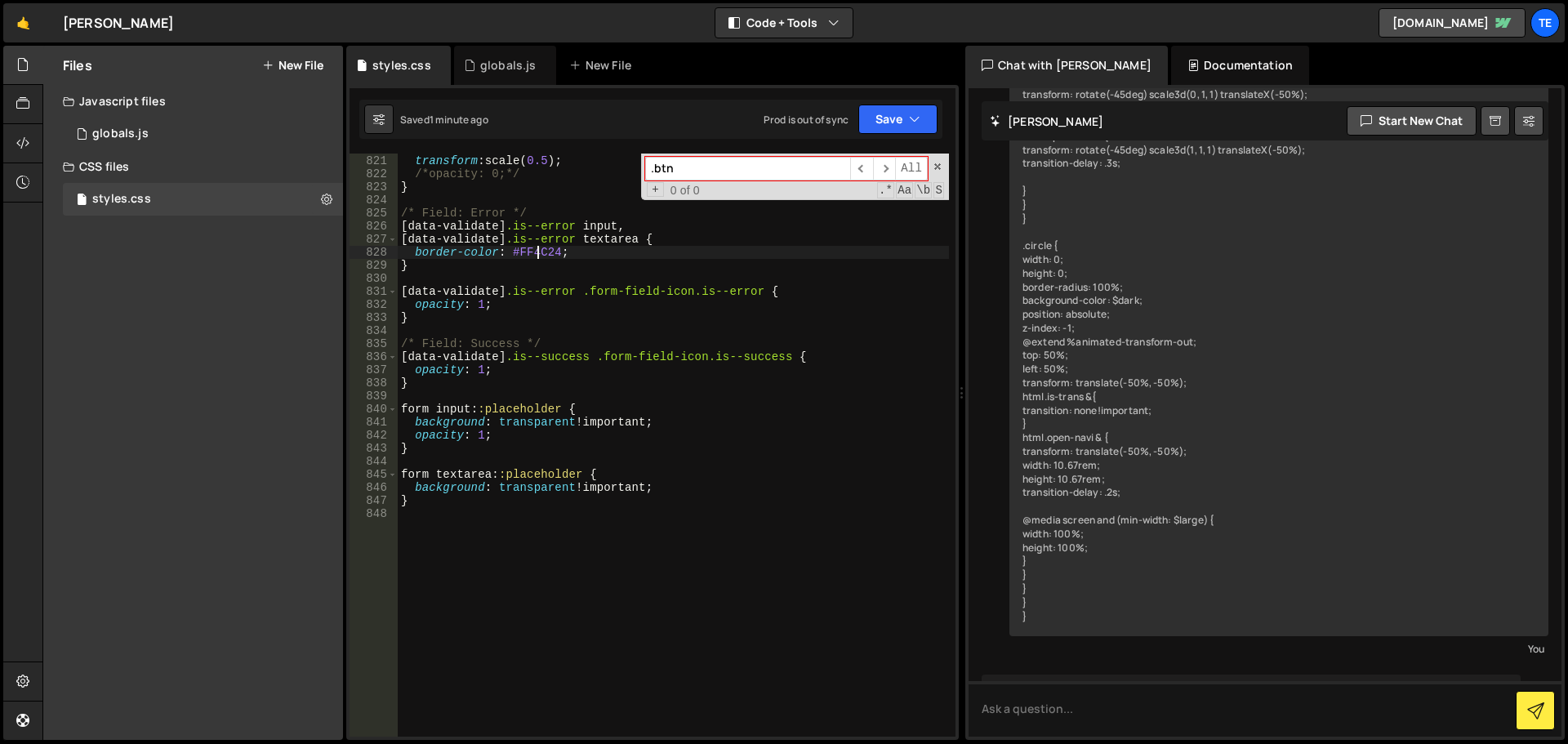
click at [536, 255] on div ".partner-item :is ( :hover , :focus ) .partner-big-logo-ct { transform : scale(…" at bounding box center [673, 446] width 551 height 609
click at [546, 256] on div ".partner-item :is ( :hover , :focus ) .partner-big-logo-ct { transform : scale(…" at bounding box center [673, 446] width 551 height 609
click at [536, 236] on div ".partner-item :is ( :hover , :focus ) .partner-big-logo-ct { transform : scale(…" at bounding box center [673, 446] width 551 height 609
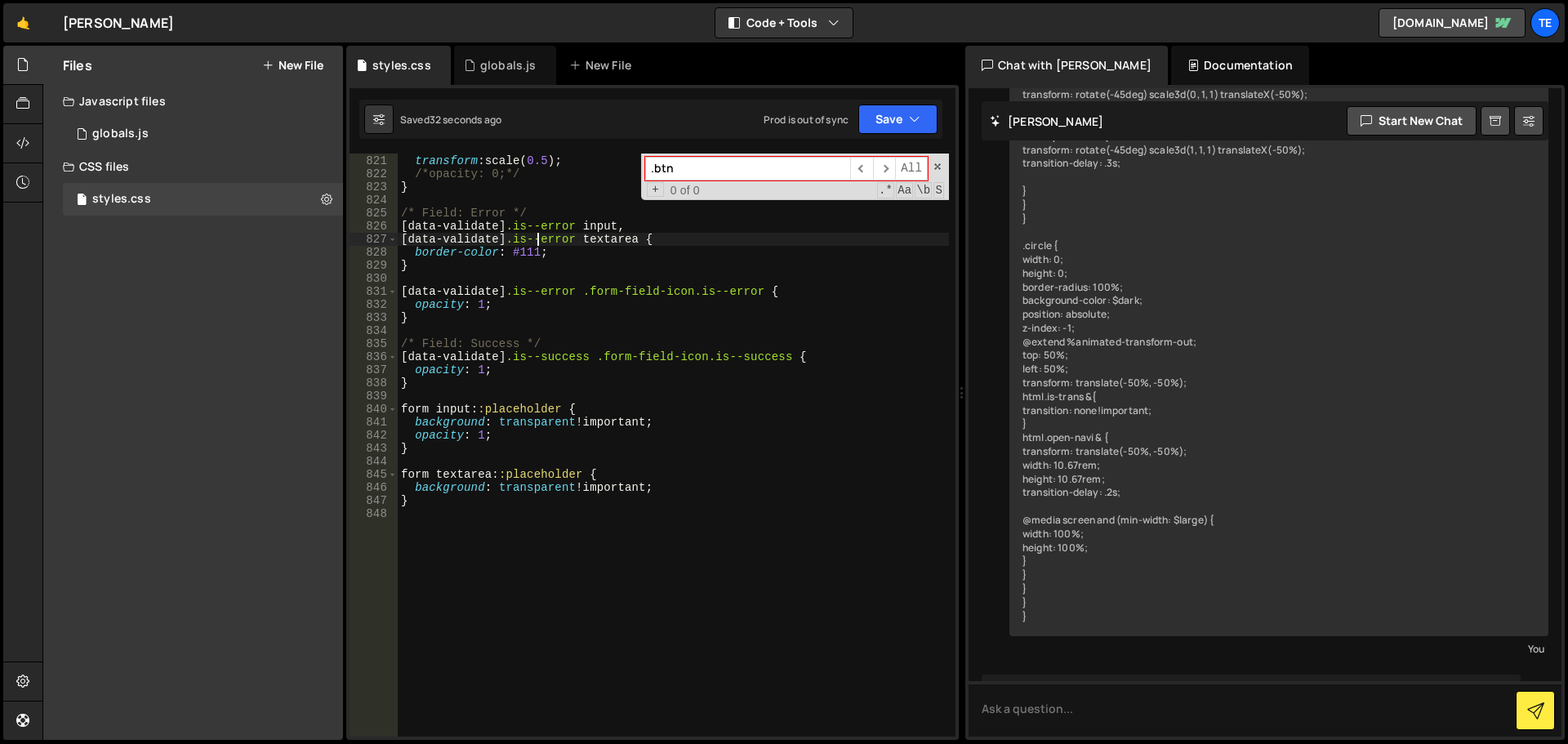
scroll to position [11057, 0]
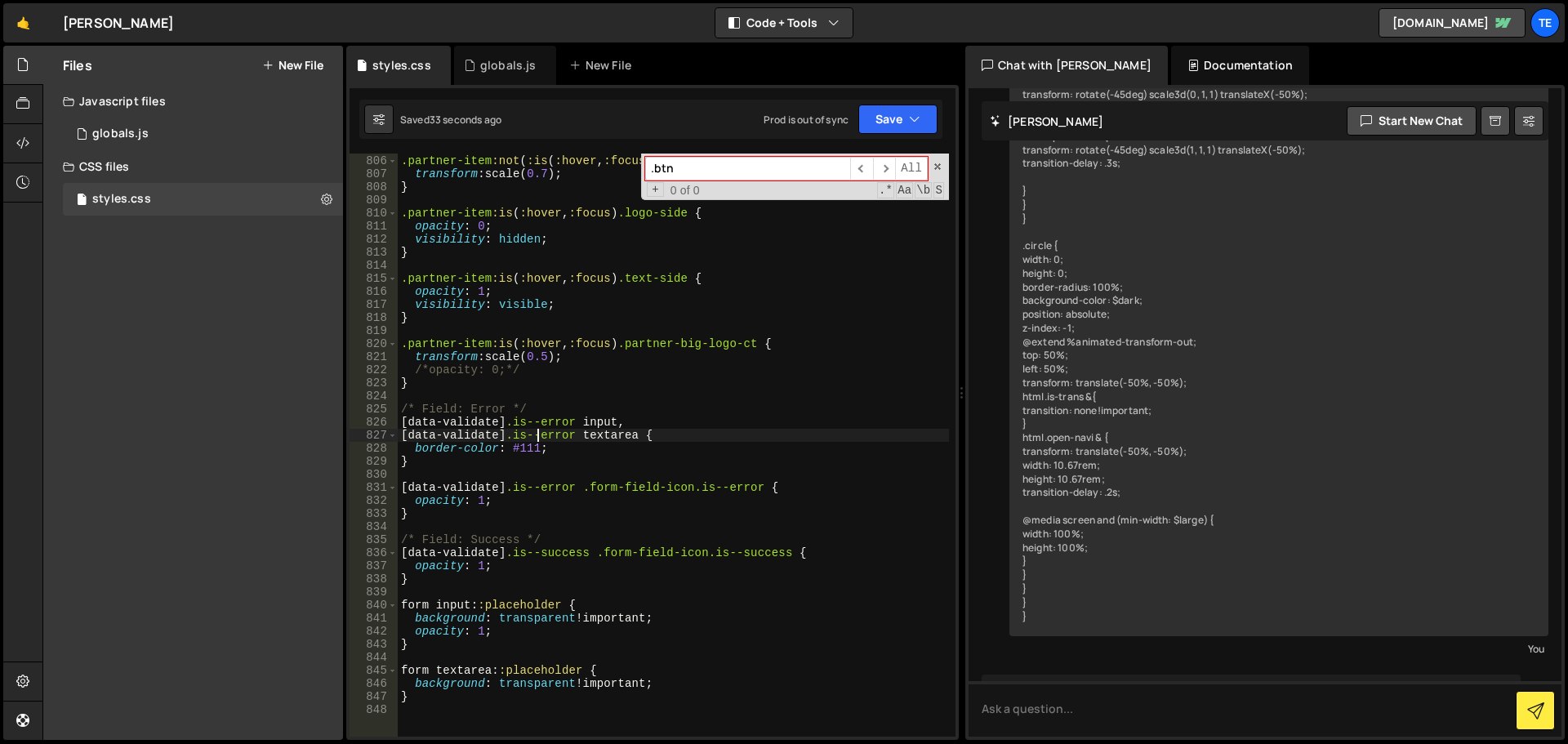
click at [585, 451] on div ".partner-item :not ( :is ( :hover , :focus )) .uebersicht-arrow-ct { transform …" at bounding box center [673, 446] width 551 height 609
click at [455, 632] on div ".partner-item :not ( :is ( :hover , :focus )) .uebersicht-arrow-ct { transform …" at bounding box center [673, 446] width 551 height 609
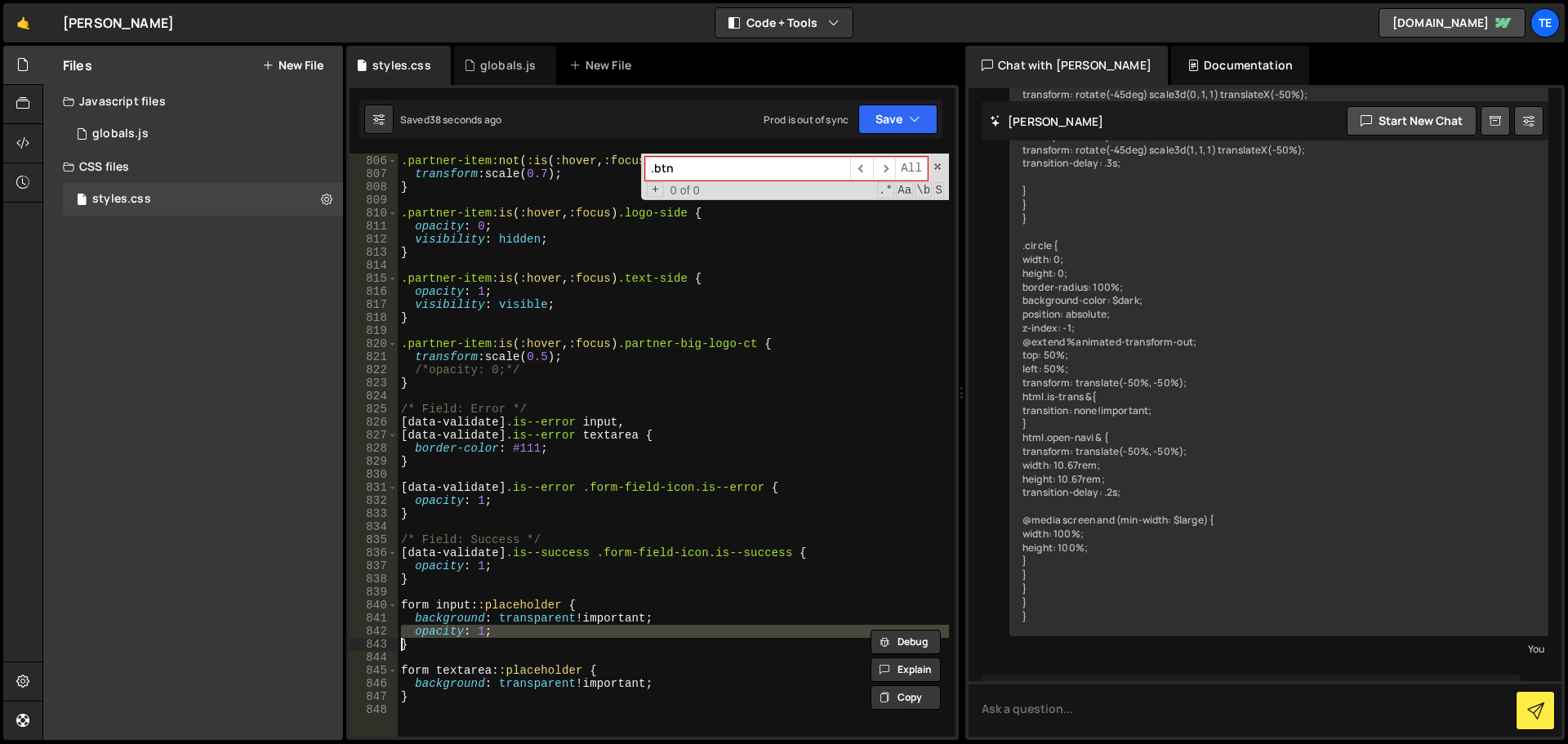
click at [455, 632] on div ".partner-item :not ( :is ( :hover , :focus )) .uebersicht-arrow-ct { transform …" at bounding box center [673, 446] width 551 height 609
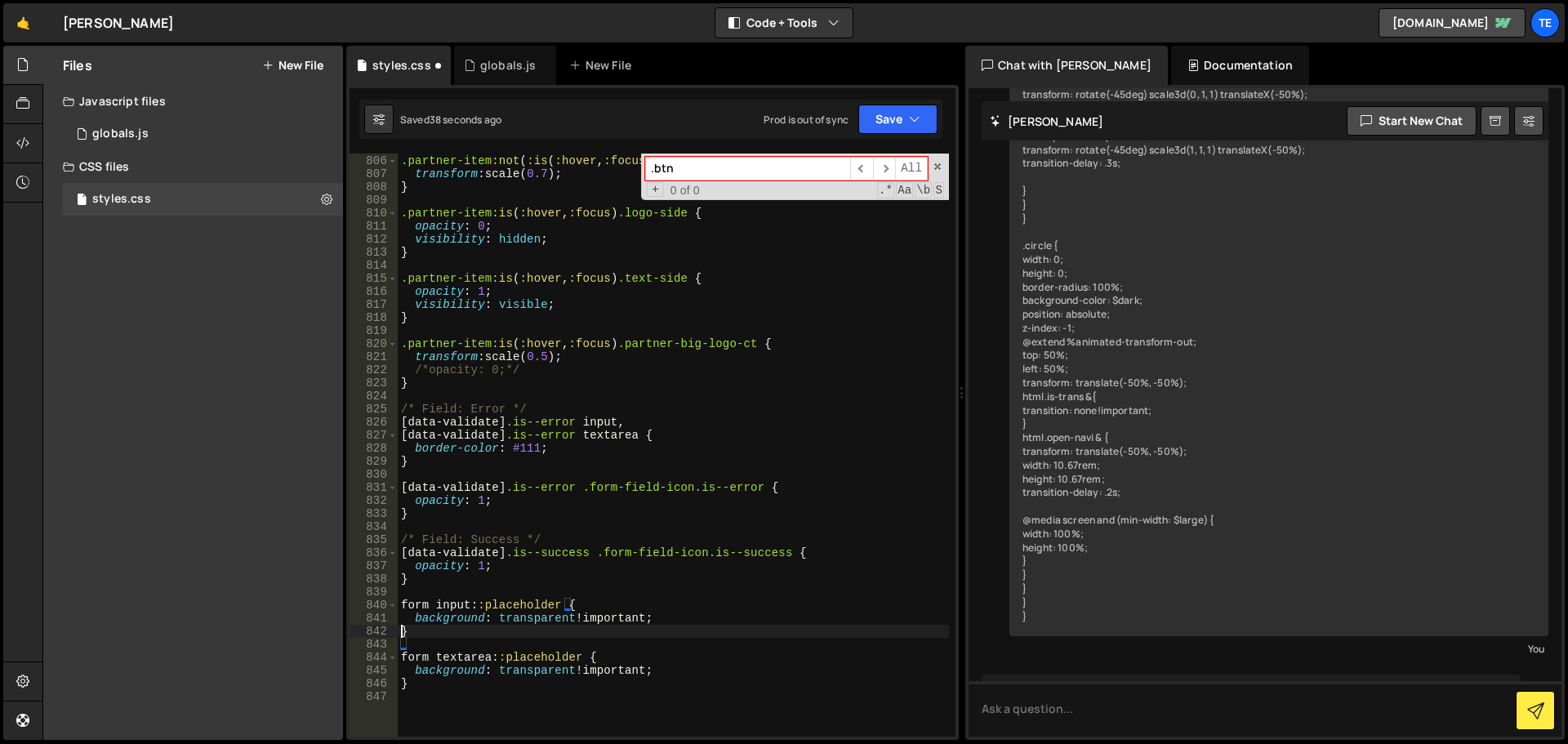
scroll to position [0, 0]
click at [536, 664] on div ".partner-item :not ( :is ( :hover , :focus )) .uebersicht-arrow-ct { transform …" at bounding box center [673, 446] width 551 height 609
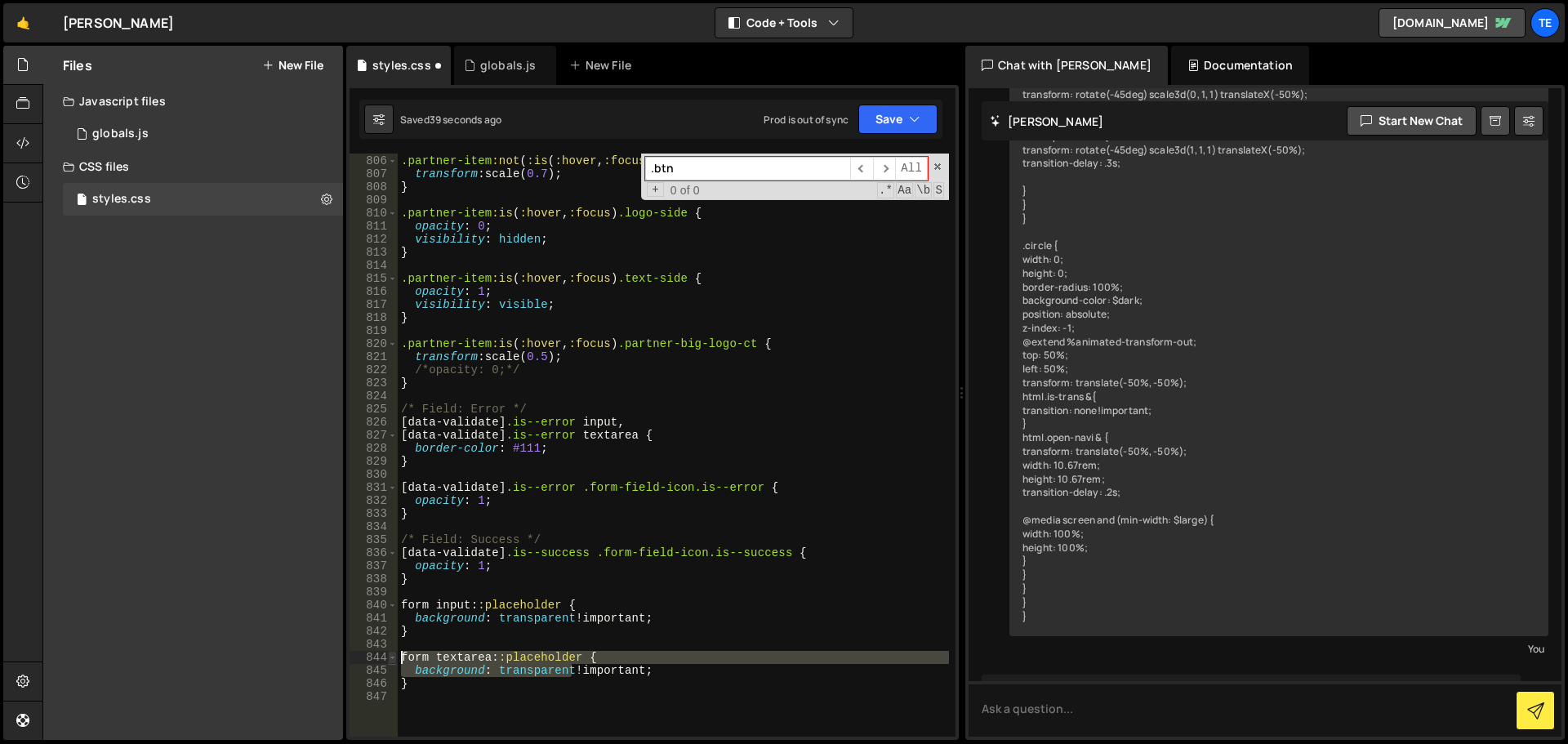
drag, startPoint x: 536, startPoint y: 664, endPoint x: 390, endPoint y: 662, distance: 146.0
click at [390, 662] on div "background: transparent !important; 805 806 807 808 809 810 811 812 813 814 815…" at bounding box center [652, 446] width 606 height 584
click at [510, 663] on div ".partner-item :not ( :is ( :hover , :focus )) .uebersicht-arrow-ct { transform …" at bounding box center [673, 446] width 551 height 584
click at [545, 664] on div ".partner-item :not ( :is ( :hover , :focus )) .uebersicht-arrow-ct { transform …" at bounding box center [673, 446] width 551 height 609
drag, startPoint x: 545, startPoint y: 664, endPoint x: 479, endPoint y: 656, distance: 66.5
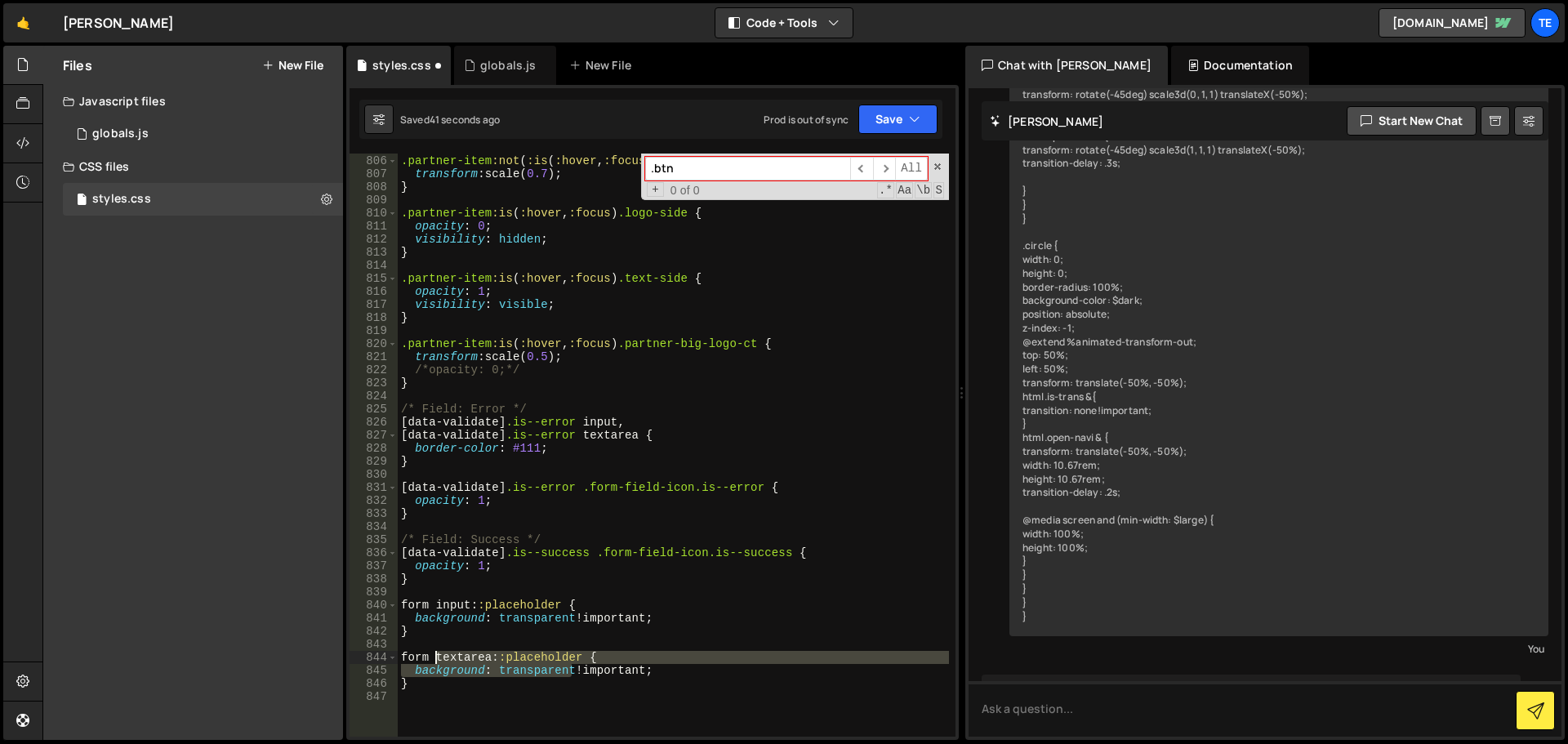
click at [479, 656] on div ".partner-item :not ( :is ( :hover , :focus )) .uebersicht-arrow-ct { transform …" at bounding box center [673, 446] width 551 height 609
click at [538, 656] on div ".partner-item :not ( :is ( :hover , :focus )) .uebersicht-arrow-ct { transform …" at bounding box center [673, 446] width 551 height 584
click at [550, 659] on div ".partner-item :not ( :is ( :hover , :focus )) .uebersicht-arrow-ct { transform …" at bounding box center [673, 446] width 551 height 609
drag, startPoint x: 550, startPoint y: 659, endPoint x: 407, endPoint y: 659, distance: 143.0
click at [407, 659] on div ".partner-item :not ( :is ( :hover , :focus )) .uebersicht-arrow-ct { transform …" at bounding box center [673, 446] width 551 height 609
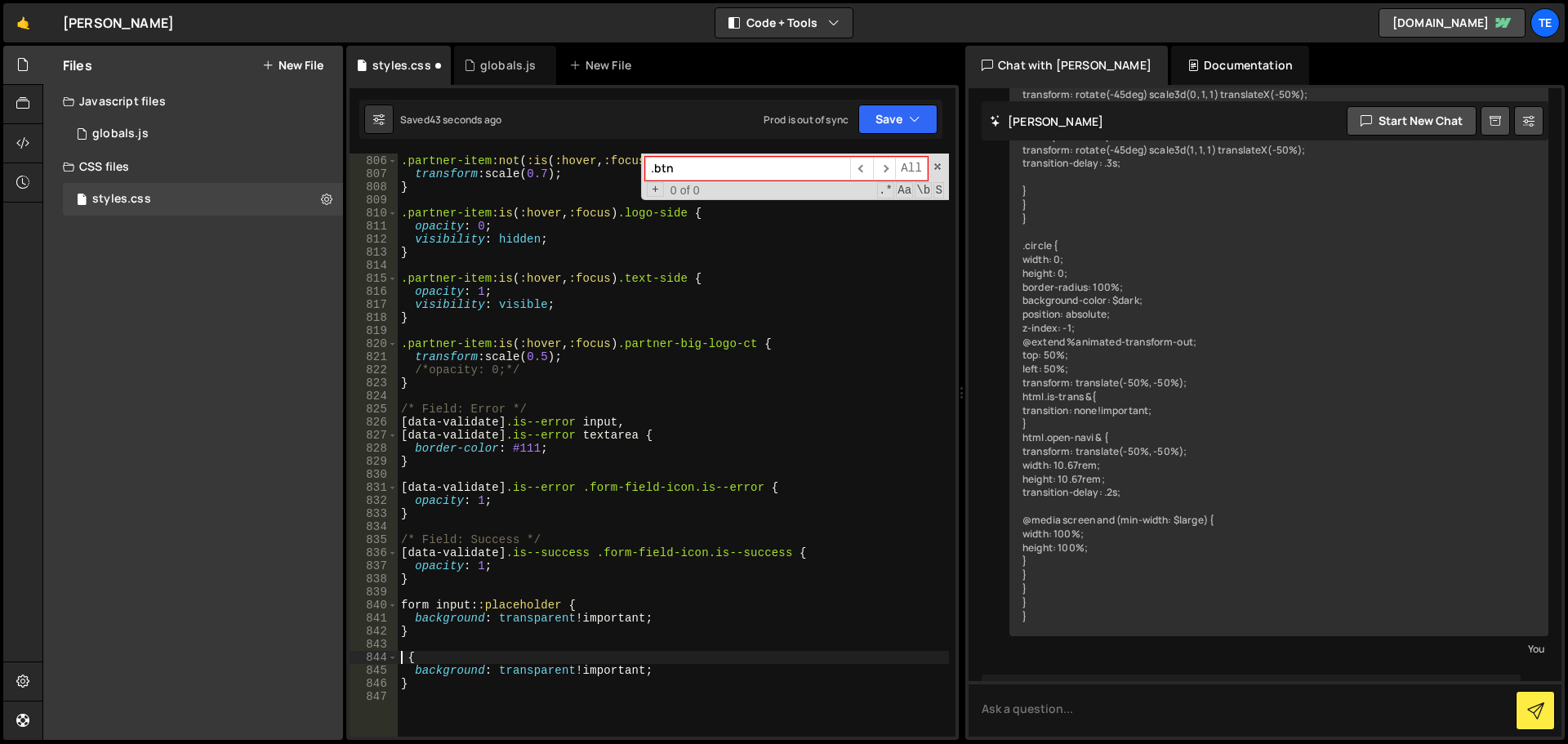
click at [555, 605] on div ".partner-item :not ( :is ( :hover , :focus )) .uebersicht-arrow-ct { transform …" at bounding box center [673, 446] width 551 height 609
paste textarea "form textarea::placeholder"
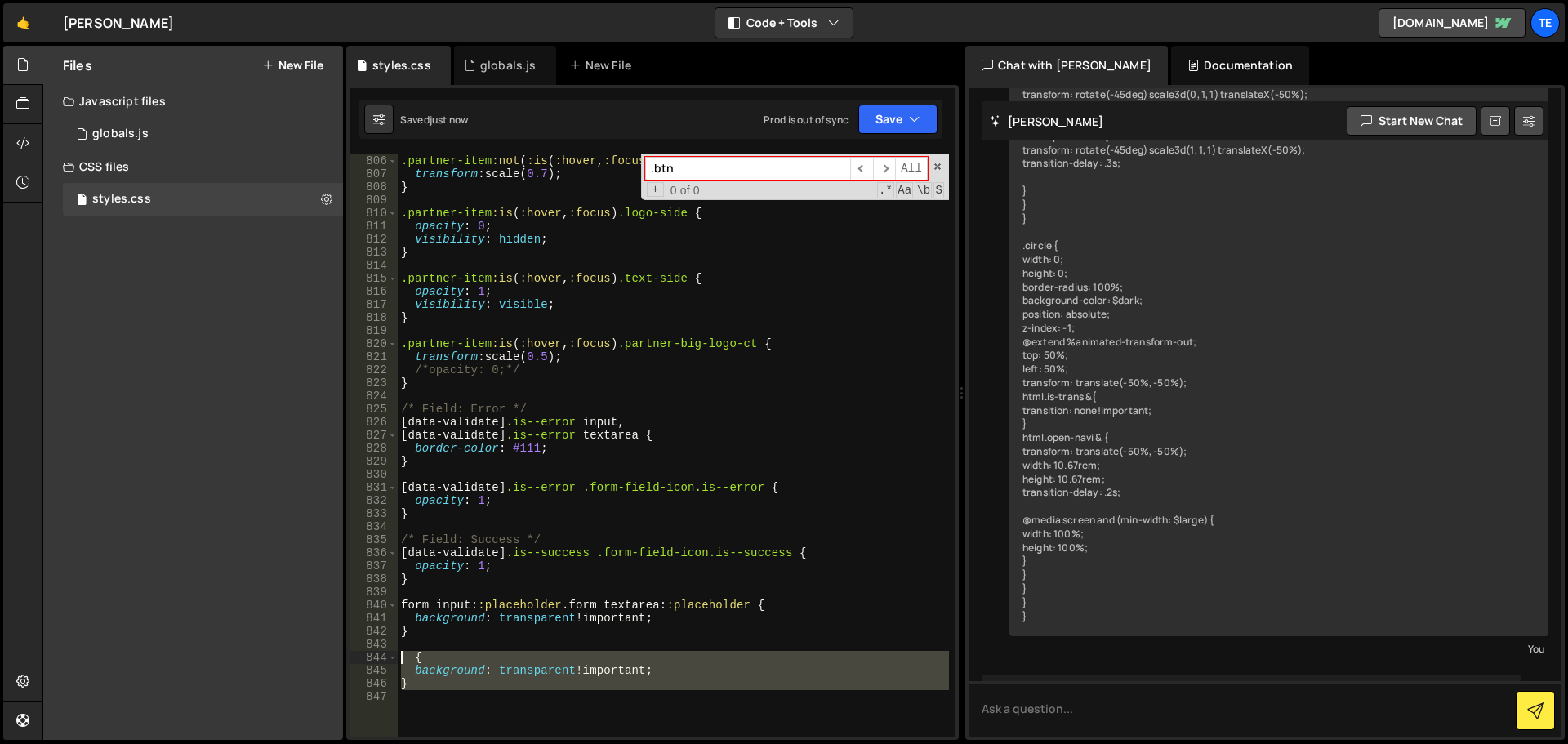
drag, startPoint x: 470, startPoint y: 702, endPoint x: 385, endPoint y: 659, distance: 95.3
click at [385, 659] on div "background: transparent !important; 805 806 807 808 809 810 811 812 813 814 815…" at bounding box center [652, 446] width 606 height 584
type textarea "{ background: transparent !important;"
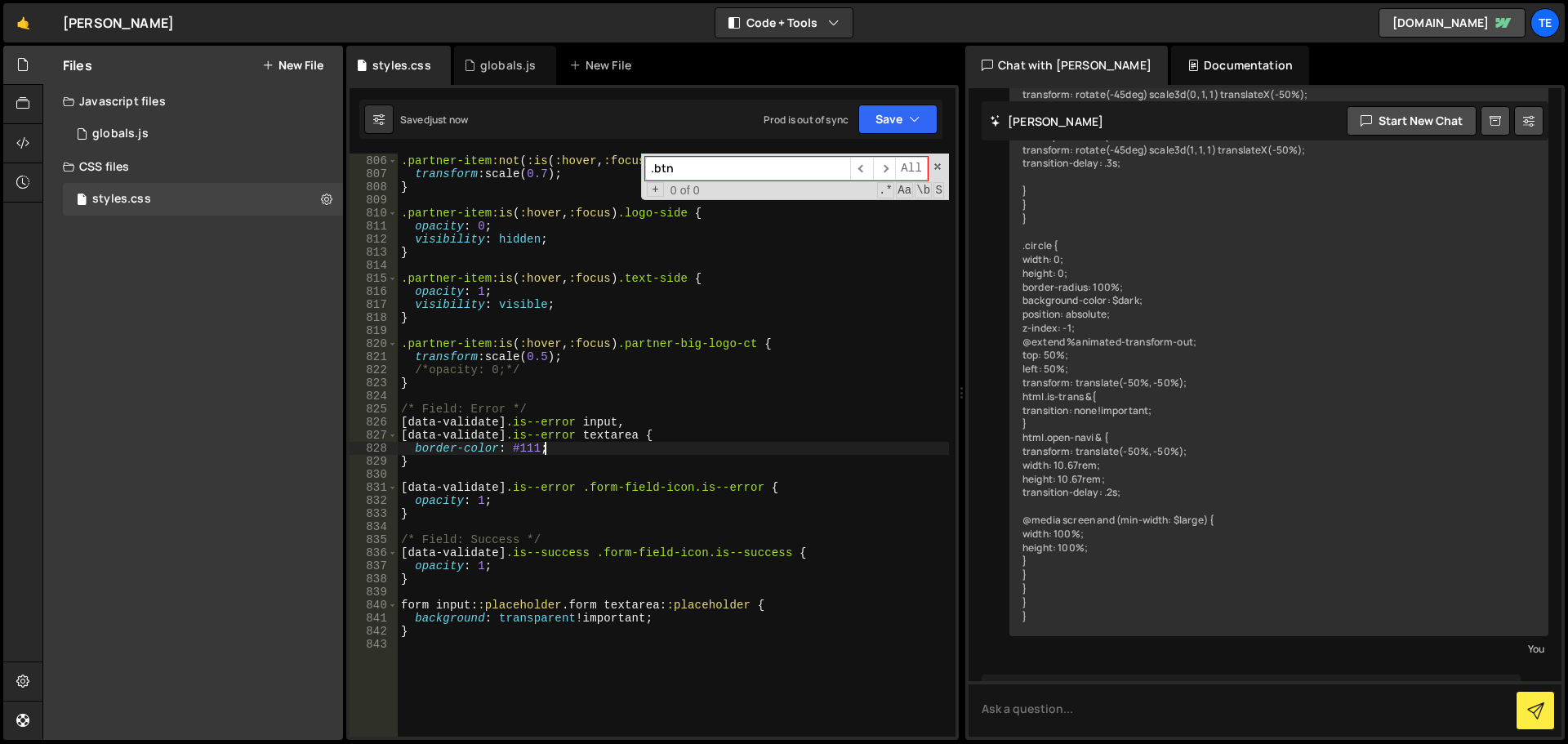
click at [554, 446] on div ".partner-item :not ( :is ( :hover , :focus )) .uebersicht-arrow-ct { transform …" at bounding box center [673, 446] width 551 height 609
type textarea "border-color: #111;"
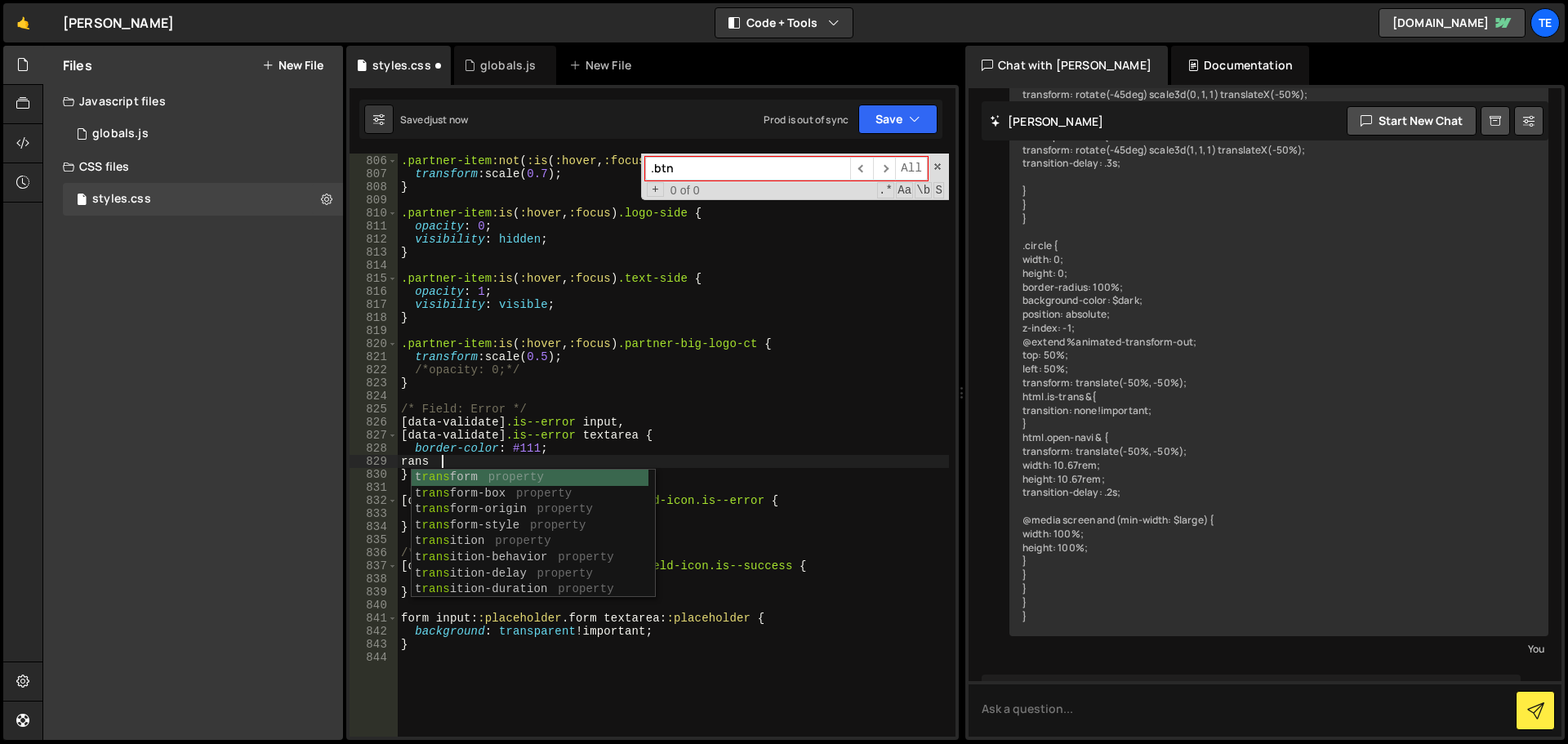
type textarea "ransi"
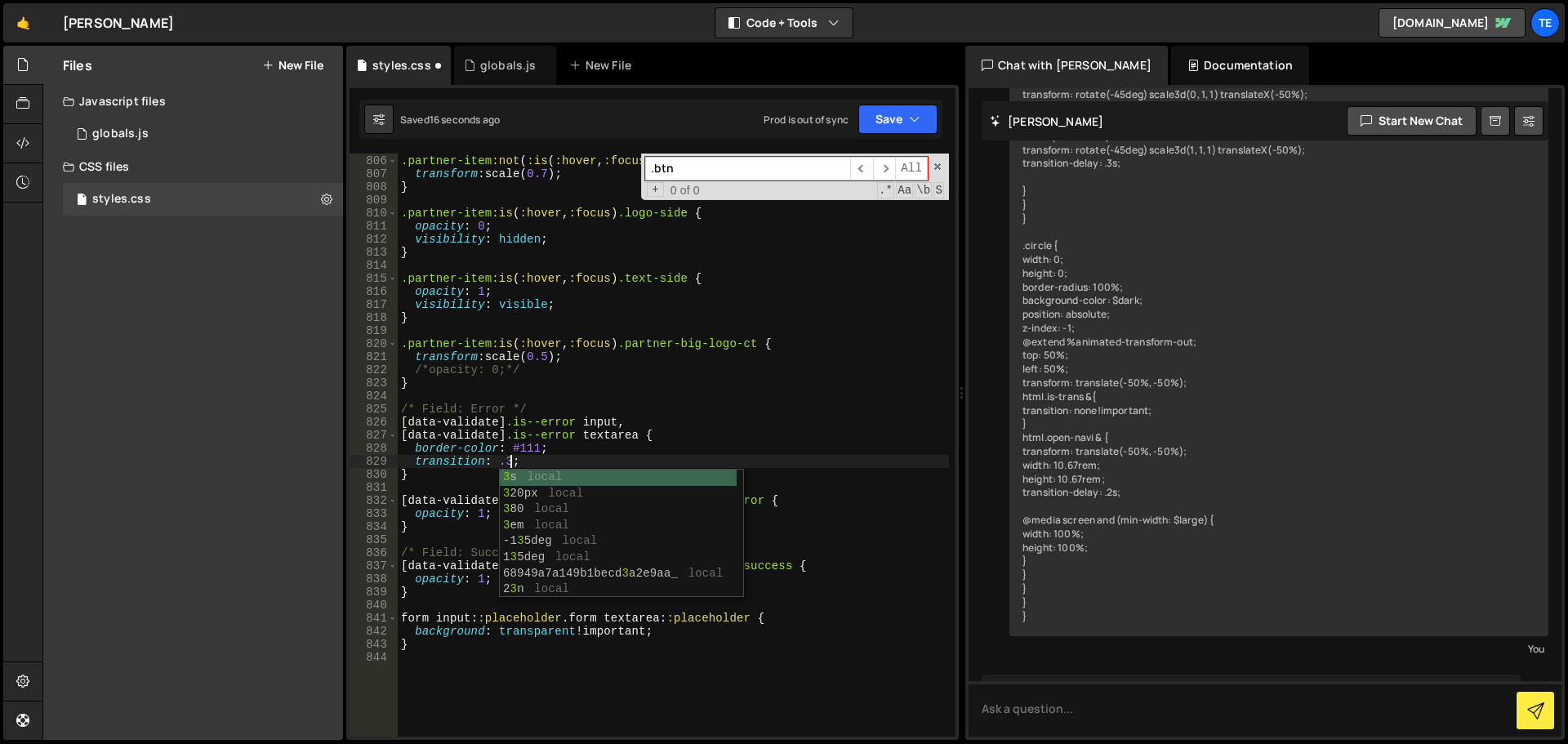
scroll to position [0, 7]
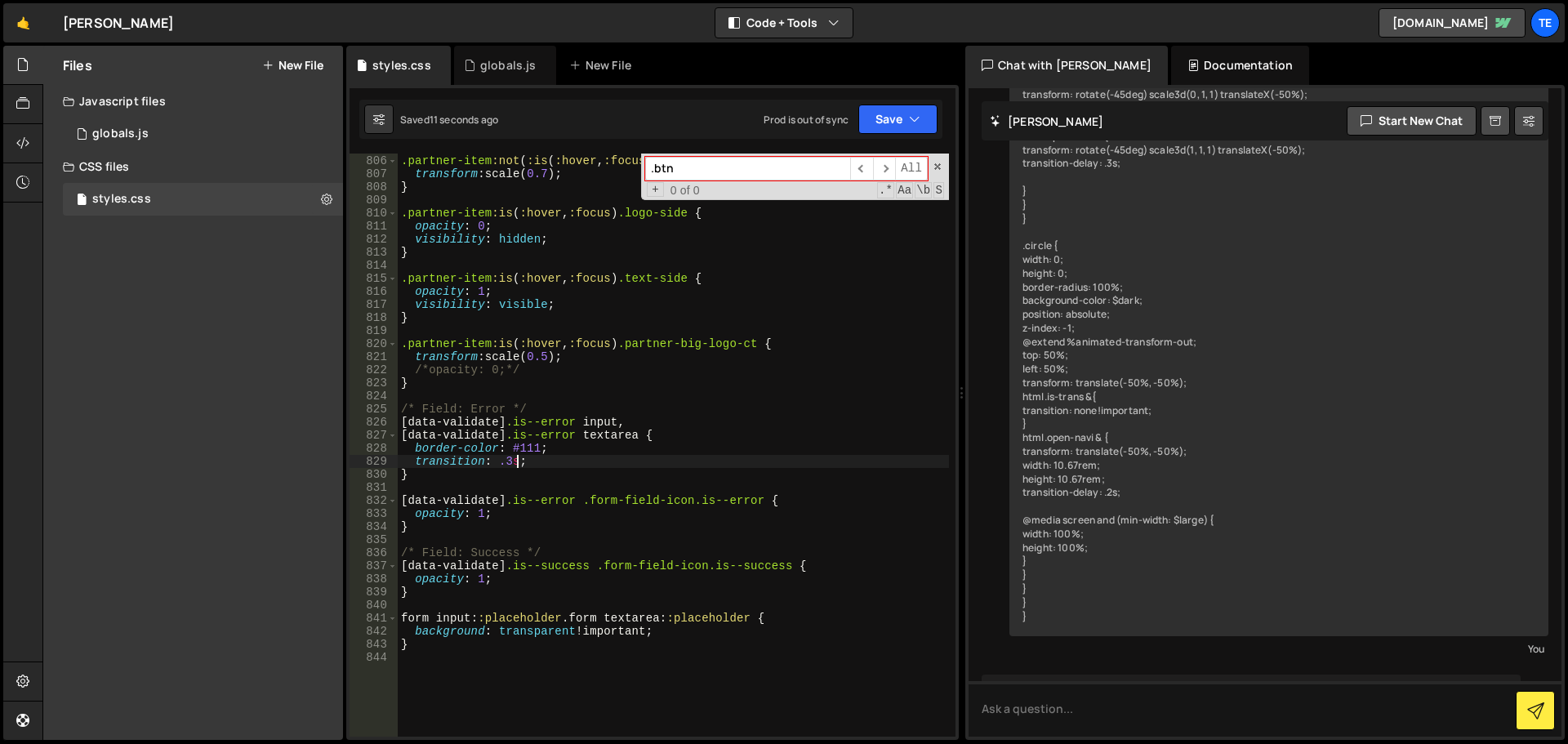
click at [570, 621] on div ".partner-item :not ( :is ( :hover , :focus )) .uebersicht-arrow-ct { transform …" at bounding box center [673, 446] width 551 height 609
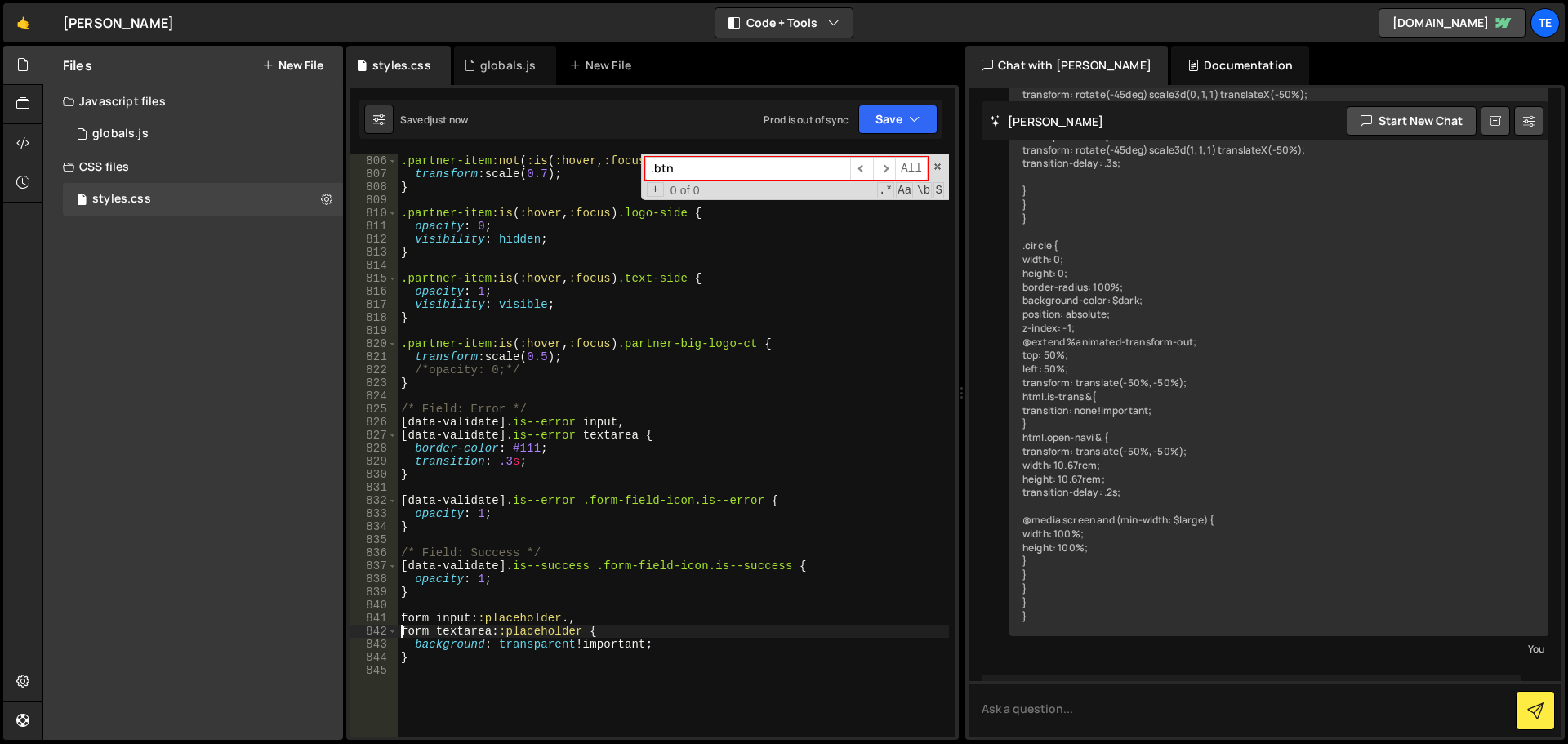
scroll to position [0, 0]
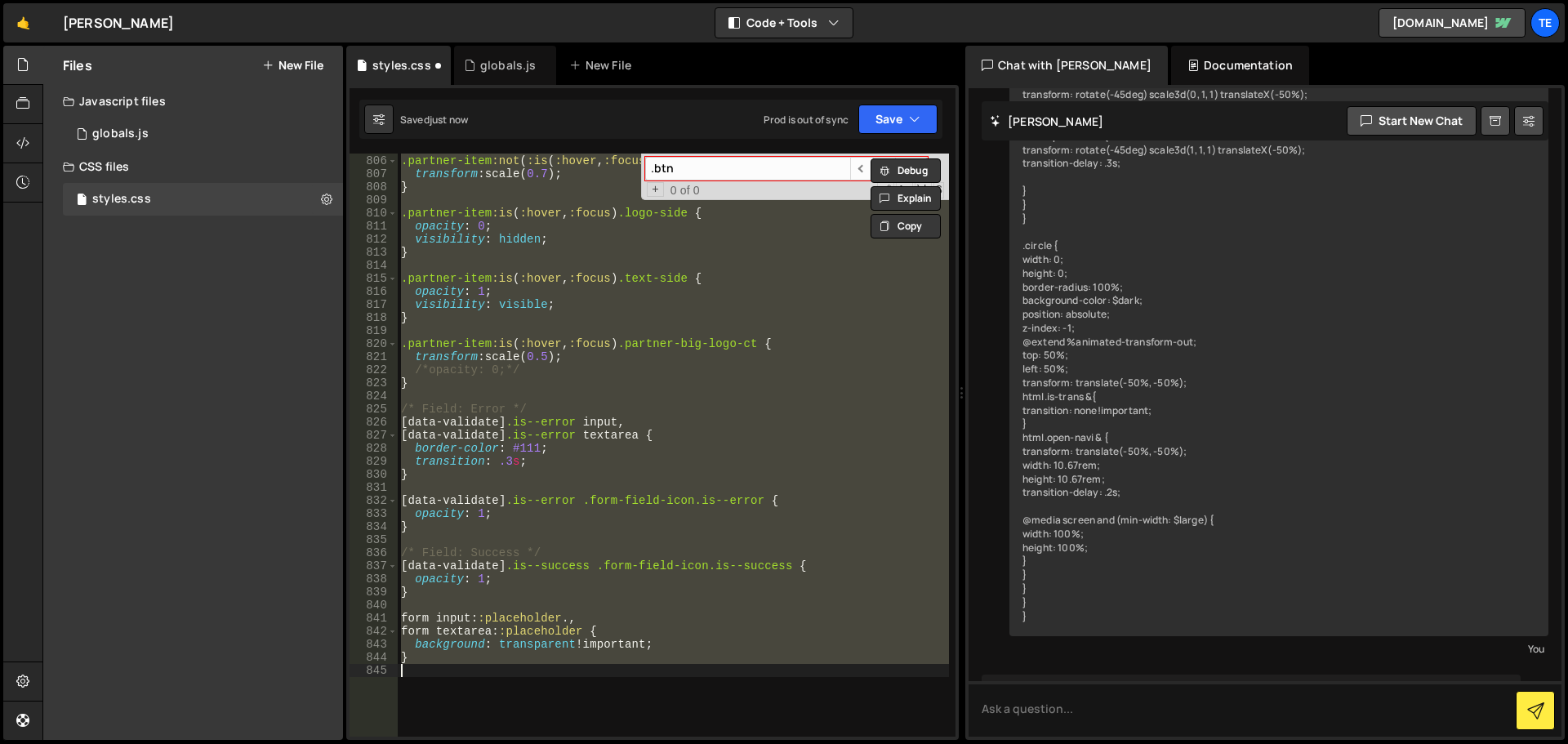
click at [553, 623] on div ".partner-item :not ( :is ( :hover , :focus )) .uebersicht-arrow-ct { transform …" at bounding box center [673, 446] width 551 height 584
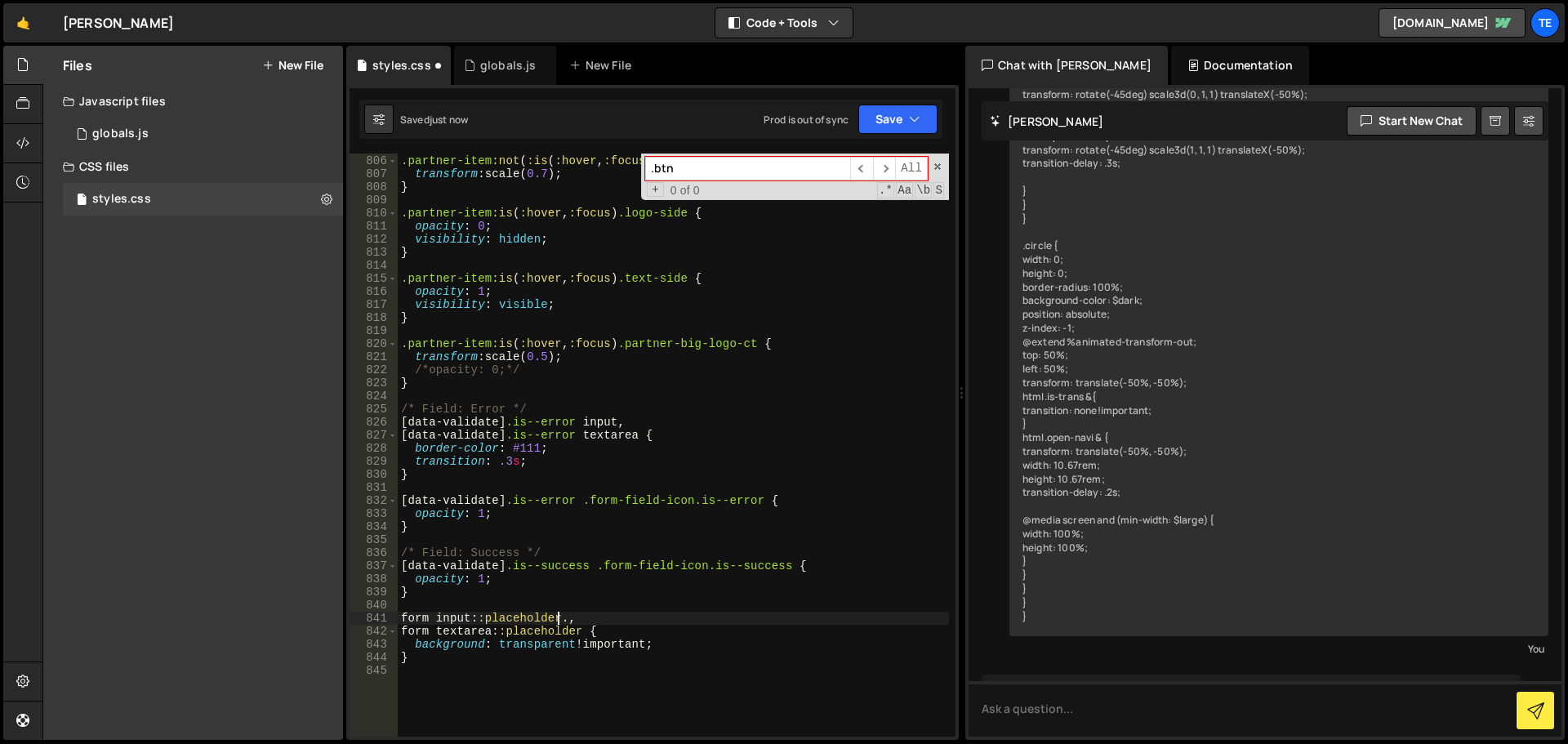
click at [557, 618] on div ".partner-item :not ( :is ( :hover , :focus )) .uebersicht-arrow-ct { transform …" at bounding box center [673, 446] width 551 height 609
type textarea "form input::placeholder,"
click at [671, 603] on div ".partner-item :not ( :is ( :hover , :focus )) .uebersicht-arrow-ct { transform …" at bounding box center [673, 446] width 551 height 609
click at [517, 464] on div ".partner-item :not ( :is ( :hover , :focus )) .uebersicht-arrow-ct { transform …" at bounding box center [673, 446] width 551 height 609
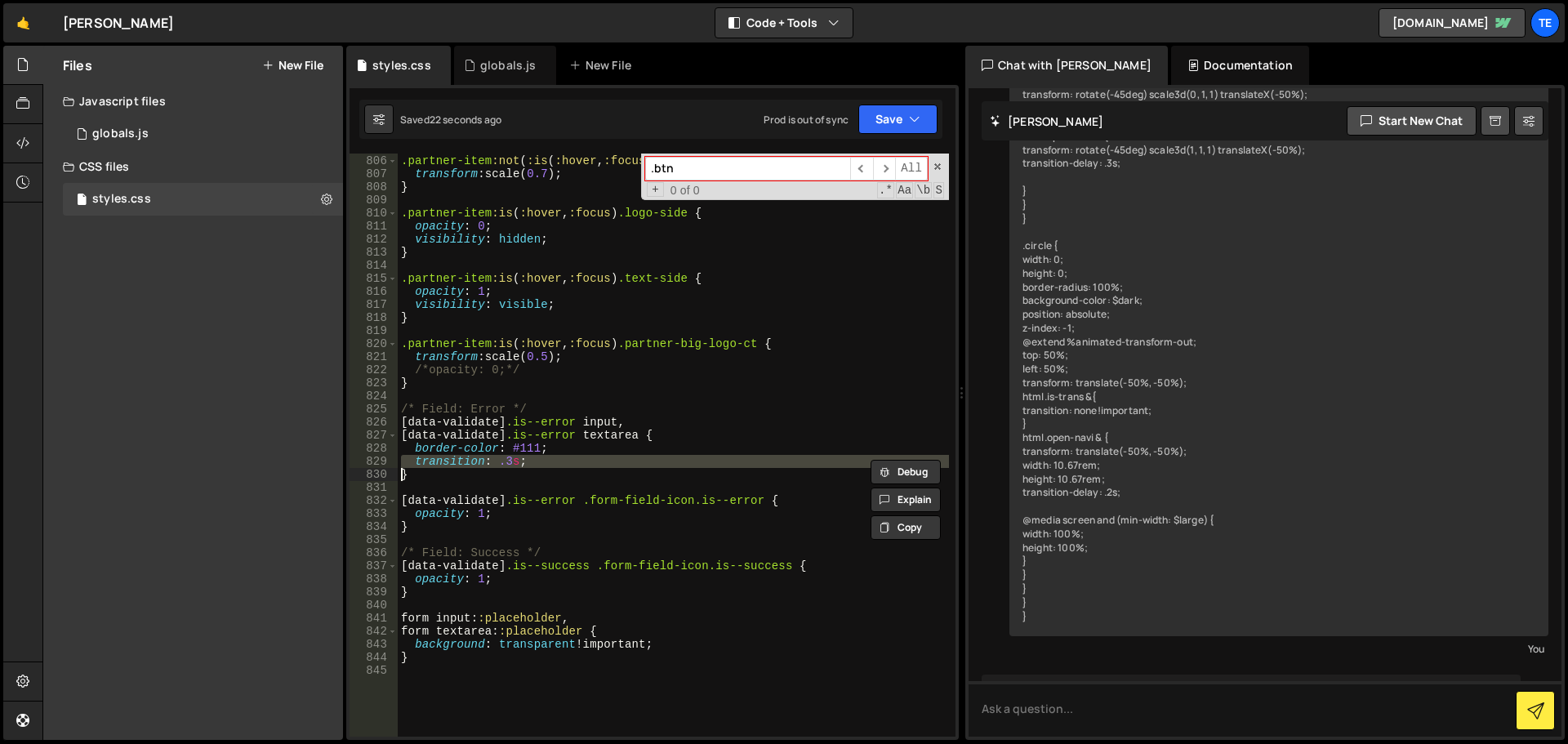
click at [517, 464] on div ".partner-item :not ( :is ( :hover , :focus )) .uebersicht-arrow-ct { transform …" at bounding box center [673, 446] width 551 height 609
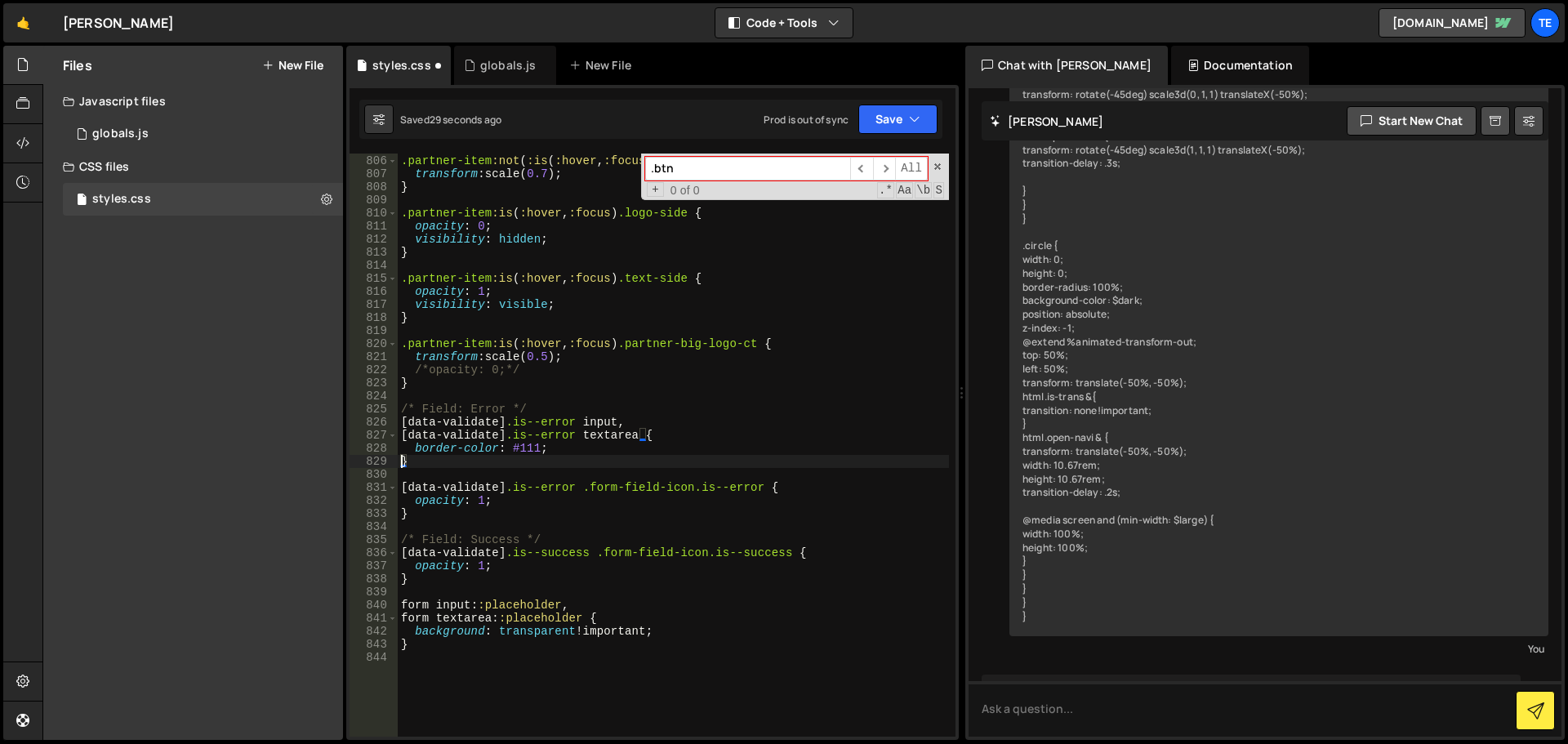
click at [687, 557] on div ".partner-item :not ( :is ( :hover , :focus )) .uebersicht-arrow-ct { transform …" at bounding box center [673, 446] width 551 height 609
drag, startPoint x: 687, startPoint y: 557, endPoint x: 589, endPoint y: 553, distance: 98.1
click at [589, 553] on div ".partner-item :not ( :is ( :hover , :focus )) .uebersicht-arrow-ct { transform …" at bounding box center [673, 446] width 551 height 609
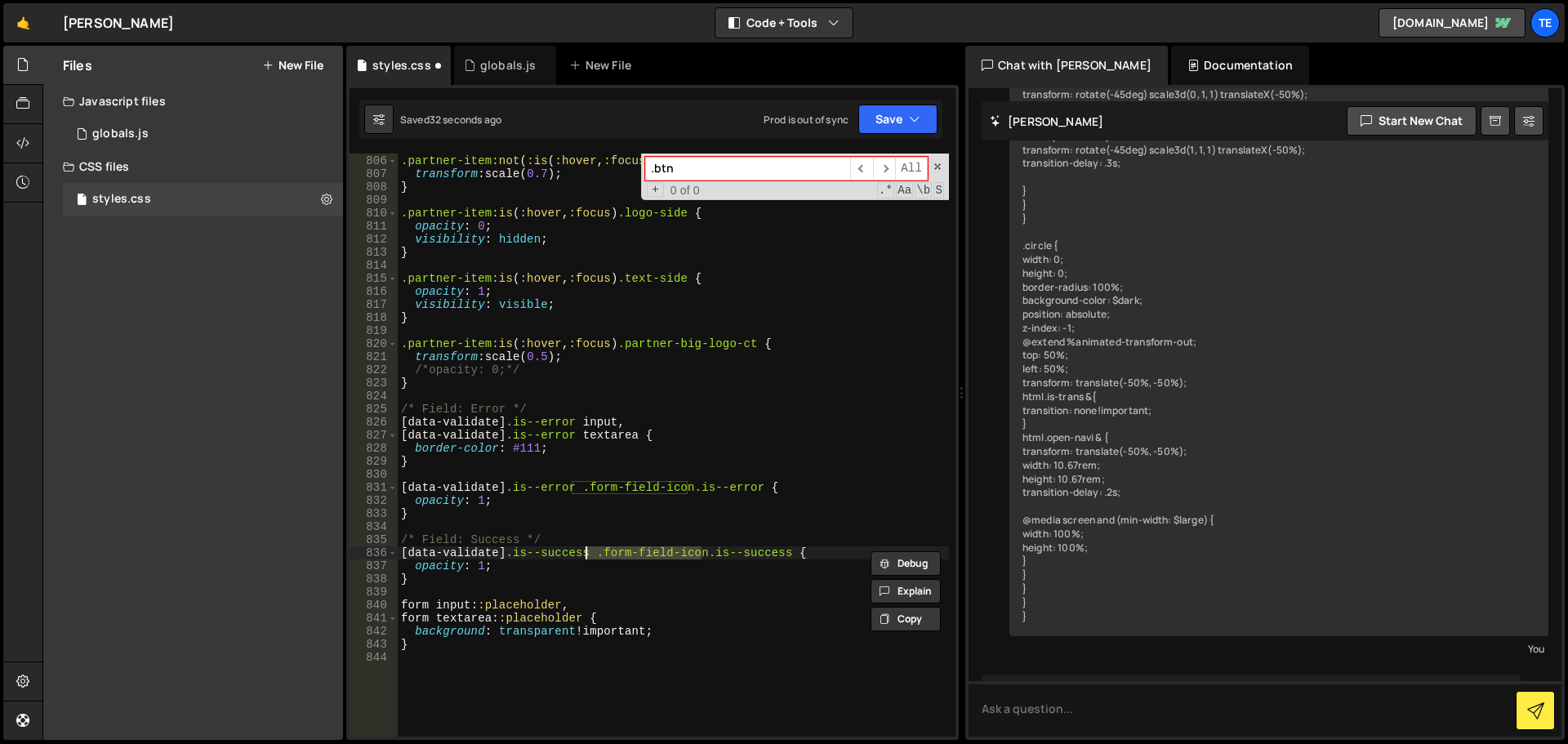
click at [570, 407] on div ".partner-item :not ( :is ( :hover , :focus )) .uebersicht-arrow-ct { transform …" at bounding box center [673, 446] width 551 height 609
type textarea "/* Field: Error */"
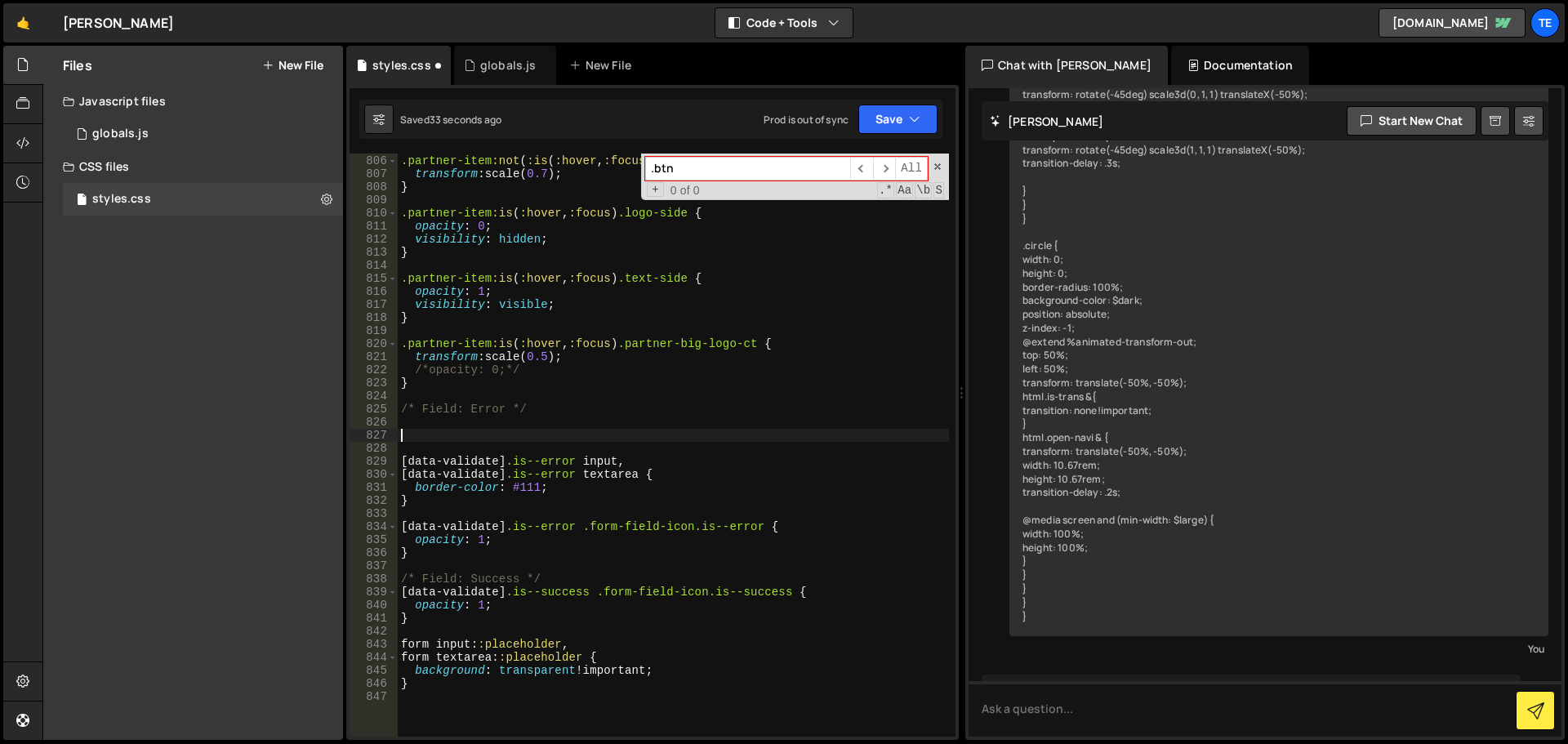
paste textarea ".form-field-icon"
type textarea ". .form-field-icon {"
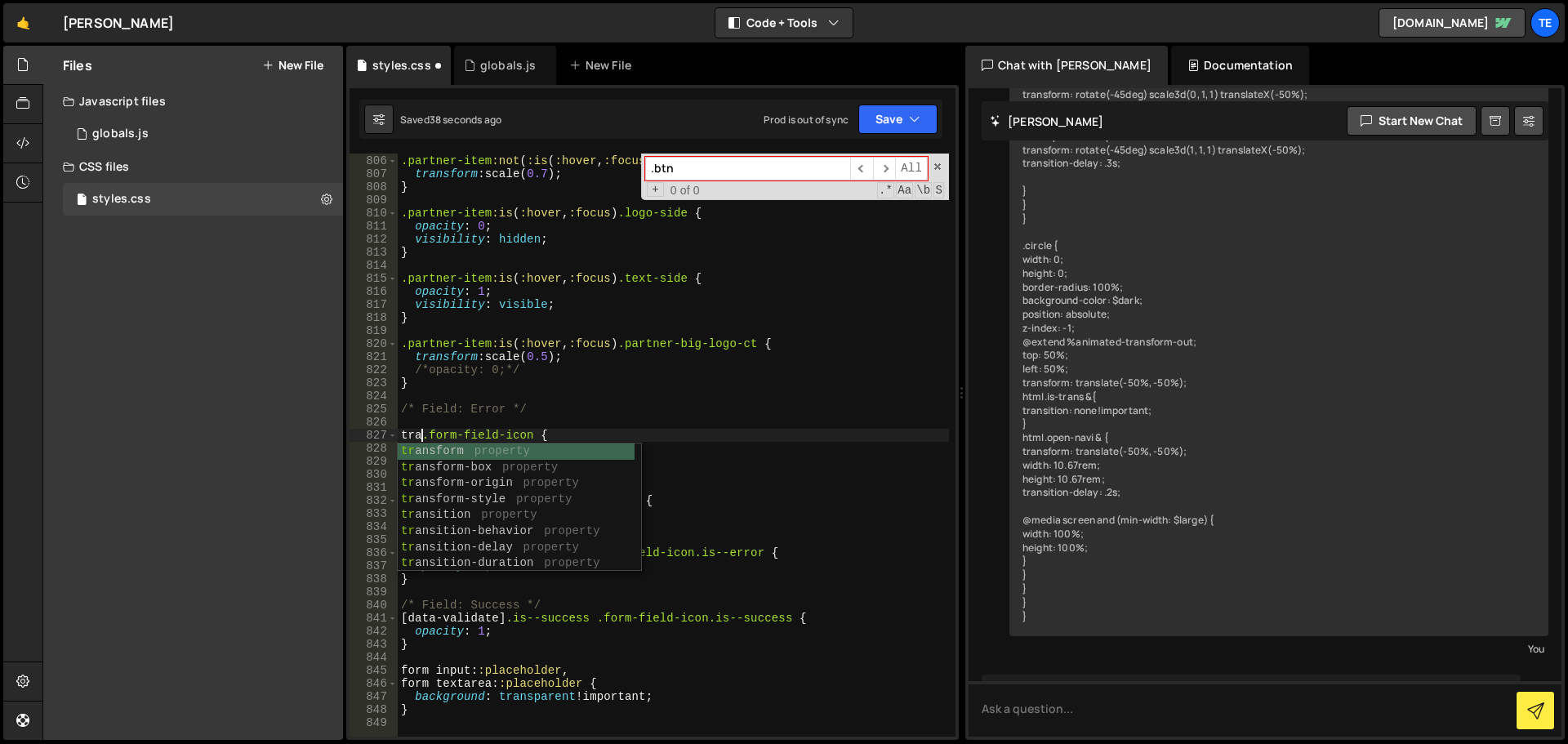
scroll to position [0, 1]
type textarea ".form-field-icon {"
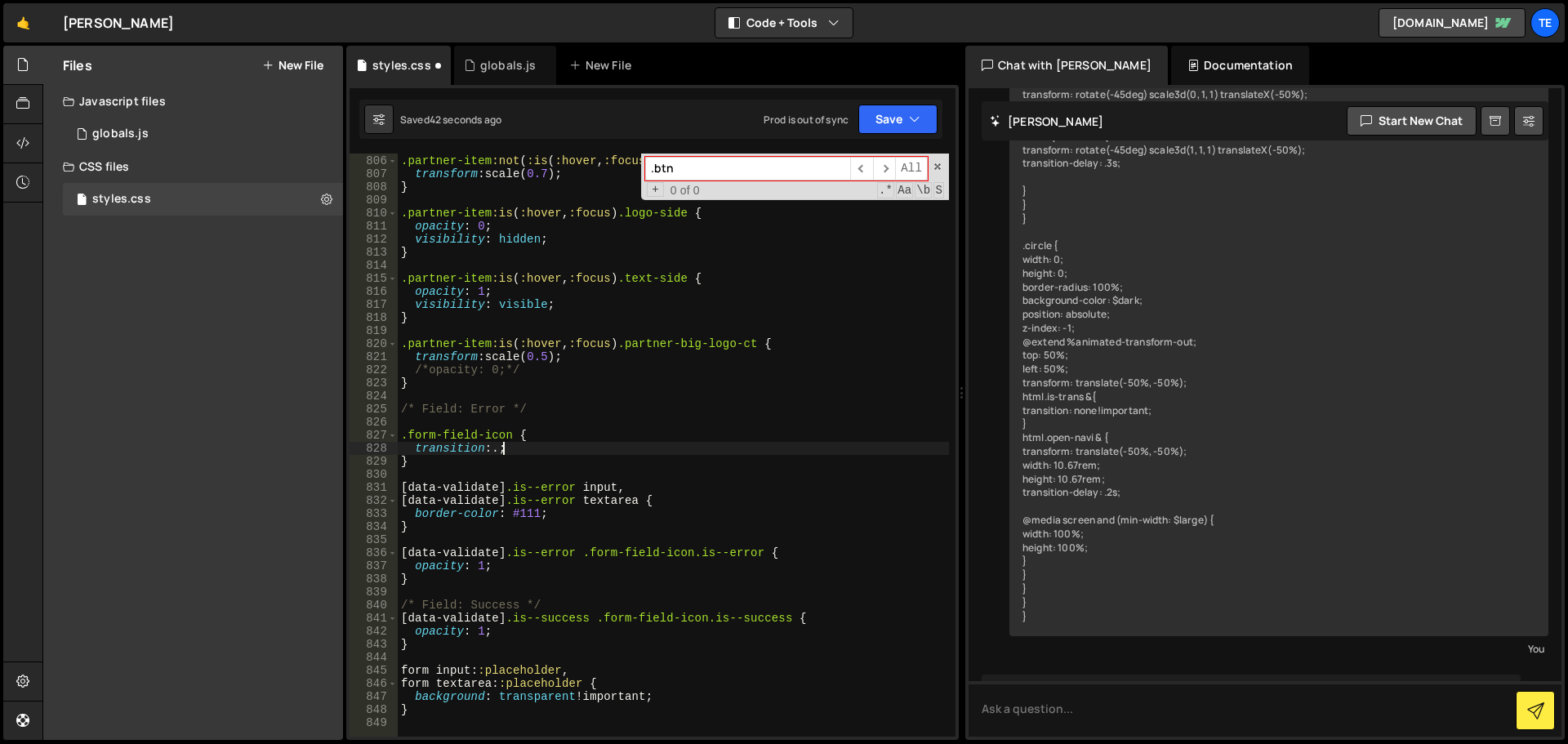
scroll to position [0, 7]
type textarea "transition: .3s;"
click at [499, 56] on div "globals.js" at bounding box center [505, 64] width 102 height 39
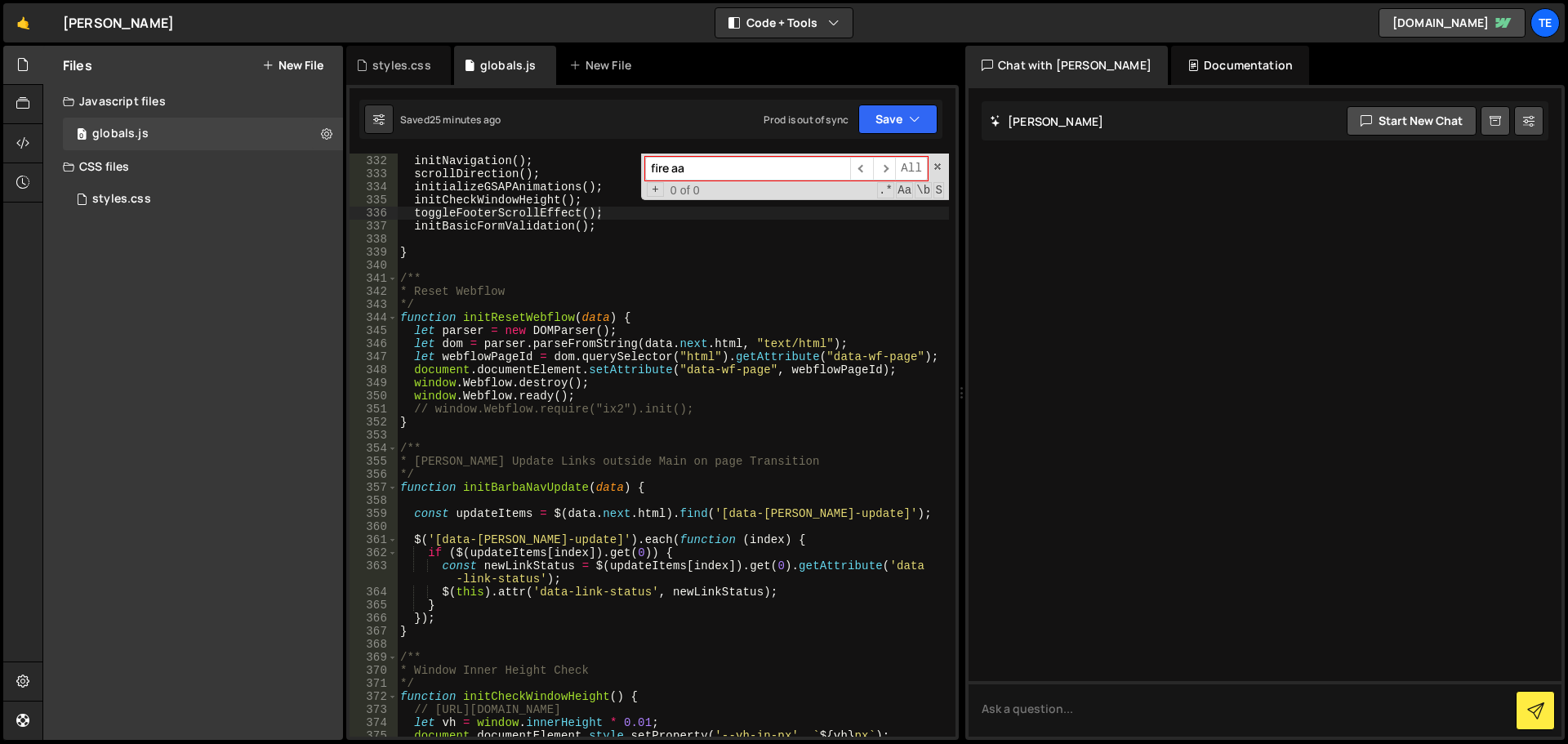
type textarea "}"
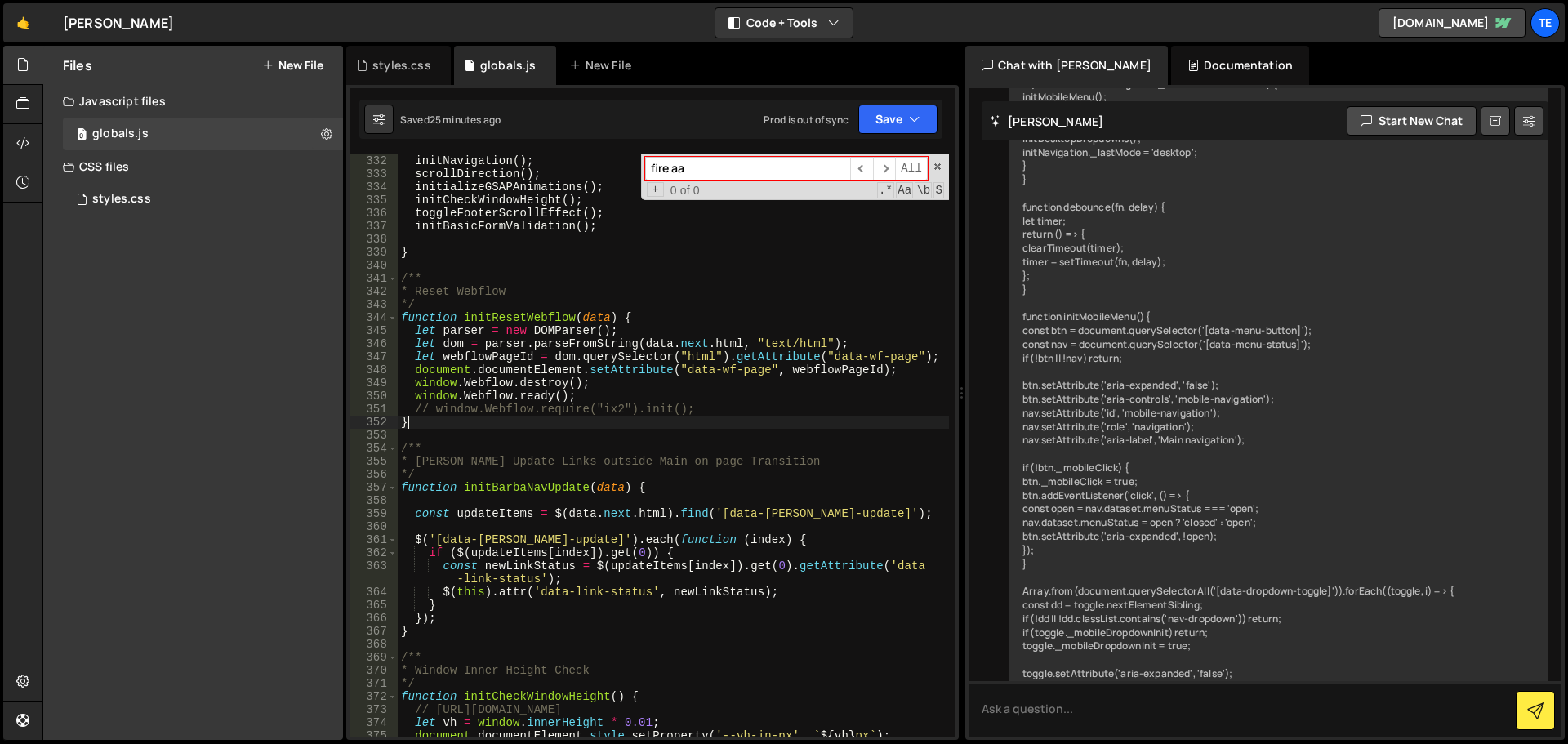
click at [710, 427] on div "initScrollToAnchorLenis ( ) ; initNavigation ( ) ; scrollDirection ( ) ; initia…" at bounding box center [673, 446] width 551 height 609
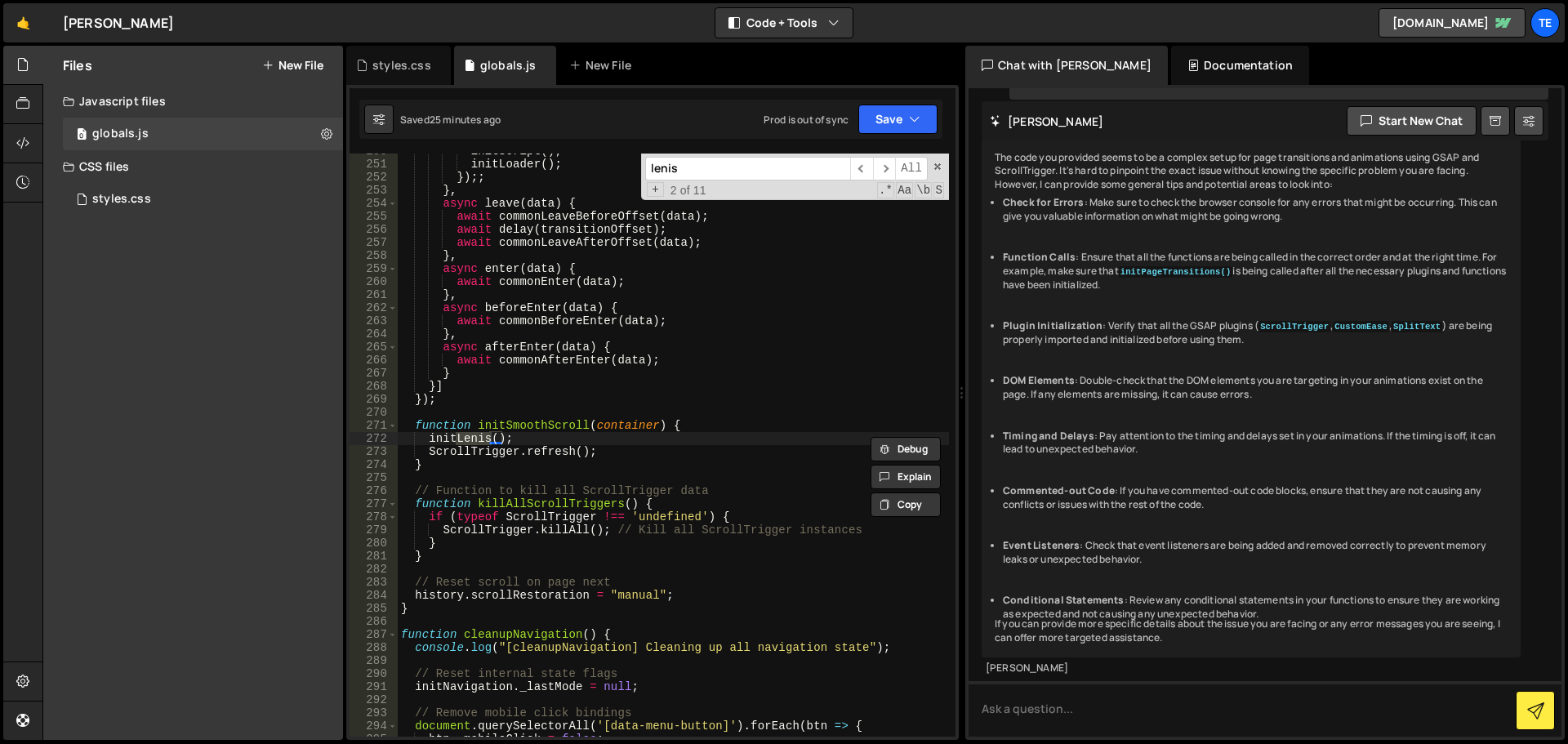
scroll to position [3721, 0]
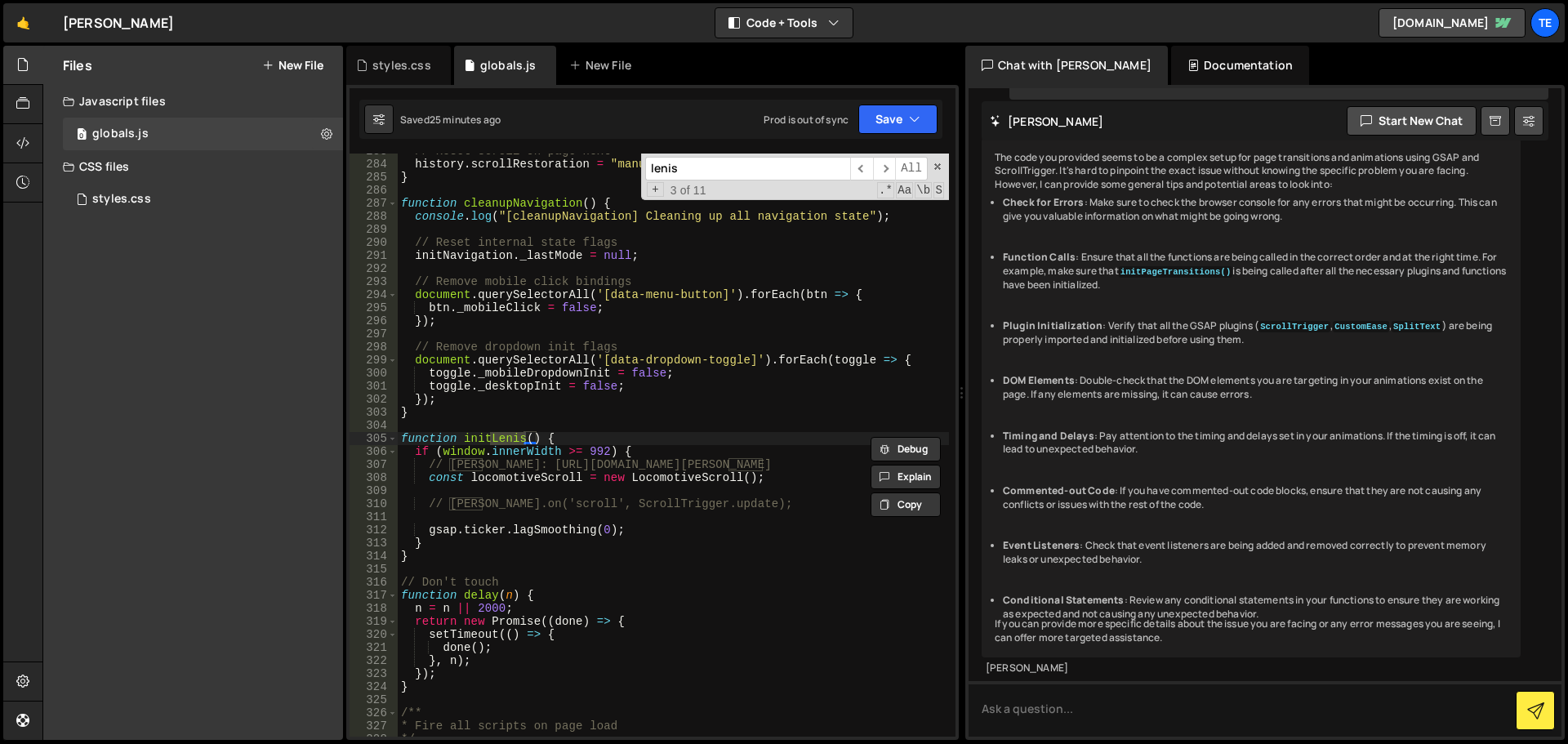
type input "lenis"
click at [571, 443] on div "// Reset scroll on page next history . scrollRestoration = "manual" ; } functio…" at bounding box center [673, 449] width 551 height 609
click at [467, 543] on div "// Reset scroll on page next history . scrollRestoration = "manual" ; } functio…" at bounding box center [673, 449] width 551 height 609
type textarea "}"
paste textarea "}"
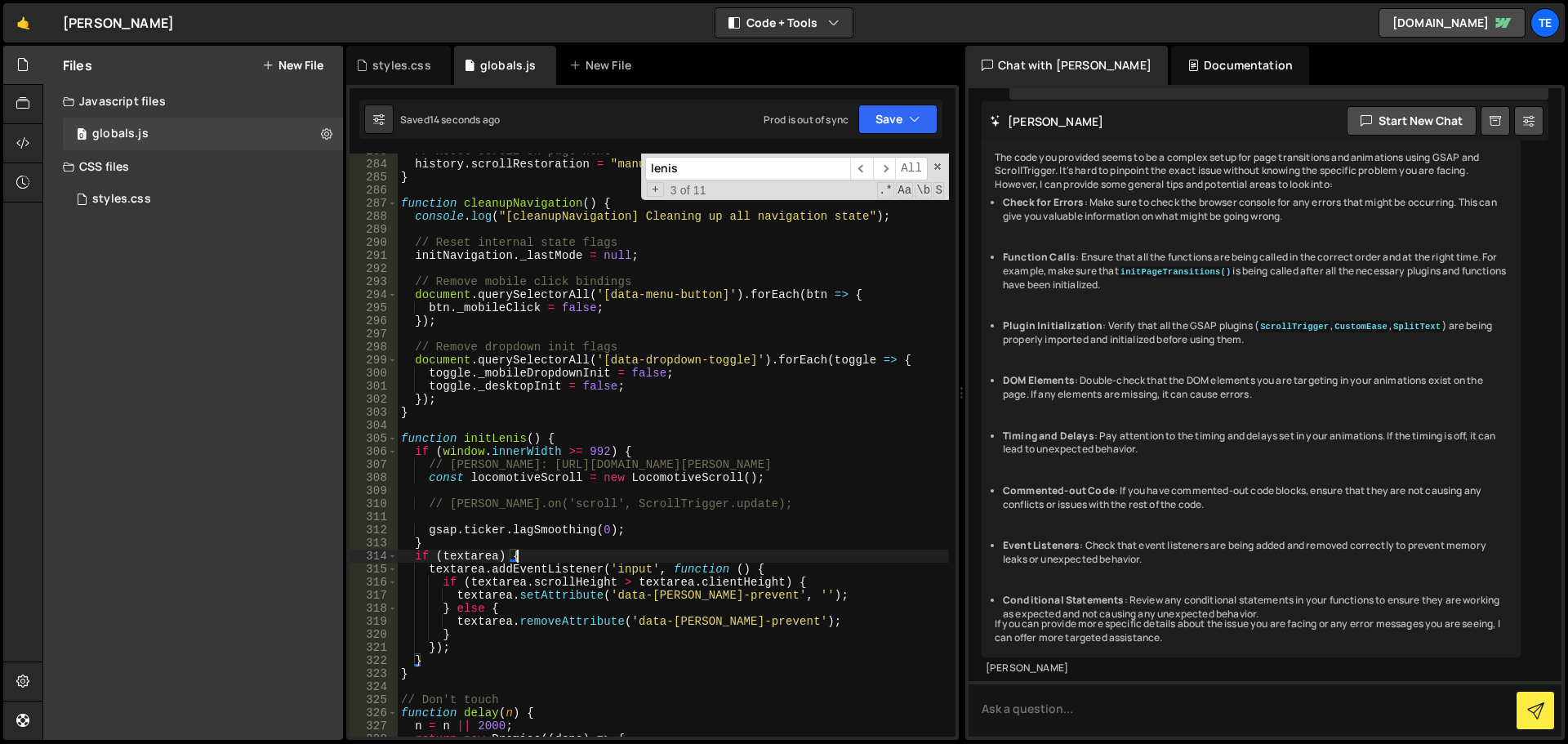
click at [533, 556] on div "// Reset scroll on page next history . scrollRestoration = "manual" ; } functio…" at bounding box center [673, 449] width 551 height 609
click at [441, 660] on div "// Reset scroll on page next history . scrollRestoration = "manual" ; } functio…" at bounding box center [673, 449] width 551 height 609
click at [643, 455] on div "// Reset scroll on page next history . scrollRestoration = "manual" ; } functio…" at bounding box center [673, 449] width 551 height 609
click at [493, 548] on div "// Reset scroll on page next history . scrollRestoration = "manual" ; } functio…" at bounding box center [673, 449] width 551 height 609
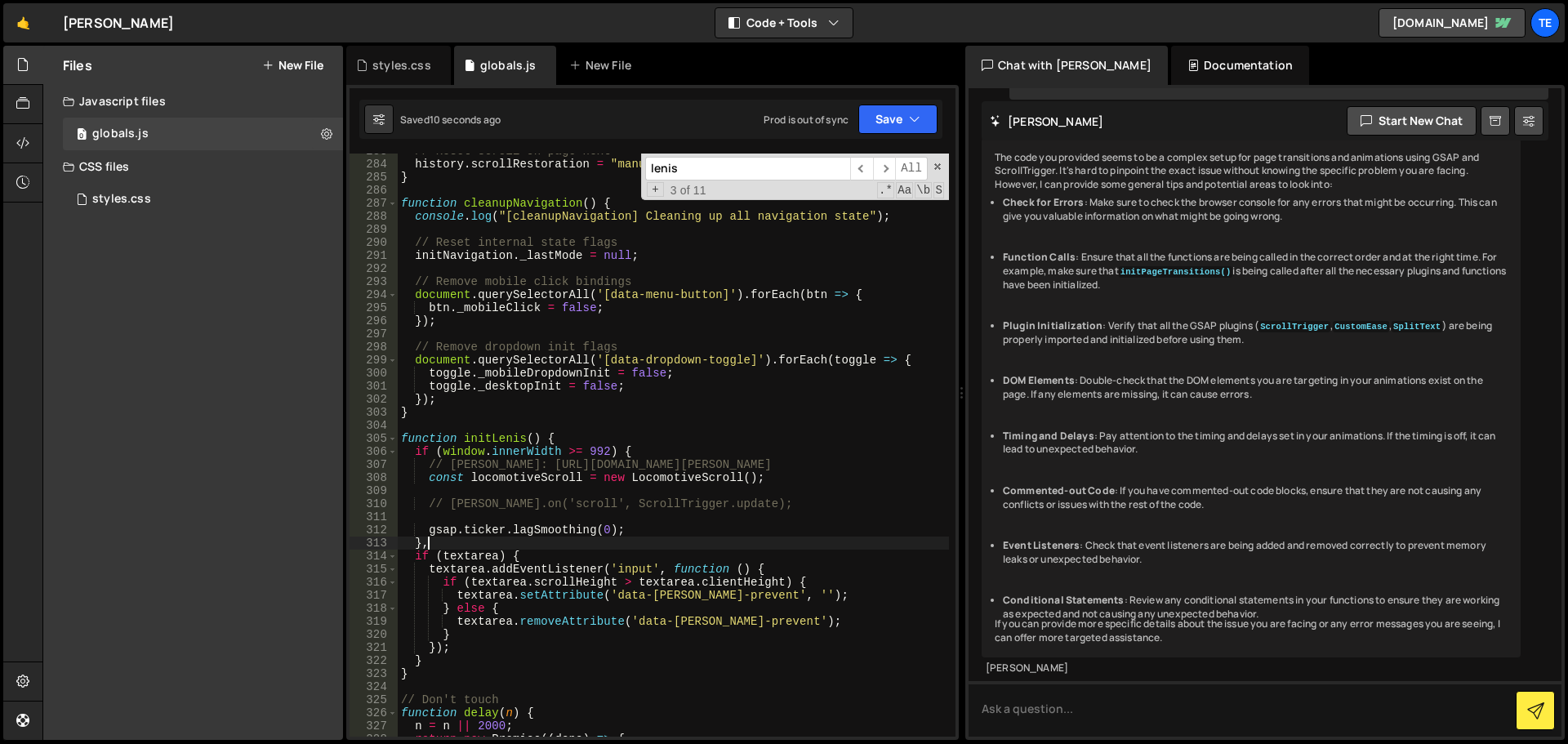
type textarea "}"
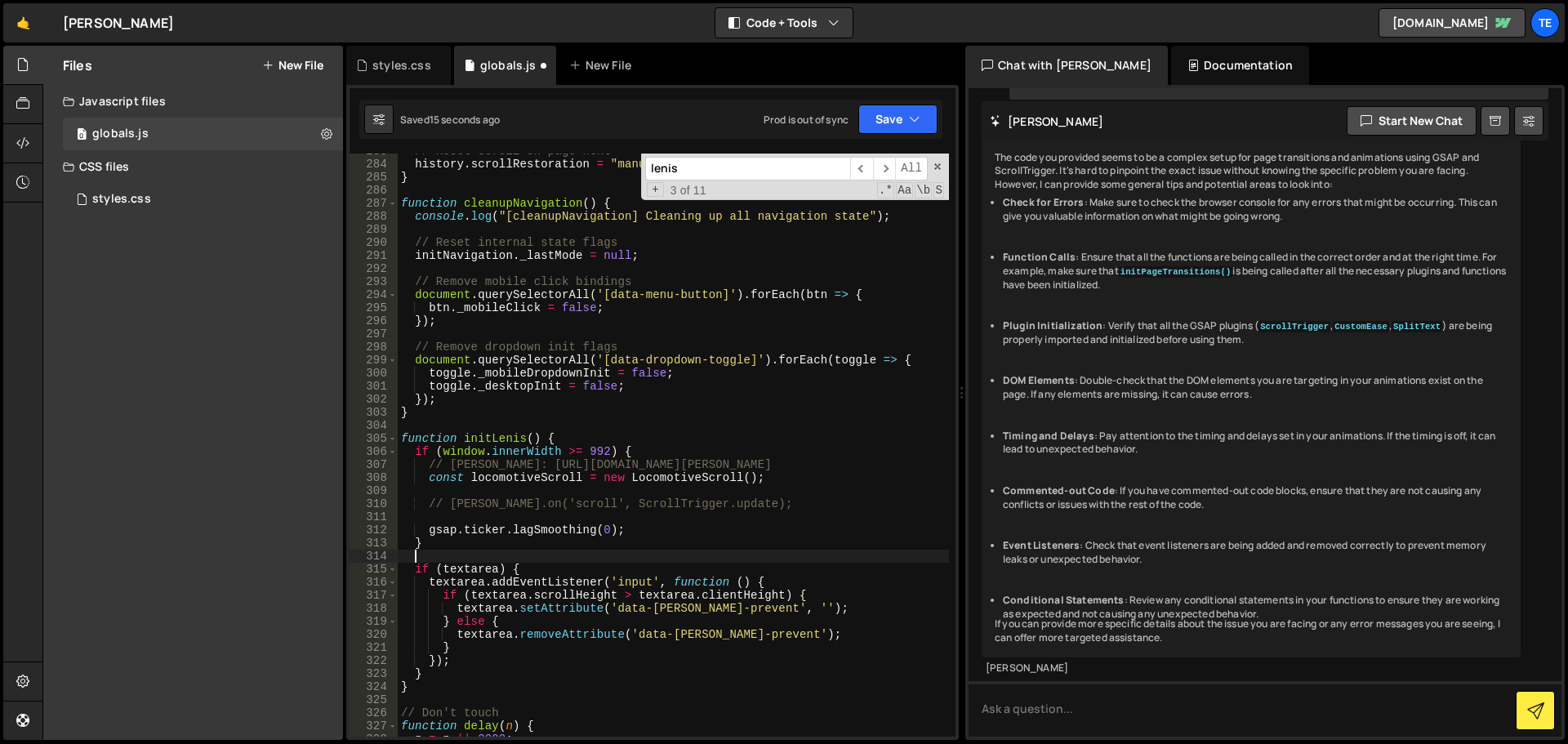
paste textarea
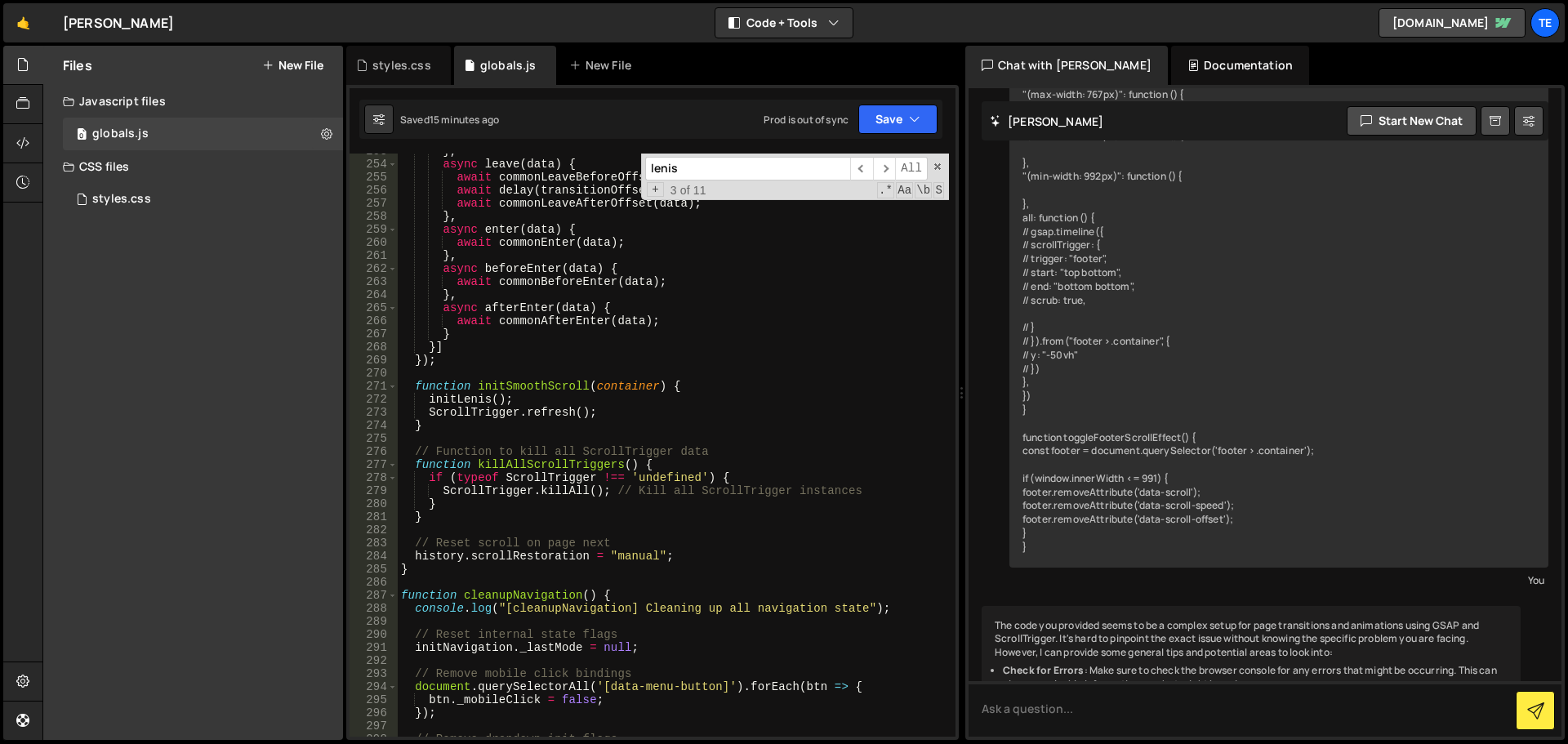
scroll to position [3083, 0]
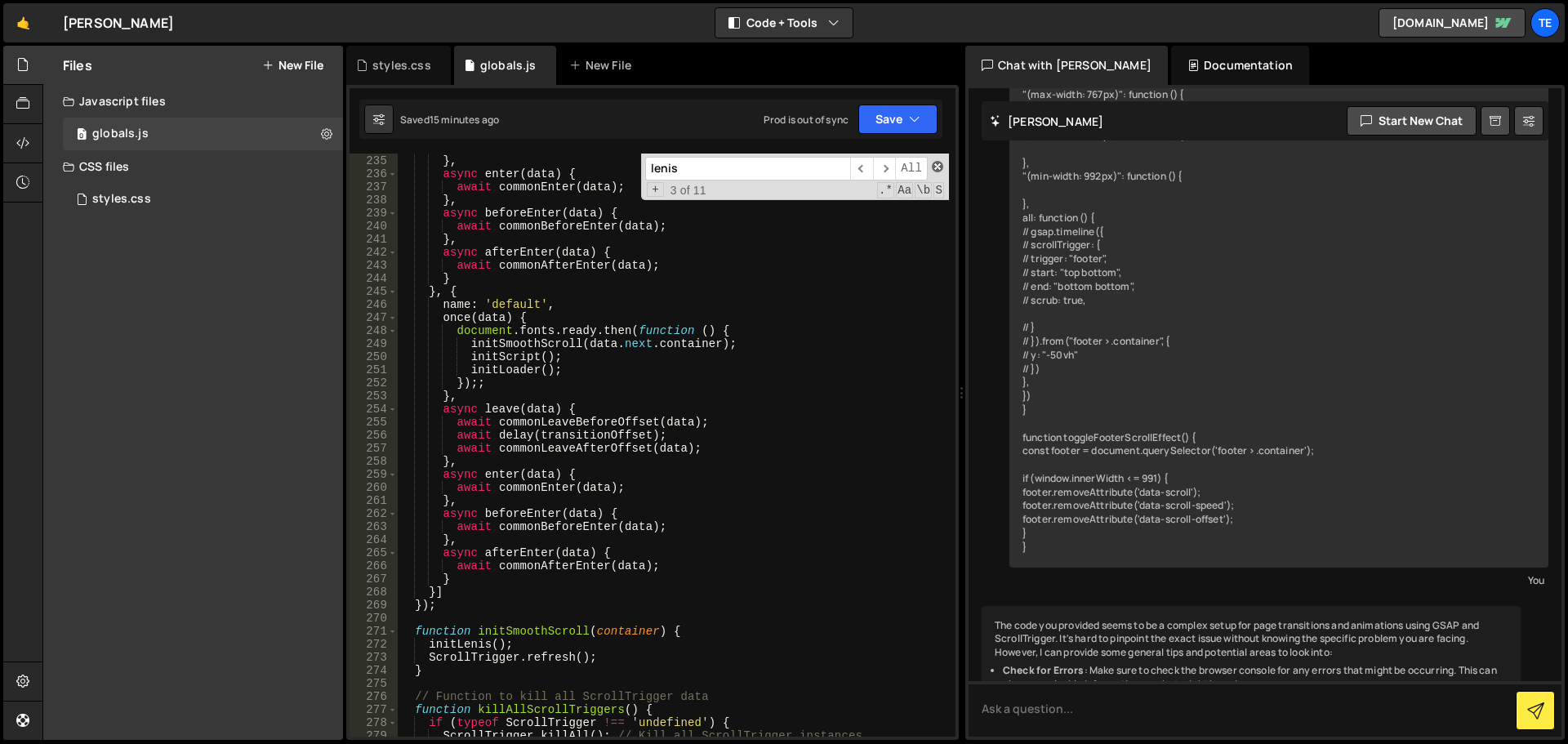
click at [939, 169] on span at bounding box center [938, 167] width 12 height 12
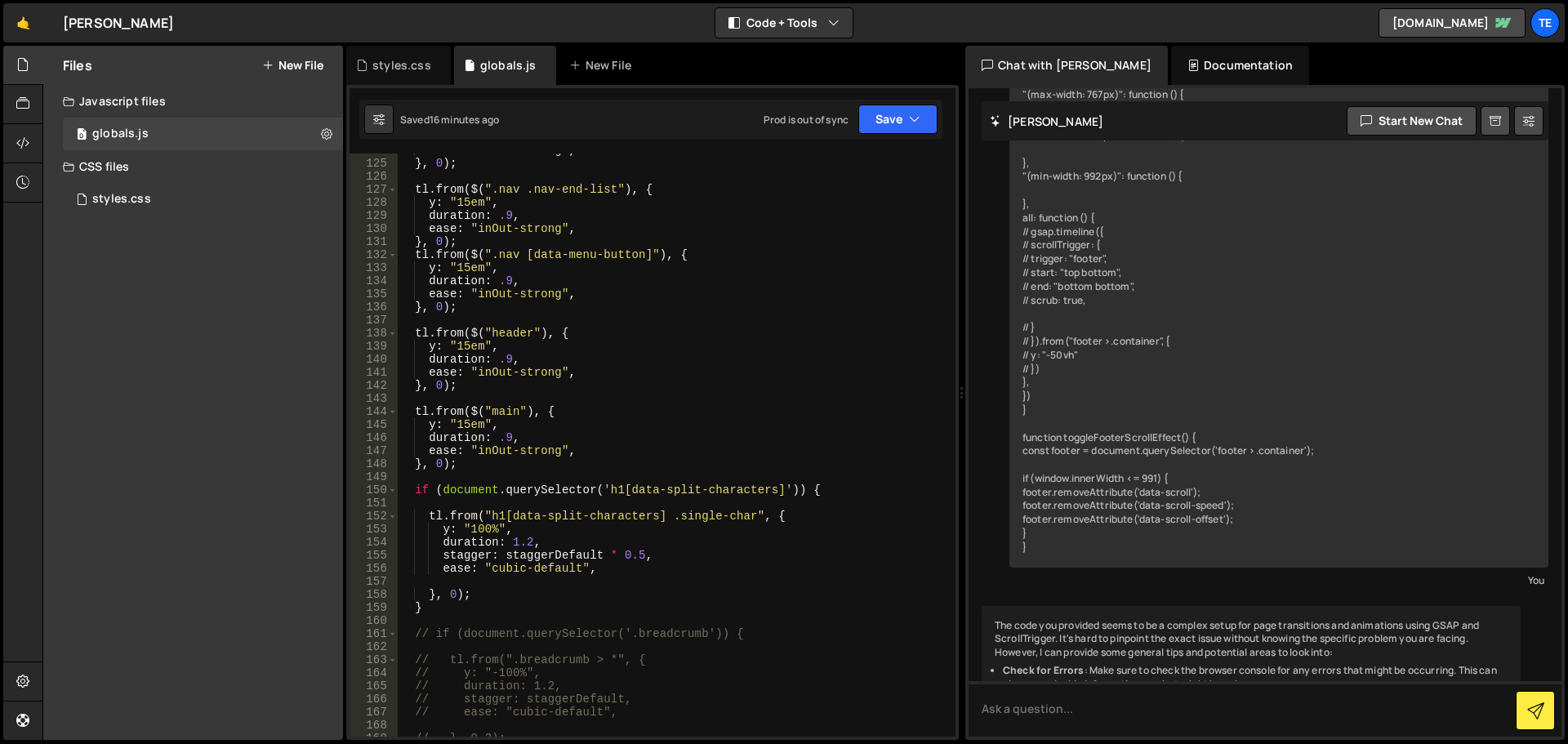
scroll to position [1667, 0]
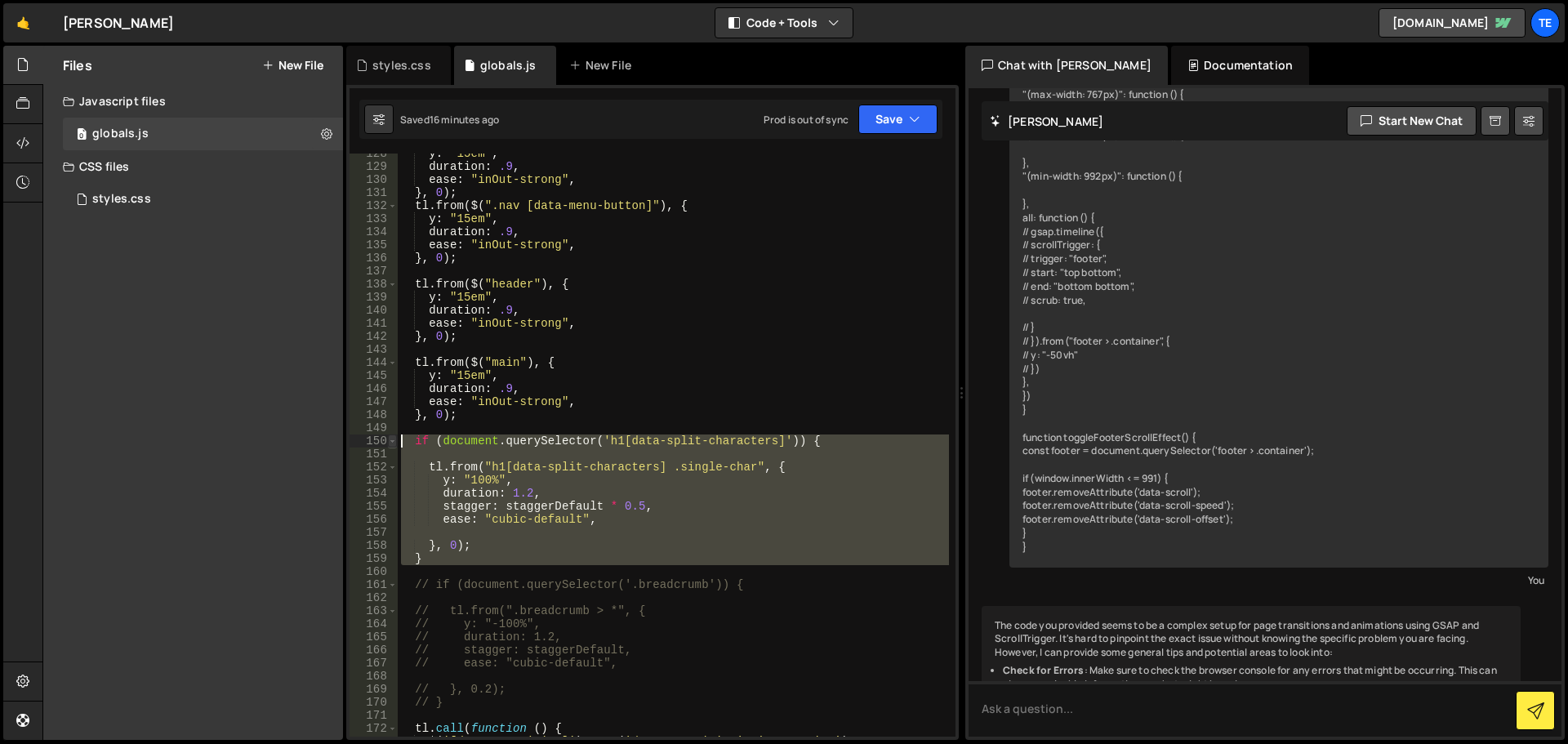
drag, startPoint x: 455, startPoint y: 565, endPoint x: 392, endPoint y: 444, distance: 136.4
click at [392, 444] on div "128 129 130 131 132 133 134 135 136 137 138 139 140 141 142 143 144 145 146 147…" at bounding box center [652, 446] width 606 height 584
click at [846, 445] on div "y : "15em" , duration : .9 , ease : "inOut-strong" , } , 0 ) ; tl . from ( $ ( …" at bounding box center [673, 446] width 551 height 584
drag, startPoint x: 431, startPoint y: 564, endPoint x: 408, endPoint y: 439, distance: 127.1
click at [408, 439] on div "y : "15em" , duration : .9 , ease : "inOut-strong" , } , 0 ) ; tl . from ( $ ( …" at bounding box center [673, 451] width 551 height 609
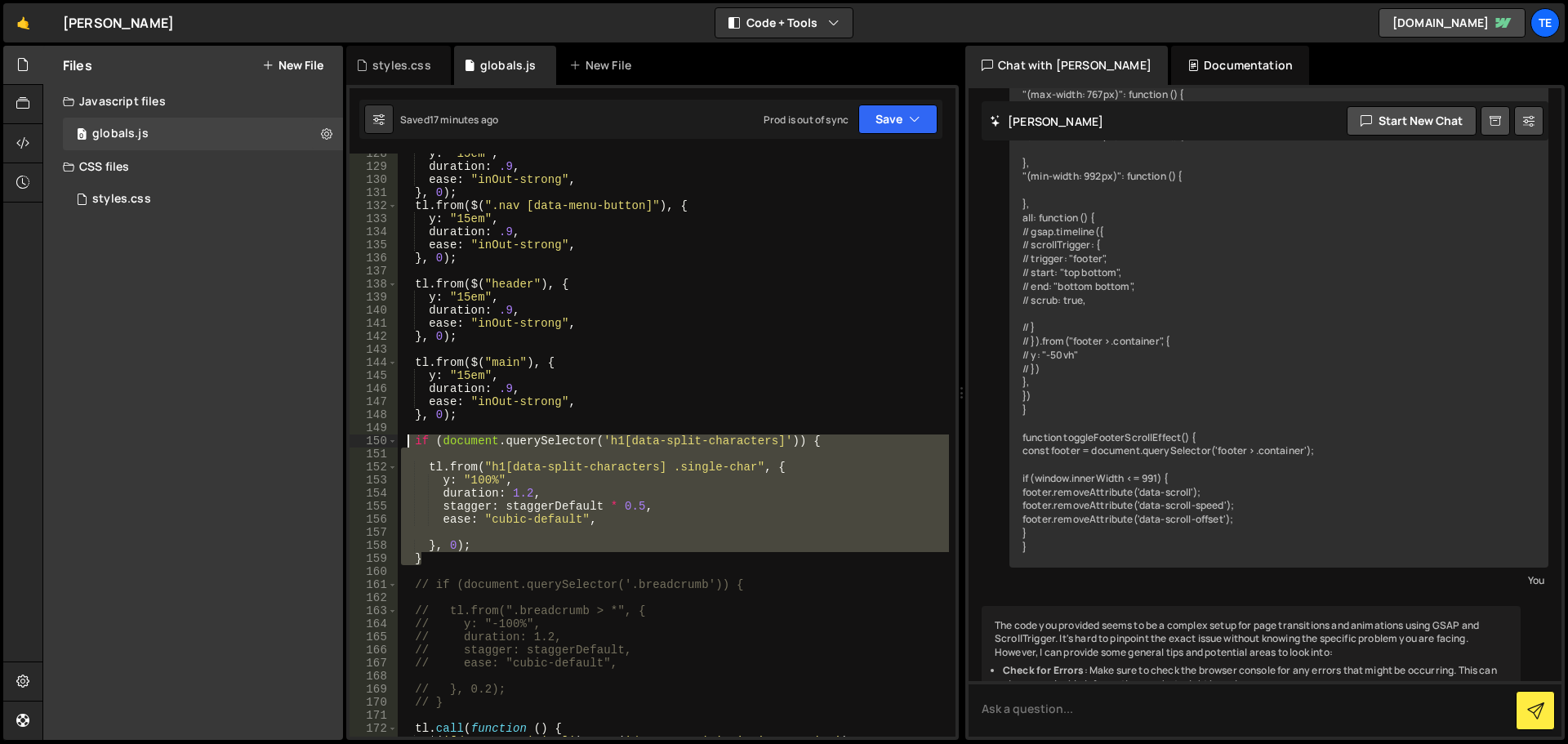
type textarea "if (document.querySelector('h1[data-split-characters]')) {"
paste textarea
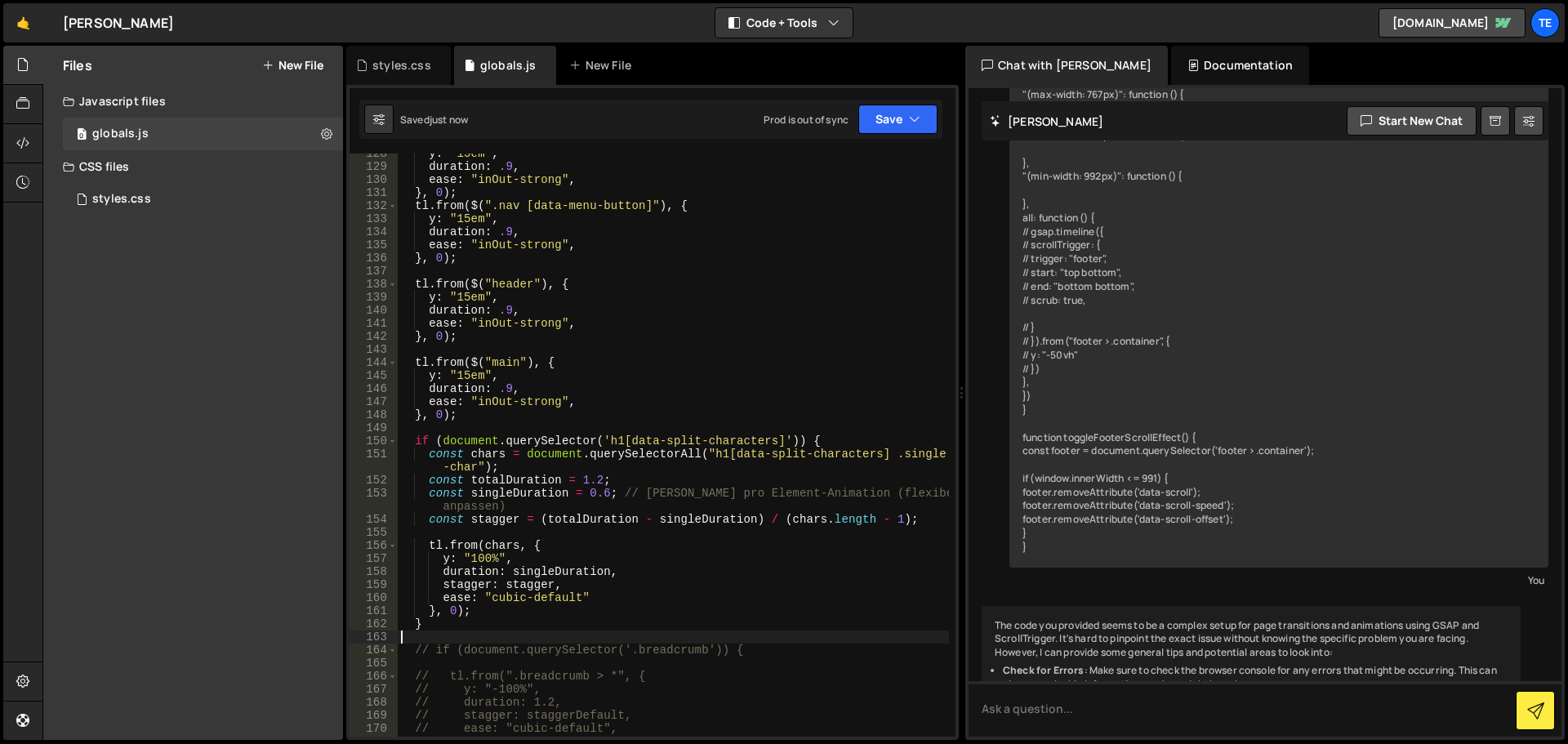
click at [783, 560] on div "y : "15em" , duration : .9 , ease : "inOut-strong" , } , 0 ) ; tl . from ( $ ( …" at bounding box center [673, 451] width 551 height 609
click at [598, 520] on div "y : "15em" , duration : .9 , ease : "inOut-strong" , } , 0 ) ; tl . from ( $ ( …" at bounding box center [673, 451] width 551 height 609
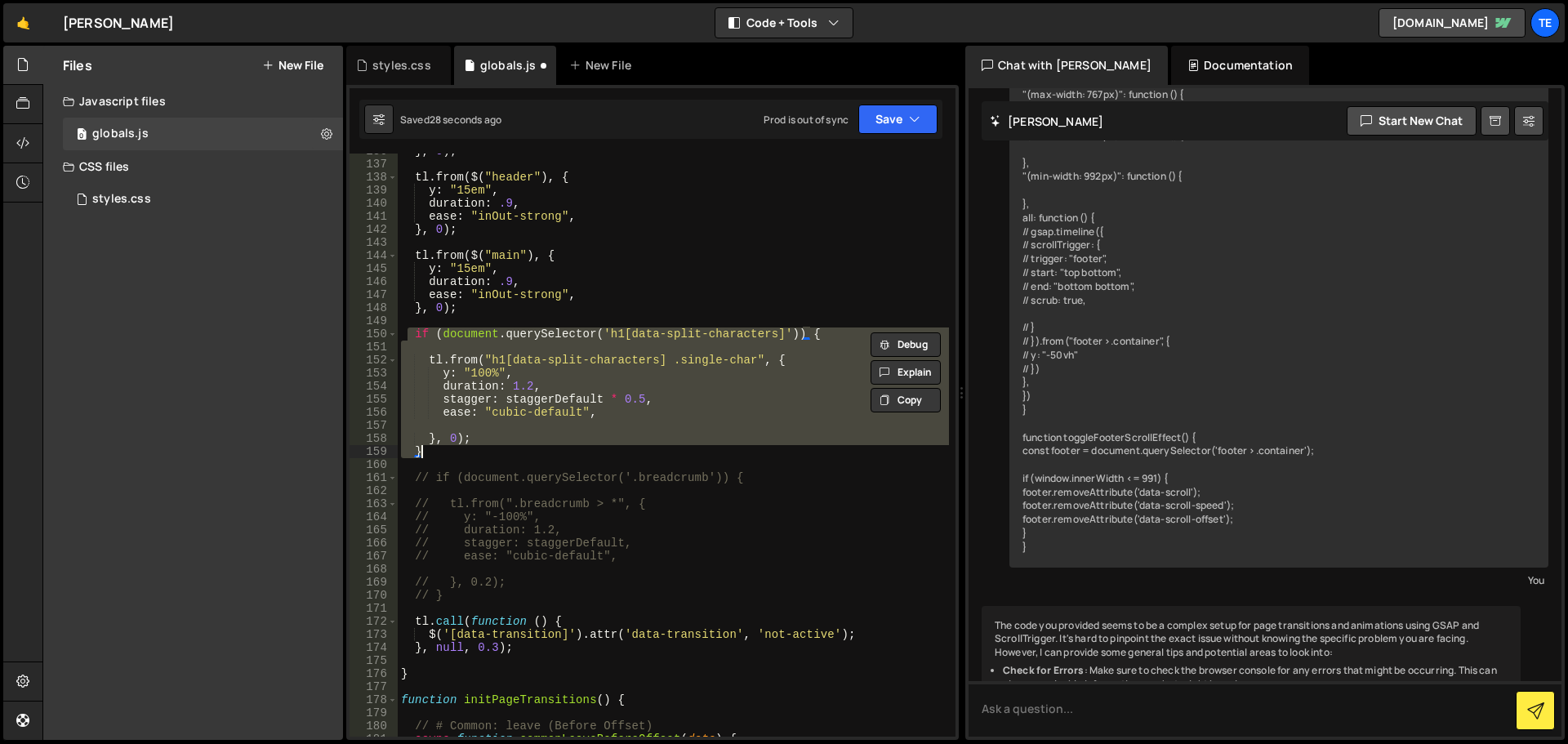
scroll to position [1773, 0]
type textarea "}"
